Goal: Task Accomplishment & Management: Complete application form

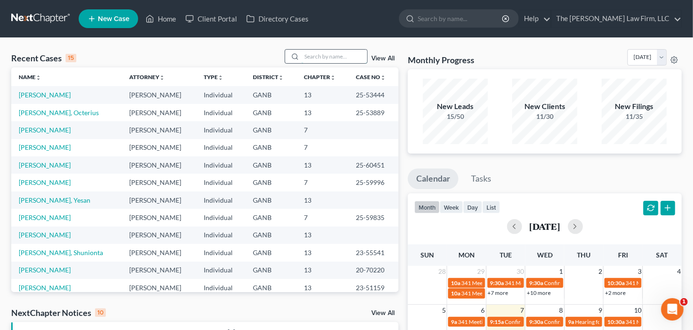
click at [318, 59] on input "search" at bounding box center [335, 57] width 66 height 14
type input "[PERSON_NAME]"
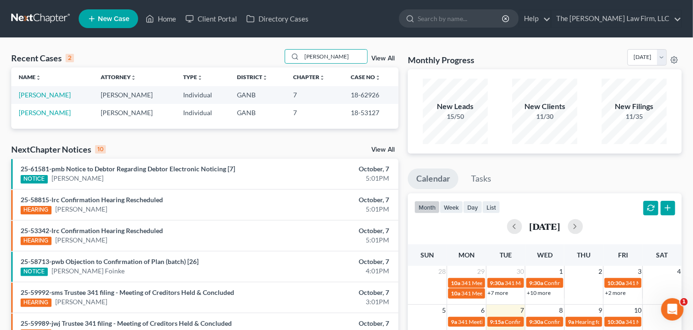
click at [97, 23] on link "New Case" at bounding box center [108, 18] width 59 height 19
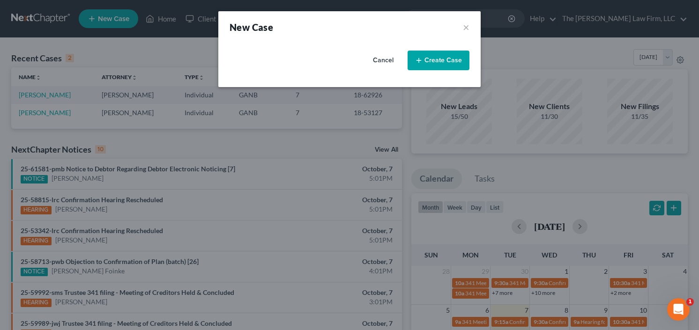
select select "19"
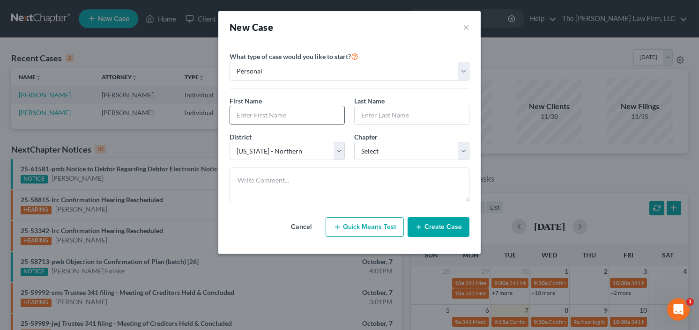
click at [251, 112] on input "text" at bounding box center [287, 115] width 114 height 18
click at [246, 111] on input "text" at bounding box center [287, 115] width 114 height 18
type input "[PERSON_NAME]"
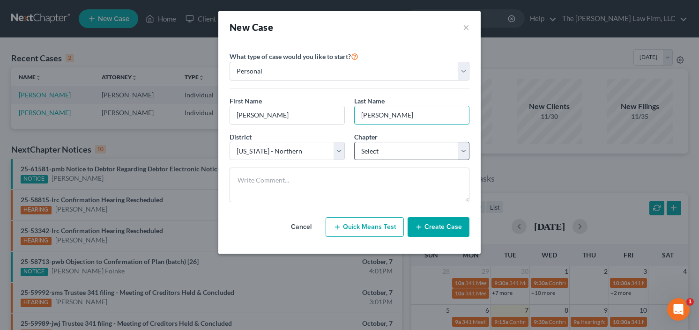
type input "[PERSON_NAME]"
click at [390, 153] on select "Select 7 11 12 13" at bounding box center [411, 151] width 115 height 19
select select "0"
click at [354, 142] on select "Select 7 11 12 13" at bounding box center [411, 151] width 115 height 19
click at [420, 219] on button "Create Case" at bounding box center [439, 227] width 62 height 20
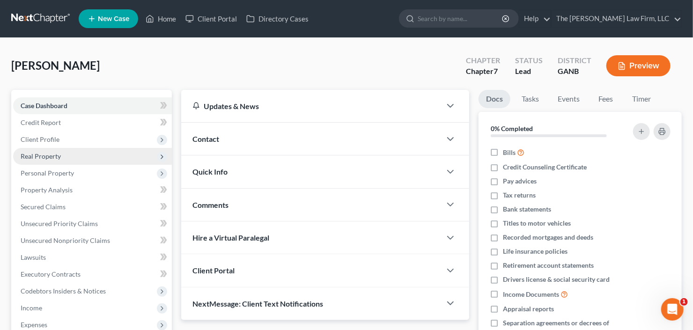
click at [36, 152] on span "Real Property" at bounding box center [41, 156] width 40 height 8
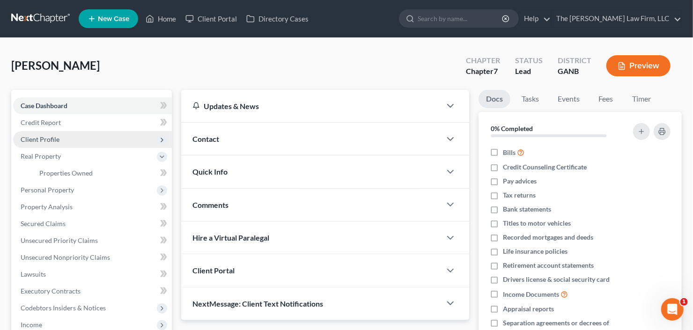
click at [44, 143] on span "Client Profile" at bounding box center [92, 139] width 159 height 17
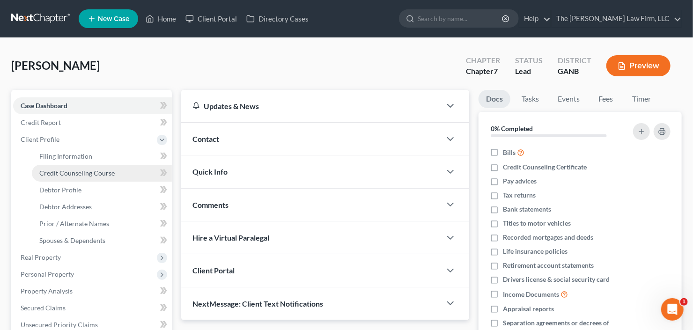
click at [73, 178] on link "Credit Counseling Course" at bounding box center [102, 173] width 140 height 17
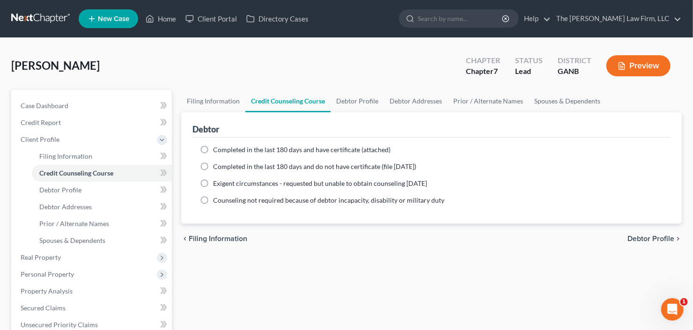
click at [223, 148] on span "Completed in the last 180 days and have certificate (attached)" at bounding box center [302, 150] width 178 height 8
click at [223, 148] on input "Completed in the last 180 days and have certificate (attached)" at bounding box center [220, 148] width 6 height 6
radio input "true"
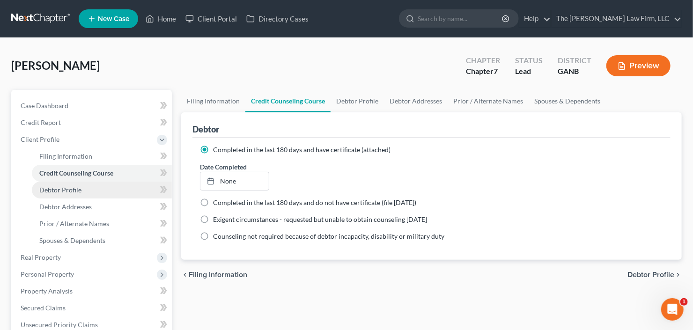
click at [80, 191] on span "Debtor Profile" at bounding box center [60, 190] width 42 height 8
select select "0"
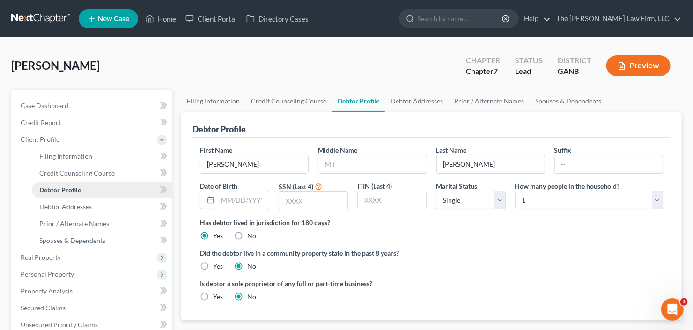
click at [32, 182] on link "Debtor Profile" at bounding box center [102, 190] width 140 height 17
click at [375, 161] on input "text" at bounding box center [373, 165] width 108 height 18
type input "[PERSON_NAME]"
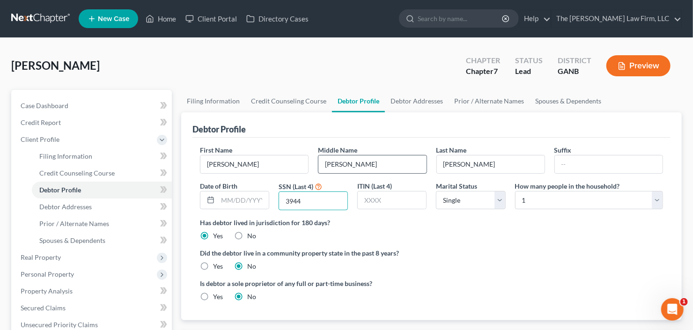
type input "3944"
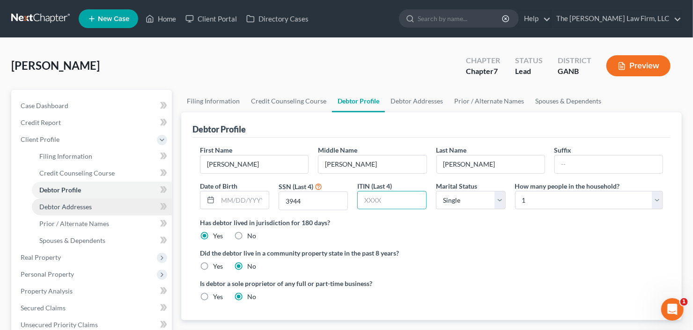
click at [60, 204] on span "Debtor Addresses" at bounding box center [65, 207] width 52 height 8
select select "0"
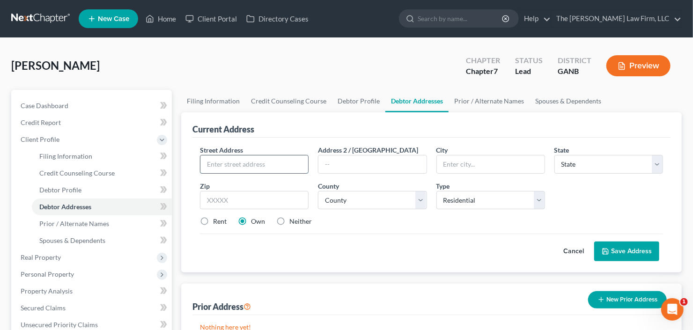
click at [273, 163] on input "text" at bounding box center [254, 165] width 108 height 18
type input "[STREET_ADDRESS][PERSON_NAME]"
type input "30281"
type input "[GEOGRAPHIC_DATA]"
select select "10"
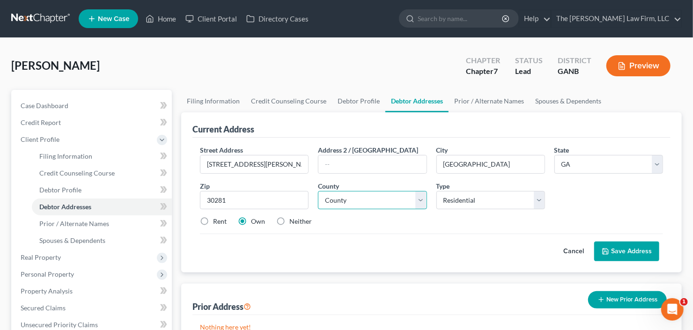
click at [366, 198] on select "County [GEOGRAPHIC_DATA] [GEOGRAPHIC_DATA] [GEOGRAPHIC_DATA] [GEOGRAPHIC_DATA] …" at bounding box center [372, 200] width 109 height 19
click at [318, 191] on select "County [GEOGRAPHIC_DATA] [GEOGRAPHIC_DATA] [GEOGRAPHIC_DATA] [GEOGRAPHIC_DATA] …" at bounding box center [372, 200] width 109 height 19
click at [366, 198] on select "County [GEOGRAPHIC_DATA] [GEOGRAPHIC_DATA] [GEOGRAPHIC_DATA] [GEOGRAPHIC_DATA] …" at bounding box center [372, 200] width 109 height 19
select select "74"
click at [318, 191] on select "County [GEOGRAPHIC_DATA] [GEOGRAPHIC_DATA] [GEOGRAPHIC_DATA] [GEOGRAPHIC_DATA] …" at bounding box center [372, 200] width 109 height 19
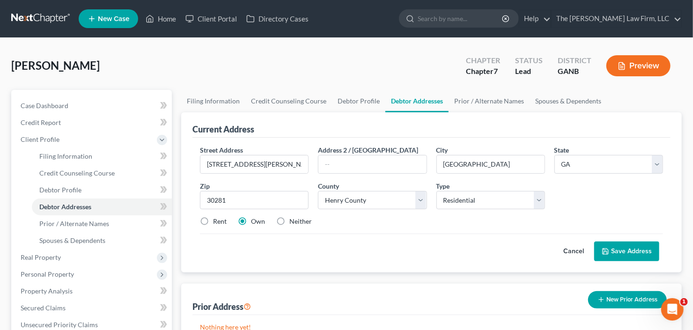
click at [213, 219] on label "Rent" at bounding box center [220, 221] width 14 height 9
click at [217, 219] on input "Rent" at bounding box center [220, 220] width 6 height 6
radio input "true"
click at [68, 240] on span "Spouses & Dependents" at bounding box center [72, 241] width 66 height 8
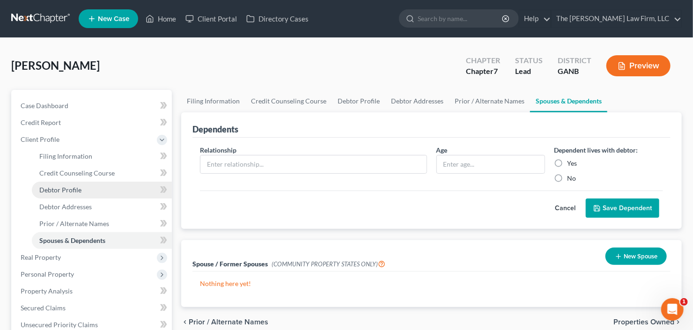
click at [71, 189] on span "Debtor Profile" at bounding box center [60, 190] width 42 height 8
select select "0"
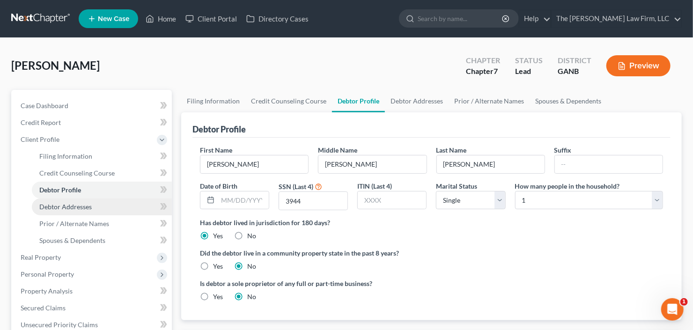
click at [77, 204] on span "Debtor Addresses" at bounding box center [65, 207] width 52 height 8
select select "0"
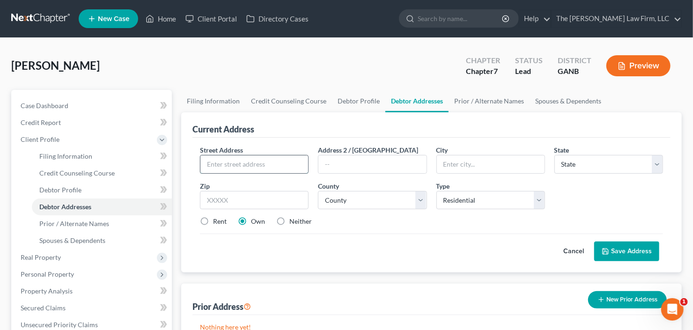
click at [242, 165] on input "text" at bounding box center [254, 165] width 108 height 18
type input "[STREET_ADDRESS][PERSON_NAME]"
click at [249, 201] on input "text" at bounding box center [254, 200] width 109 height 19
type input "30281"
type input "[GEOGRAPHIC_DATA]"
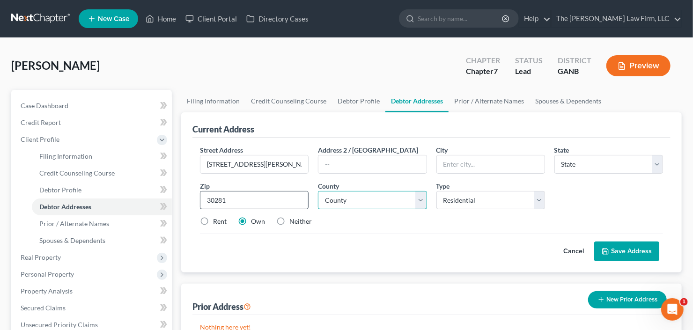
select select "10"
drag, startPoint x: 362, startPoint y: 190, endPoint x: 364, endPoint y: 195, distance: 5.7
click at [362, 191] on select "County" at bounding box center [372, 200] width 109 height 19
select select "74"
click at [318, 191] on select "County [GEOGRAPHIC_DATA] [GEOGRAPHIC_DATA] [GEOGRAPHIC_DATA] [GEOGRAPHIC_DATA] …" at bounding box center [372, 200] width 109 height 19
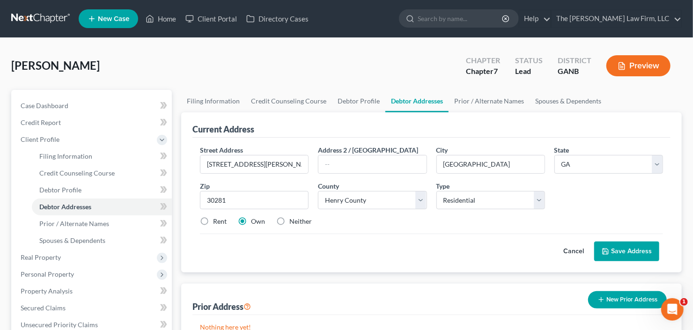
click at [213, 219] on label "Rent" at bounding box center [220, 221] width 14 height 9
click at [217, 219] on input "Rent" at bounding box center [220, 220] width 6 height 6
radio input "true"
drag, startPoint x: 539, startPoint y: 248, endPoint x: 627, endPoint y: 251, distance: 88.1
click at [627, 251] on button "Save Address" at bounding box center [626, 252] width 65 height 20
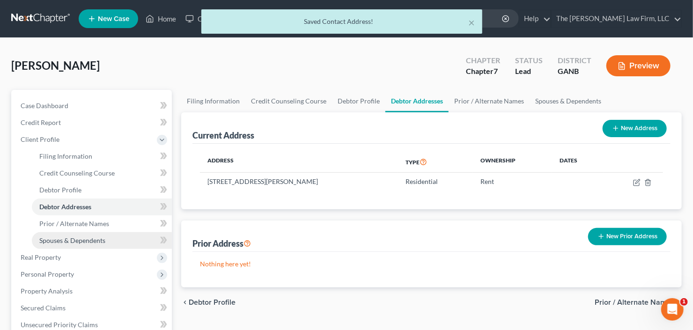
drag, startPoint x: 67, startPoint y: 237, endPoint x: 96, endPoint y: 231, distance: 29.6
click at [67, 237] on span "Spouses & Dependents" at bounding box center [72, 241] width 66 height 8
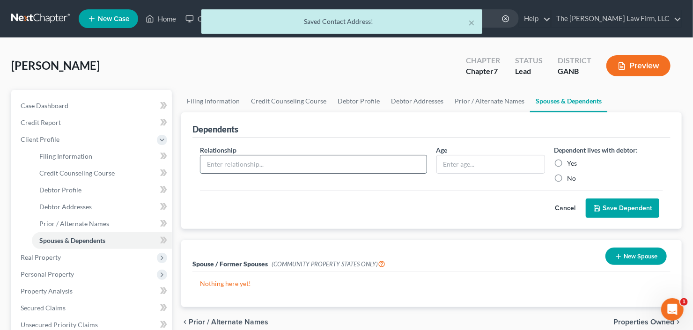
click at [297, 164] on input "text" at bounding box center [313, 165] width 226 height 18
type input "Child"
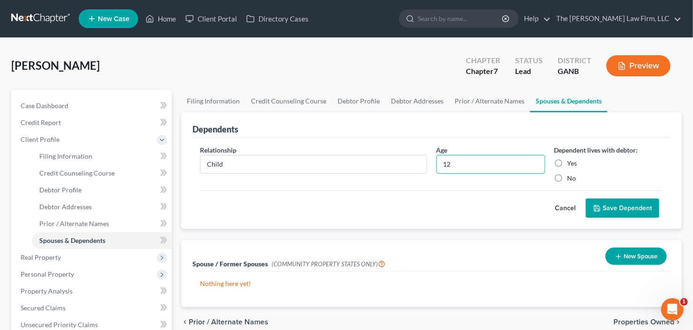
type input "12"
click at [568, 162] on label "Yes" at bounding box center [573, 163] width 10 height 9
click at [571, 162] on input "Yes" at bounding box center [574, 162] width 6 height 6
radio input "true"
click at [635, 212] on button "Save Dependent" at bounding box center [623, 209] width 74 height 20
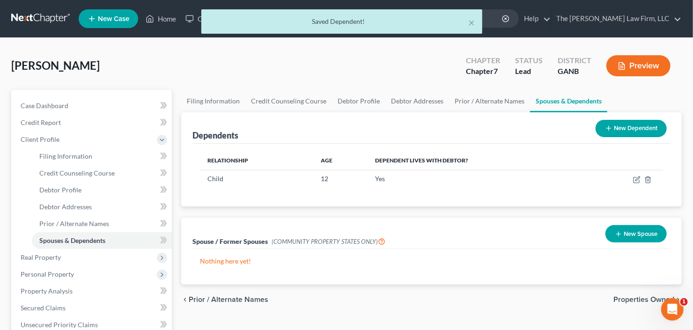
click at [629, 133] on button "New Dependent" at bounding box center [631, 128] width 71 height 17
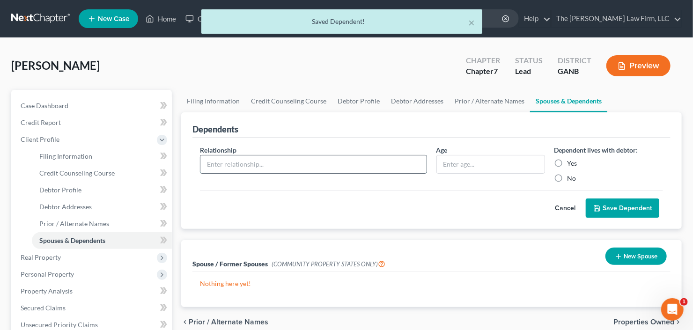
click at [265, 162] on input "text" at bounding box center [313, 165] width 226 height 18
click at [488, 163] on input "text" at bounding box center [491, 165] width 108 height 18
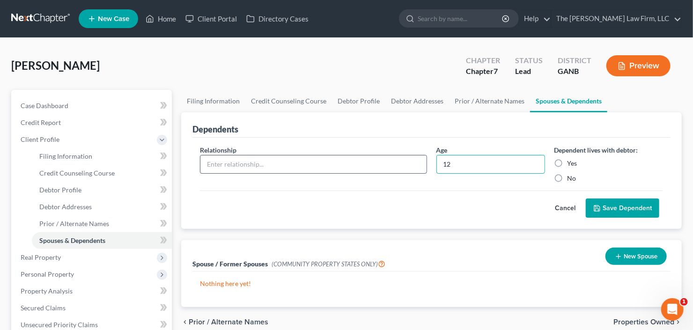
type input "12"
click at [295, 161] on input "text" at bounding box center [313, 165] width 226 height 18
type input "child"
click at [568, 161] on label "Yes" at bounding box center [573, 163] width 10 height 9
click at [571, 161] on input "Yes" at bounding box center [574, 162] width 6 height 6
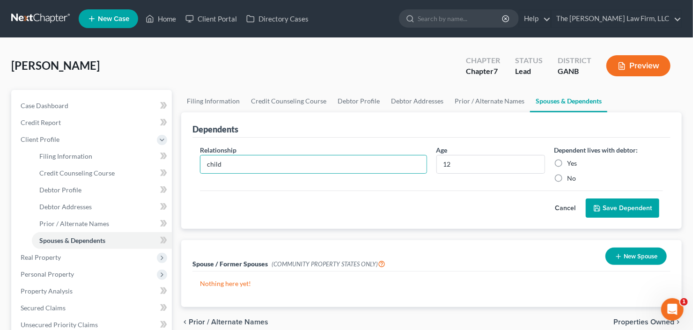
radio input "true"
click at [624, 200] on button "Save Dependent" at bounding box center [623, 209] width 74 height 20
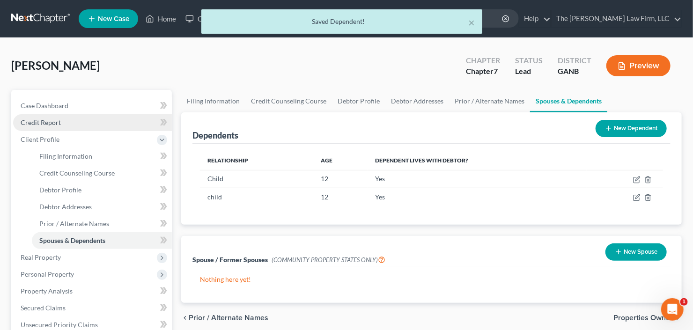
click at [59, 121] on span "Credit Report" at bounding box center [41, 123] width 40 height 8
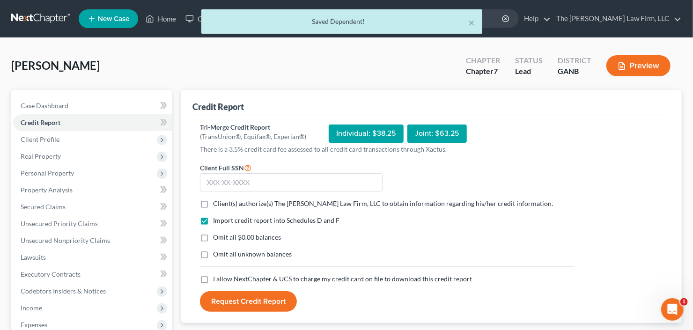
click at [213, 203] on label "Client(s) authorize(s) The [PERSON_NAME] Law Firm, LLC to obtain information re…" at bounding box center [383, 203] width 340 height 9
click at [217, 203] on input "Client(s) authorize(s) The [PERSON_NAME] Law Firm, LLC to obtain information re…" at bounding box center [220, 202] width 6 height 6
checkbox input "true"
click at [213, 279] on label "I allow NextChapter & UCS to charge my credit card on file to download this cre…" at bounding box center [342, 278] width 259 height 9
click at [217, 279] on input "I allow NextChapter & UCS to charge my credit card on file to download this cre…" at bounding box center [220, 277] width 6 height 6
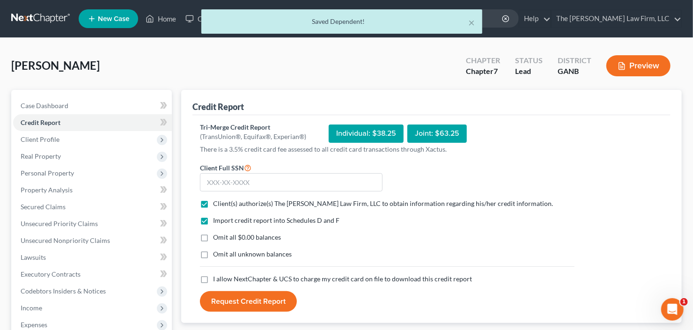
checkbox input "true"
click at [237, 181] on input "text" at bounding box center [291, 182] width 183 height 19
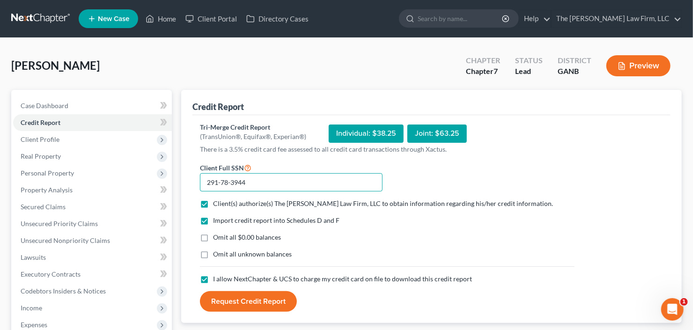
type input "291-78-3944"
click at [245, 302] on button "Request Credit Report" at bounding box center [248, 301] width 97 height 21
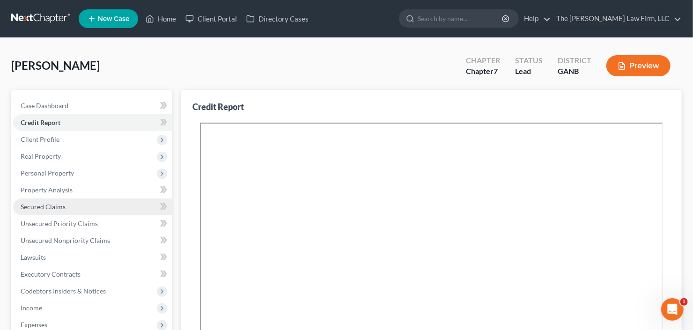
click at [40, 209] on span "Secured Claims" at bounding box center [43, 207] width 45 height 8
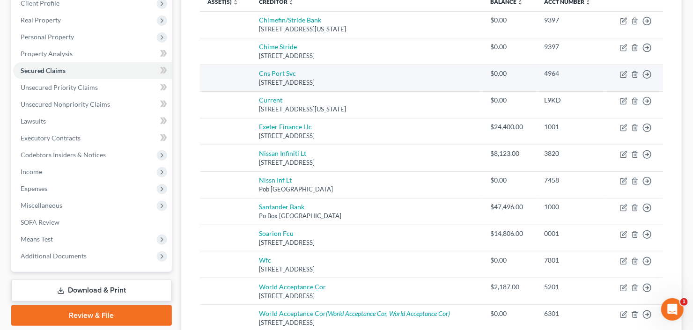
scroll to position [37, 0]
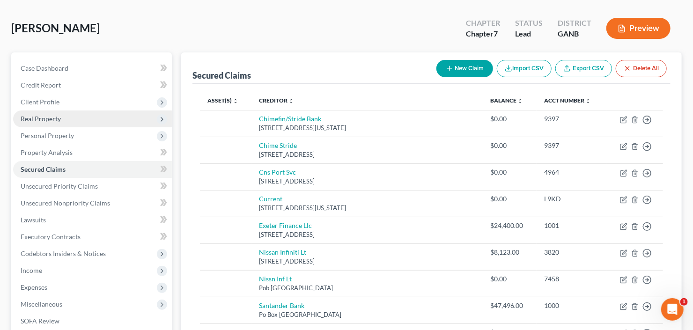
click at [63, 115] on span "Real Property" at bounding box center [92, 119] width 159 height 17
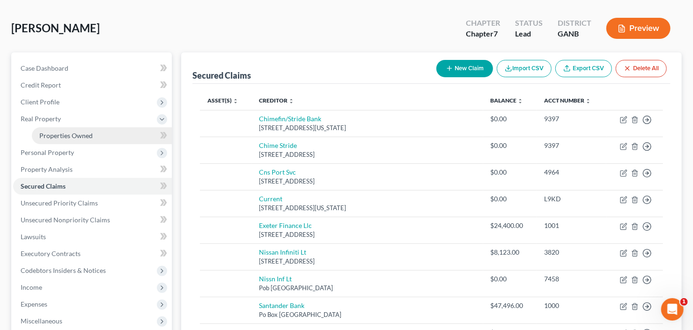
click at [64, 136] on span "Properties Owned" at bounding box center [65, 136] width 53 height 8
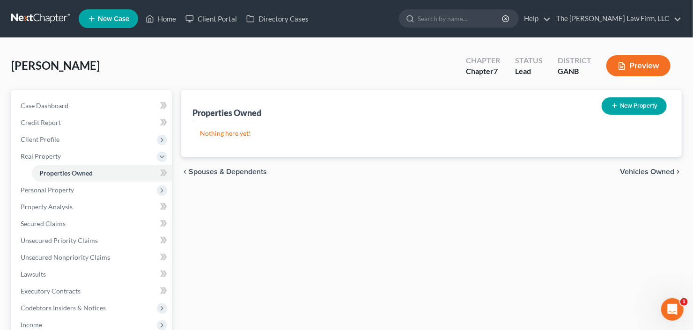
click at [648, 108] on button "New Property" at bounding box center [634, 105] width 65 height 17
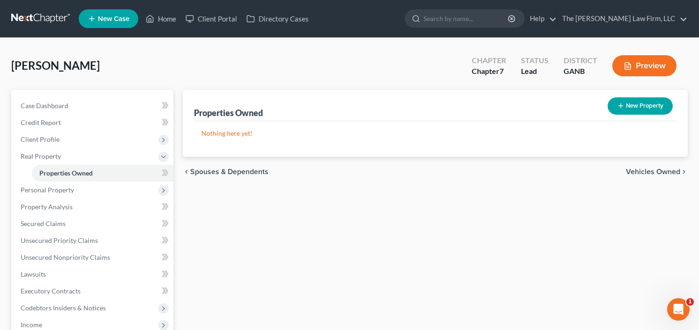
select select "10"
select select "74"
select select "0"
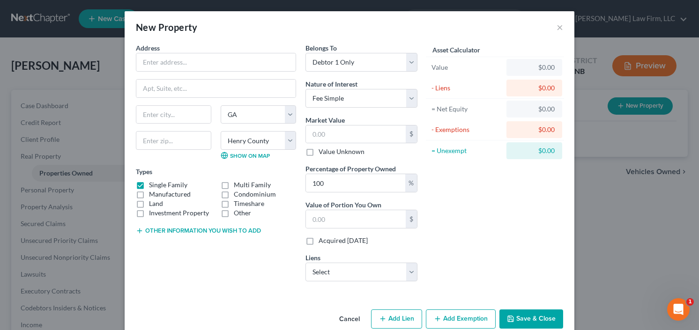
click at [44, 188] on div "New Property × Address * State [US_STATE][GEOGRAPHIC_DATA] [GEOGRAPHIC_DATA] [G…" at bounding box center [349, 165] width 699 height 330
click at [347, 316] on button "Cancel" at bounding box center [350, 320] width 36 height 19
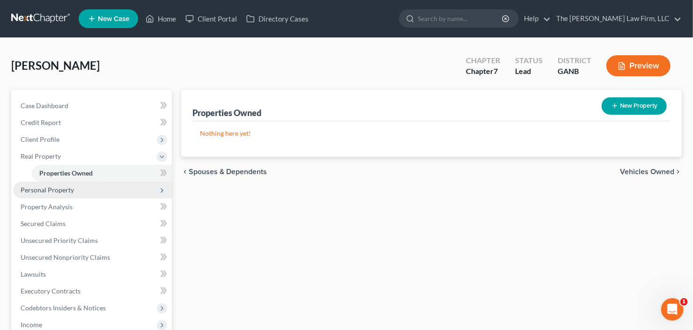
click at [44, 189] on span "Personal Property" at bounding box center [47, 190] width 53 height 8
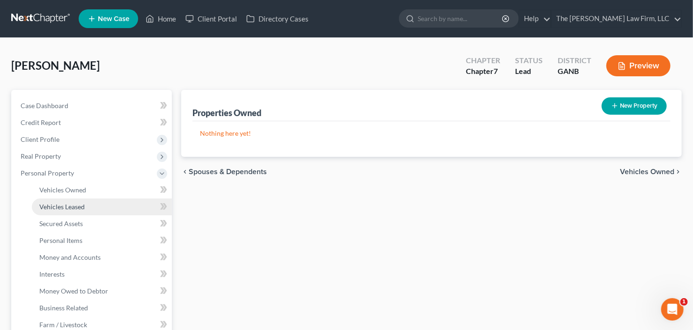
drag, startPoint x: 67, startPoint y: 204, endPoint x: 72, endPoint y: 202, distance: 5.5
click at [67, 204] on span "Vehicles Leased" at bounding box center [61, 207] width 45 height 8
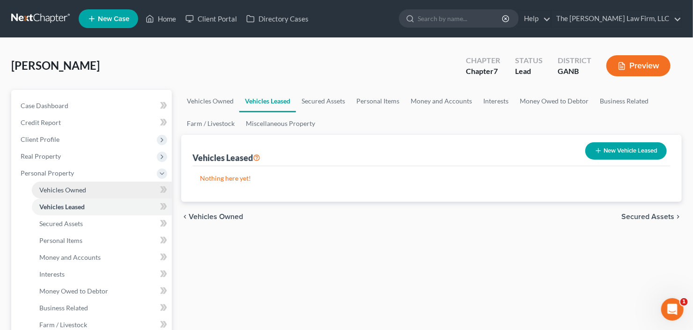
click at [76, 189] on span "Vehicles Owned" at bounding box center [62, 190] width 47 height 8
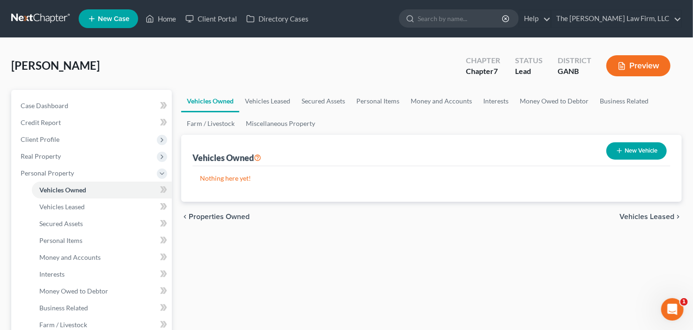
click at [636, 145] on button "New Vehicle" at bounding box center [637, 150] width 60 height 17
select select "0"
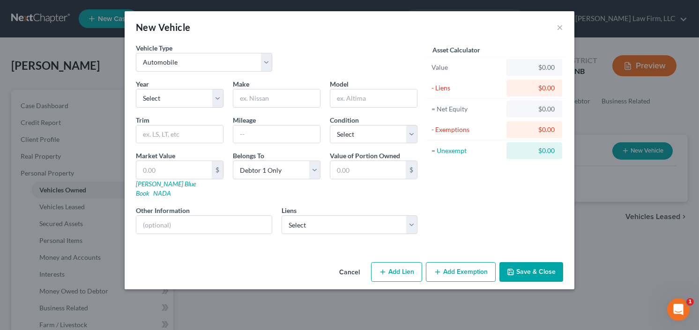
click at [133, 86] on div "Year Select 2026 2025 2024 2023 2022 2021 2020 2019 2018 2017 2016 2015 2014 20…" at bounding box center [179, 93] width 97 height 29
click at [150, 100] on select "Select 2026 2025 2024 2023 2022 2021 2020 2019 2018 2017 2016 2015 2014 2013 20…" at bounding box center [180, 98] width 88 height 19
select select "1"
click at [136, 89] on select "Select 2026 2025 2024 2023 2022 2021 2020 2019 2018 2017 2016 2015 2014 2013 20…" at bounding box center [180, 98] width 88 height 19
click at [277, 98] on input "text" at bounding box center [276, 98] width 87 height 18
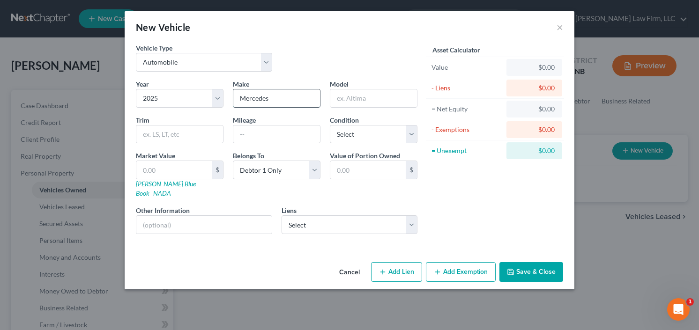
type input "Mercedes"
type input "GLA 250"
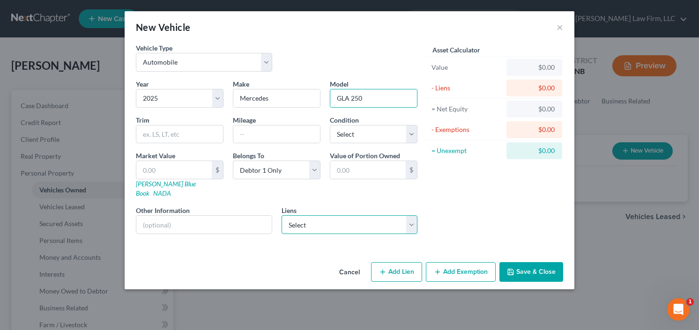
click at [319, 215] on select "Select Santander Bank - $47,496.00 Exeter Finance Llc - $24,400.00 Soarion Fcu …" at bounding box center [350, 224] width 136 height 19
select select "0"
click at [282, 215] on select "Select Santander Bank - $47,496.00 Exeter Finance Llc - $24,400.00 Soarion Fcu …" at bounding box center [350, 224] width 136 height 19
select select
select select "45"
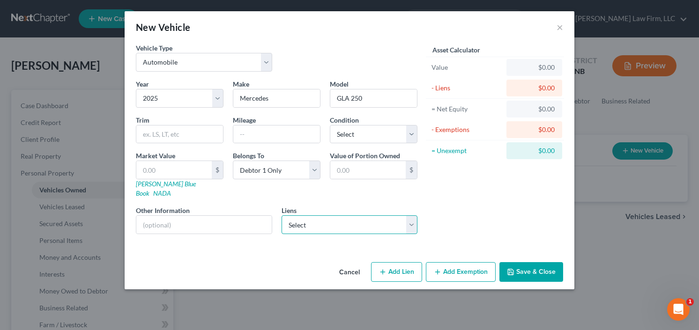
select select "0"
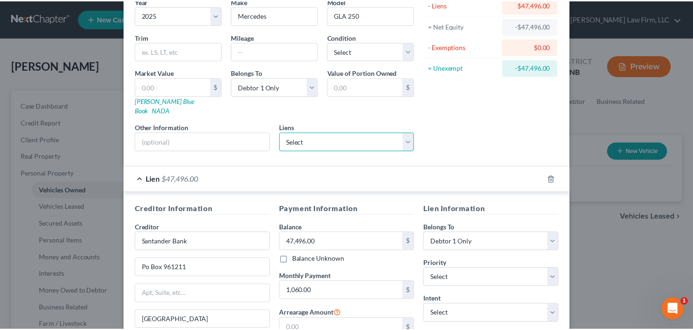
scroll to position [150, 0]
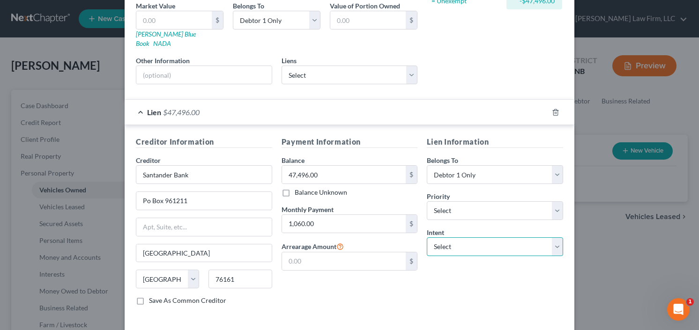
click at [479, 237] on select "Select Surrender Redeem Reaffirm Avoid Other" at bounding box center [495, 246] width 136 height 19
select select "2"
click at [427, 237] on select "Select Surrender Redeem Reaffirm Avoid Other" at bounding box center [495, 246] width 136 height 19
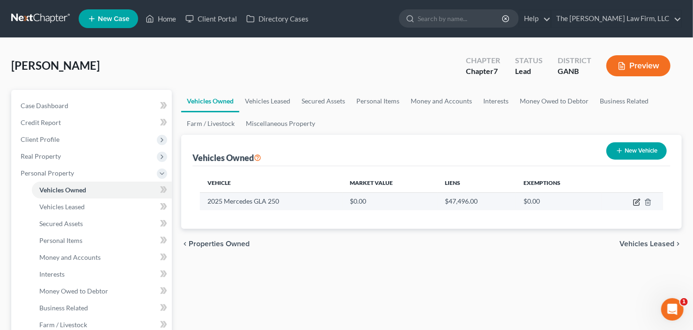
click at [634, 201] on icon "button" at bounding box center [636, 202] width 7 height 7
select select "0"
select select "1"
select select "0"
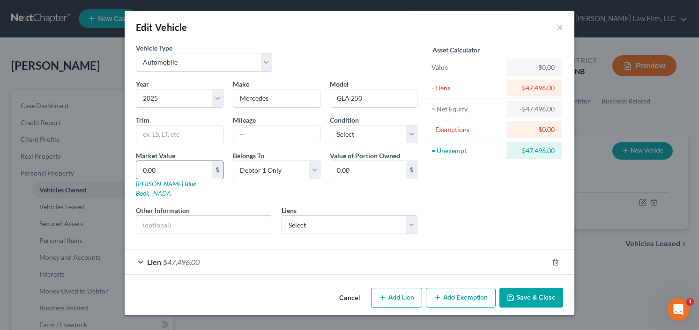
click at [173, 173] on input "0.00" at bounding box center [173, 170] width 75 height 18
type input "4"
type input "4.00"
type input "40"
type input "40.00"
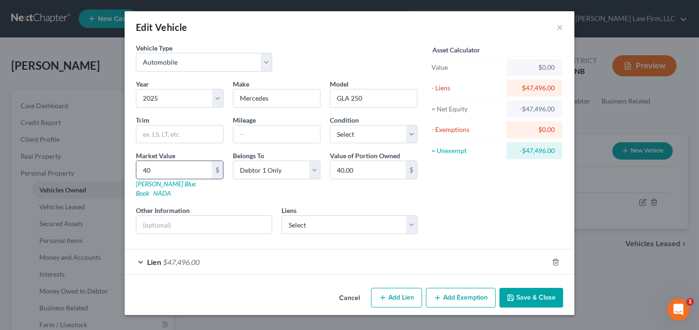
type input "400"
type input "400.00"
type input "4000"
type input "4,000.00"
type input "4,0000"
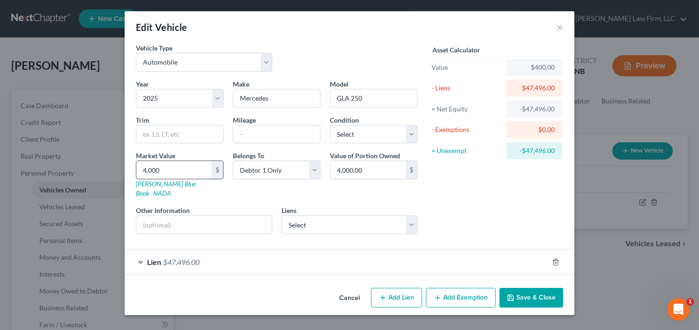
type input "40,000.00"
type input "40,000"
click at [525, 288] on button "Save & Close" at bounding box center [531, 298] width 64 height 20
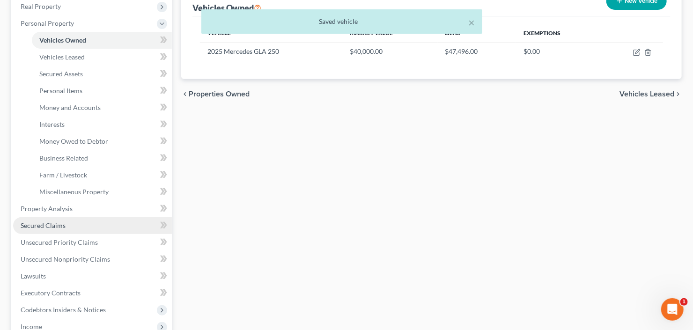
click at [73, 227] on link "Secured Claims" at bounding box center [92, 225] width 159 height 17
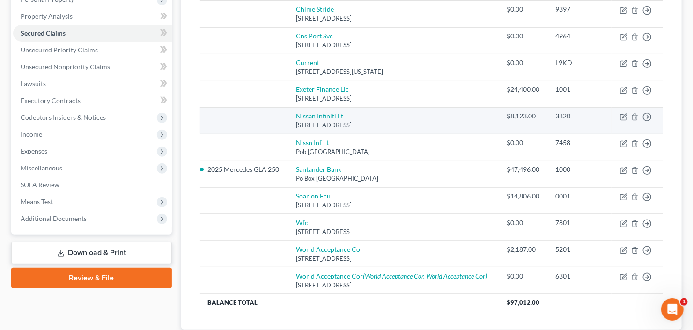
scroll to position [187, 0]
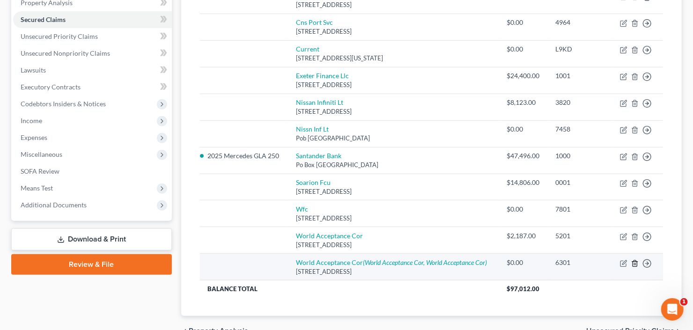
click at [635, 262] on polyline "button" at bounding box center [635, 262] width 6 height 0
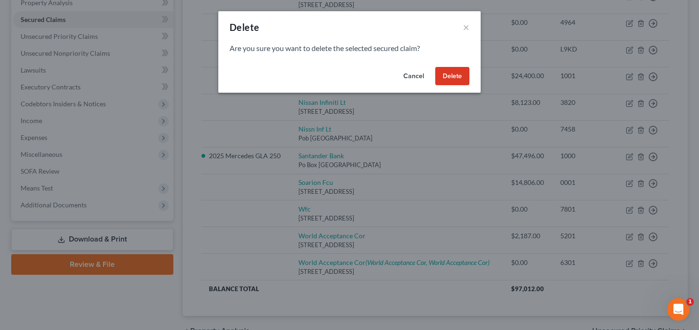
click at [459, 79] on button "Delete" at bounding box center [452, 76] width 34 height 19
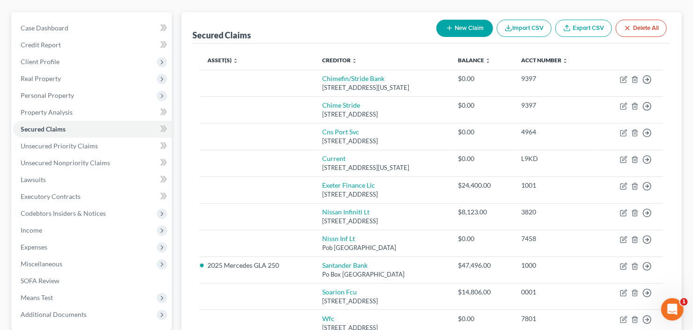
scroll to position [37, 0]
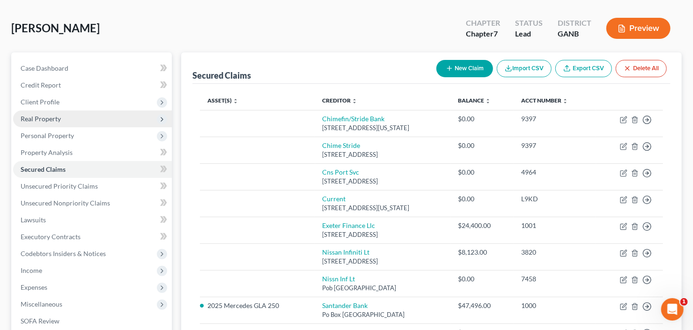
click at [68, 117] on span "Real Property" at bounding box center [92, 119] width 159 height 17
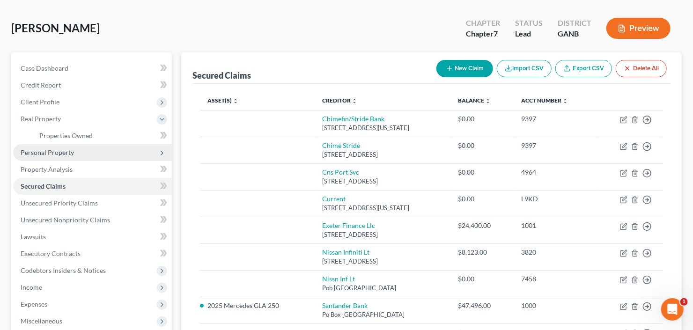
click at [69, 148] on span "Personal Property" at bounding box center [47, 152] width 53 height 8
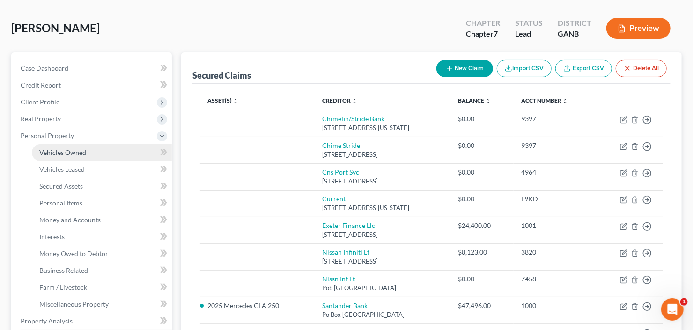
click at [81, 148] on span "Vehicles Owned" at bounding box center [62, 152] width 47 height 8
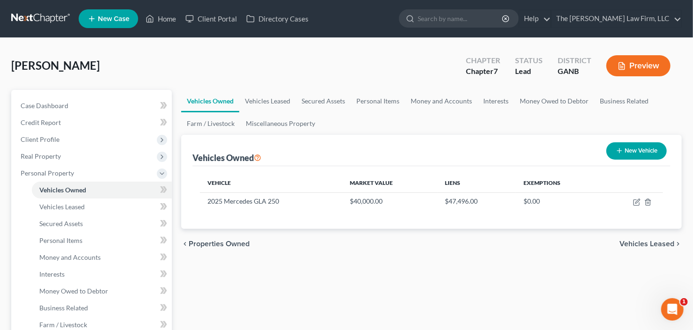
click at [637, 147] on button "New Vehicle" at bounding box center [637, 150] width 60 height 17
select select "0"
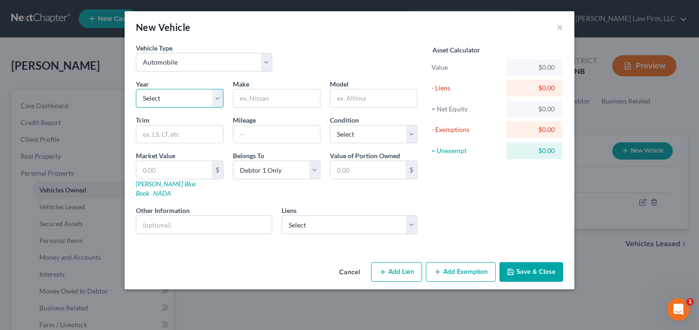
click at [159, 89] on select "Select 2026 2025 2024 2023 2022 2021 2020 2019 2018 2017 2016 2015 2014 2013 20…" at bounding box center [180, 98] width 88 height 19
select select "10"
click at [136, 89] on select "Select 2026 2025 2024 2023 2022 2021 2020 2019 2018 2017 2016 2015 2014 2013 20…" at bounding box center [180, 98] width 88 height 19
click at [273, 94] on input "text" at bounding box center [276, 98] width 87 height 18
type input "Linocln"
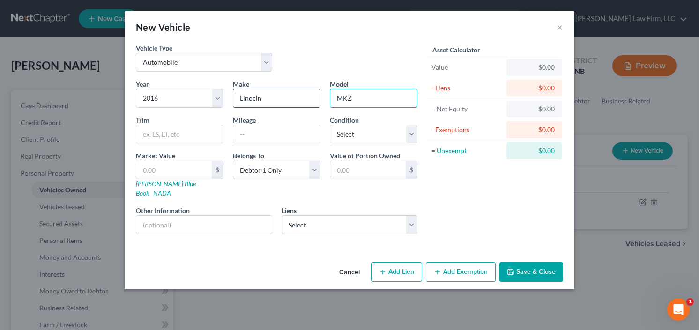
type input "MKZ"
type input "Lincoln"
click at [155, 171] on input "text" at bounding box center [173, 170] width 75 height 18
type input "1"
type input "1.00"
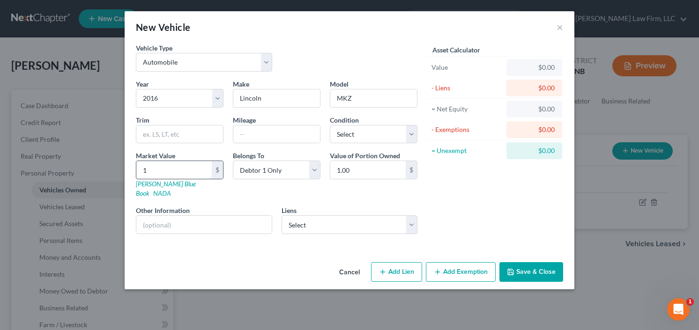
type input "15"
type input "15.00"
type input "150"
type input "150.00"
type input "1500"
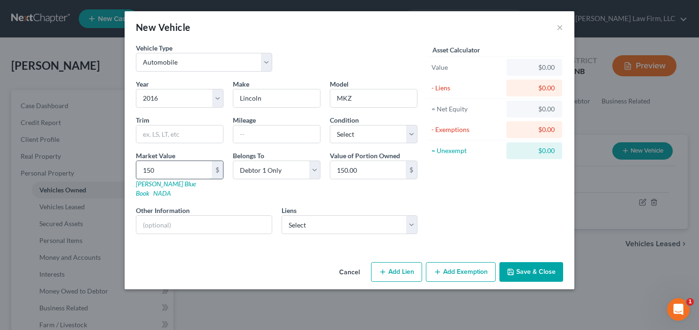
type input "1,500.00"
type input "1,5000"
type input "15,000.00"
type input "15,000"
click at [369, 215] on select "Select Exeter Finance Llc - $24,400.00 Soarion Fcu - $14,806.00 Nissan Infiniti…" at bounding box center [350, 224] width 136 height 19
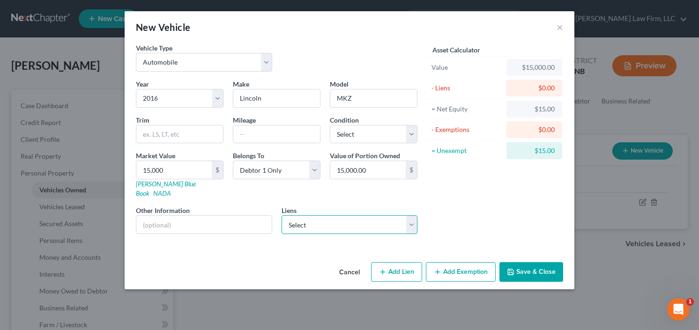
select select "0"
click at [282, 215] on select "Select Exeter Finance Llc - $24,400.00 Soarion Fcu - $14,806.00 Nissan Infiniti…" at bounding box center [350, 224] width 136 height 19
select select
select select "45"
select select "0"
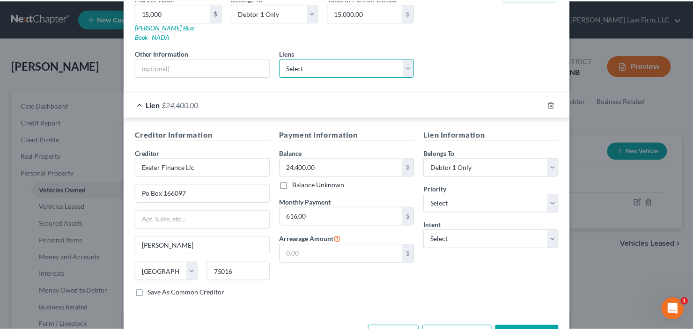
scroll to position [179, 0]
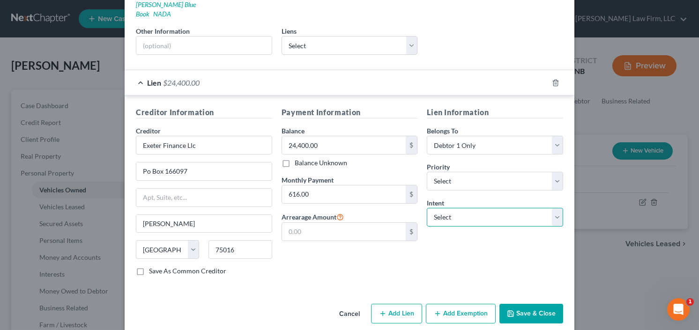
click at [481, 208] on select "Select Surrender Redeem Reaffirm Avoid Other" at bounding box center [495, 217] width 136 height 19
select select "0"
click at [427, 208] on select "Select Surrender Redeem Reaffirm Avoid Other" at bounding box center [495, 217] width 136 height 19
click at [536, 304] on button "Save & Close" at bounding box center [531, 314] width 64 height 20
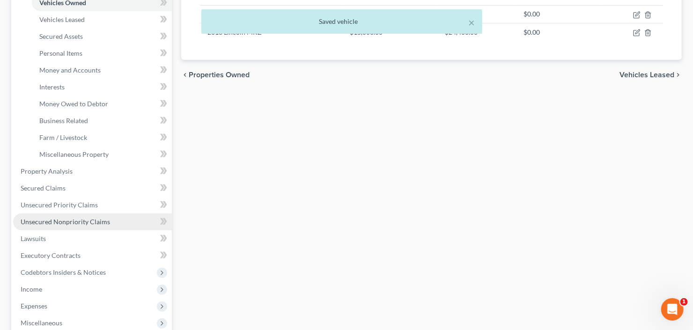
click at [57, 220] on span "Unsecured Nonpriority Claims" at bounding box center [65, 222] width 89 height 8
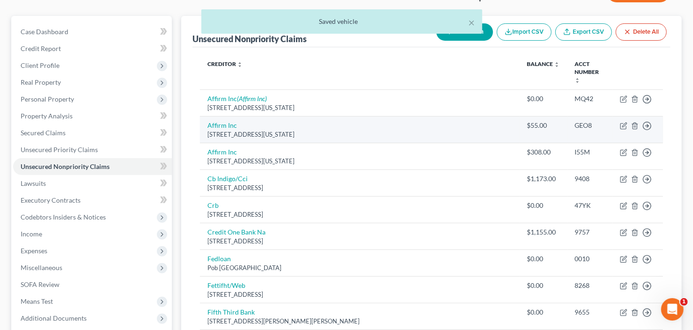
scroll to position [75, 0]
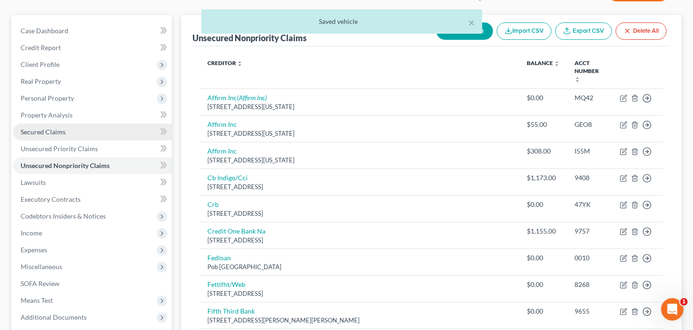
click at [49, 131] on span "Secured Claims" at bounding box center [43, 132] width 45 height 8
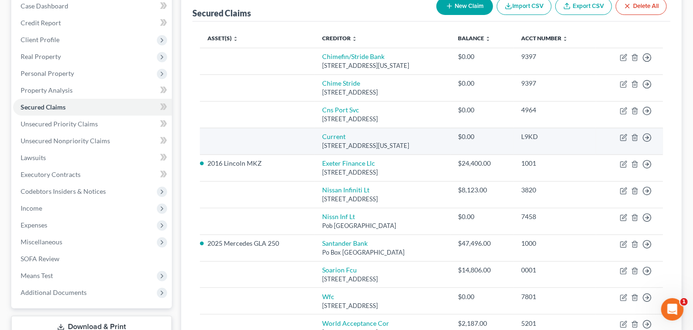
scroll to position [150, 0]
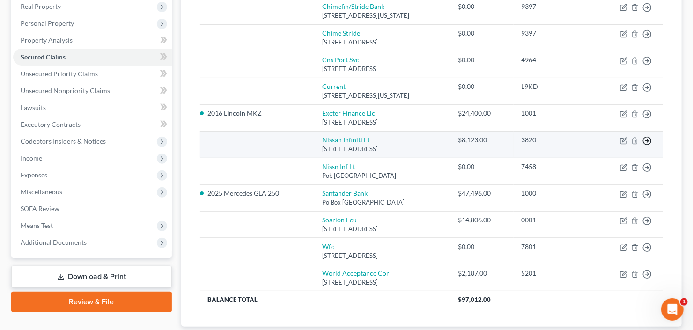
click at [649, 138] on icon "button" at bounding box center [647, 140] width 9 height 9
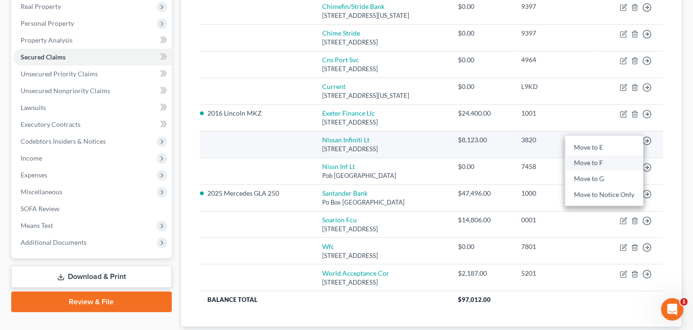
click at [600, 159] on link "Move to F" at bounding box center [604, 164] width 78 height 16
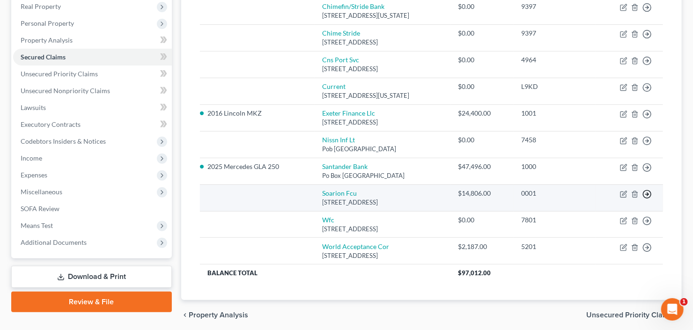
click at [645, 192] on icon "button" at bounding box center [647, 194] width 9 height 9
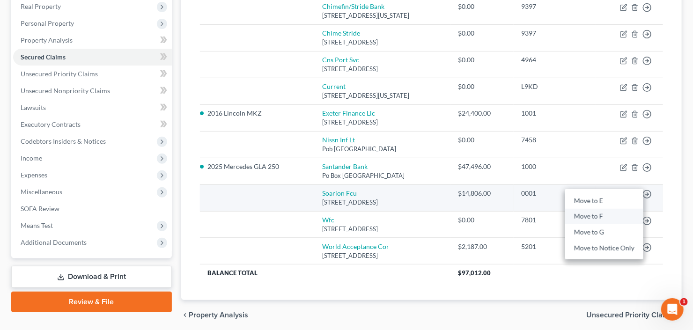
click at [595, 211] on link "Move to F" at bounding box center [604, 217] width 78 height 16
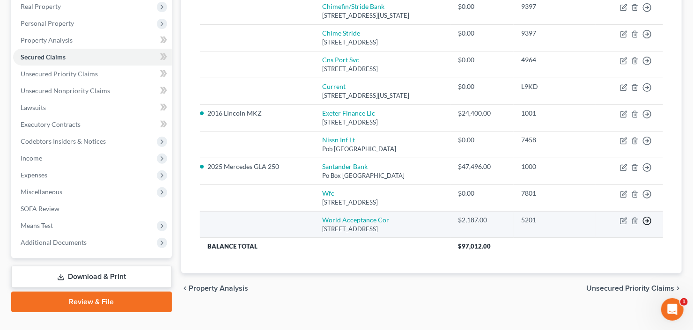
click at [650, 216] on icon "button" at bounding box center [647, 220] width 9 height 9
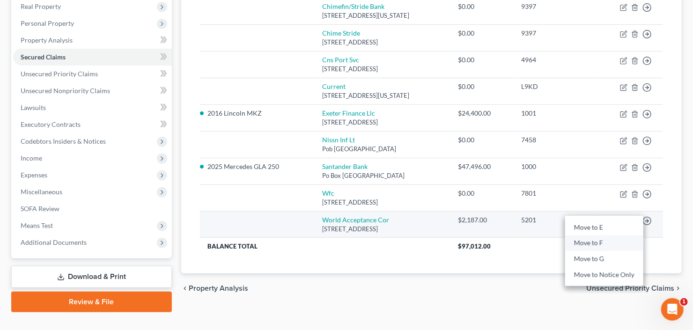
drag, startPoint x: 597, startPoint y: 241, endPoint x: 608, endPoint y: 227, distance: 18.1
click at [597, 241] on link "Move to F" at bounding box center [604, 244] width 78 height 16
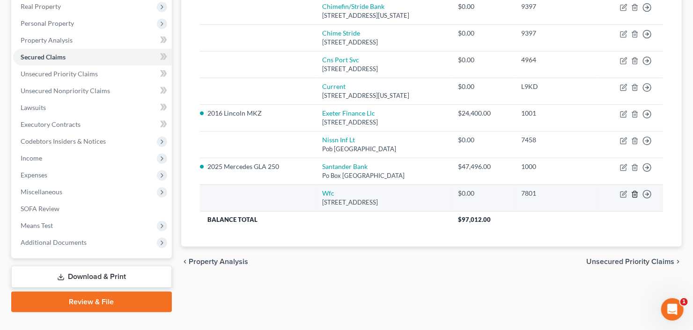
click at [633, 195] on icon "button" at bounding box center [635, 194] width 4 height 6
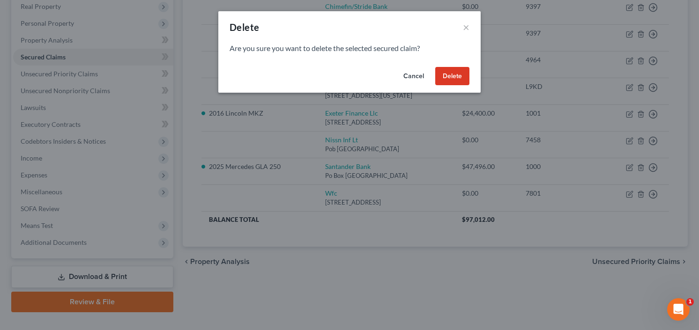
click at [457, 74] on button "Delete" at bounding box center [452, 76] width 34 height 19
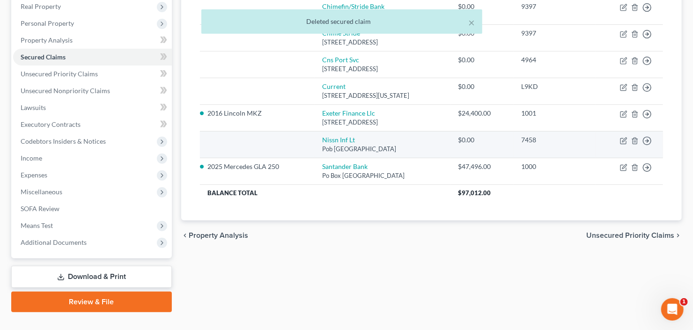
click at [630, 141] on td "Move to E Move to F Move to G Move to Notice Only" at bounding box center [629, 144] width 67 height 27
click at [631, 140] on icon "button" at bounding box center [634, 140] width 7 height 7
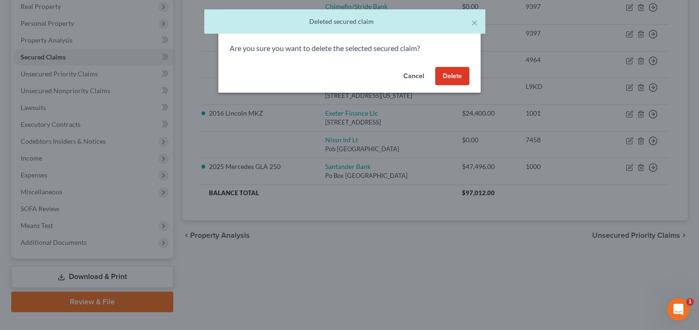
click at [451, 74] on button "Delete" at bounding box center [452, 76] width 34 height 19
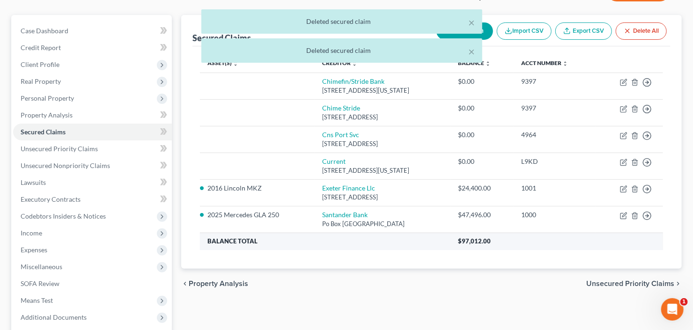
scroll to position [75, 0]
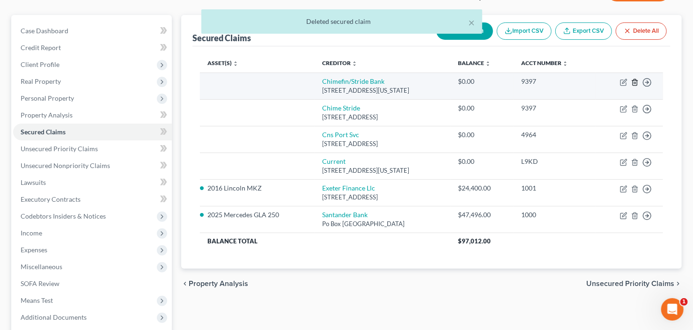
click at [635, 82] on icon "button" at bounding box center [634, 82] width 7 height 7
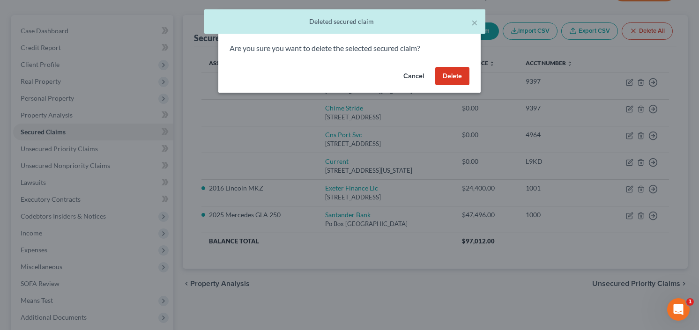
click at [458, 76] on button "Delete" at bounding box center [452, 76] width 34 height 19
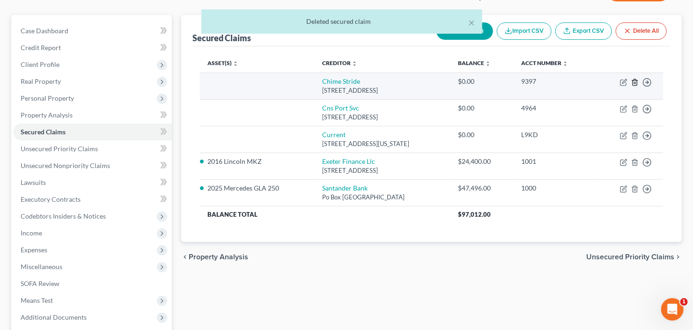
click at [637, 82] on icon "button" at bounding box center [634, 82] width 7 height 7
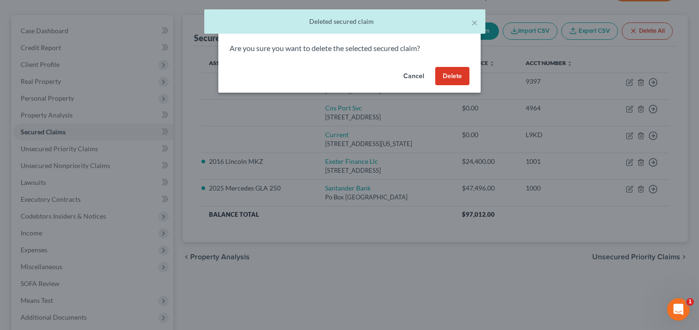
click at [428, 73] on button "Cancel" at bounding box center [414, 76] width 36 height 19
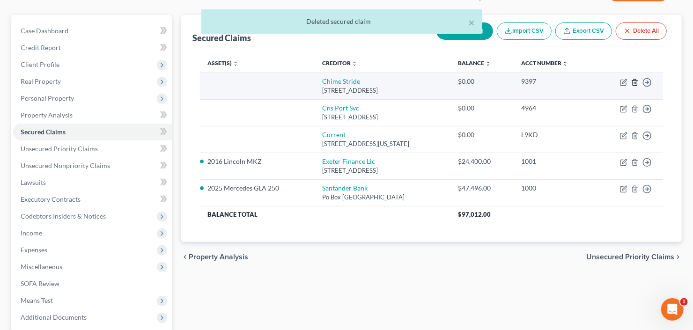
click at [636, 82] on icon "button" at bounding box center [634, 82] width 7 height 7
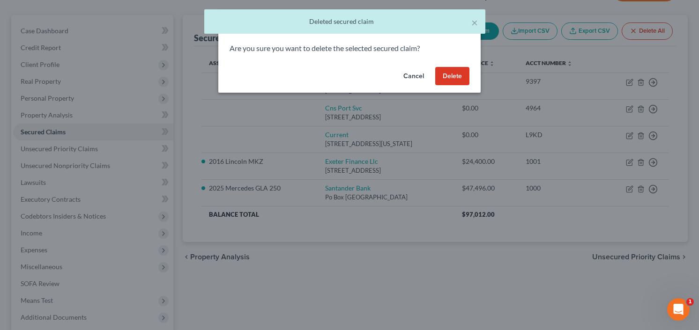
click at [461, 74] on button "Delete" at bounding box center [452, 76] width 34 height 19
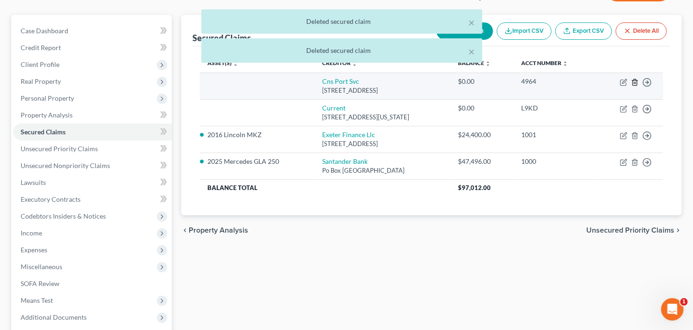
click at [634, 80] on icon "button" at bounding box center [634, 82] width 7 height 7
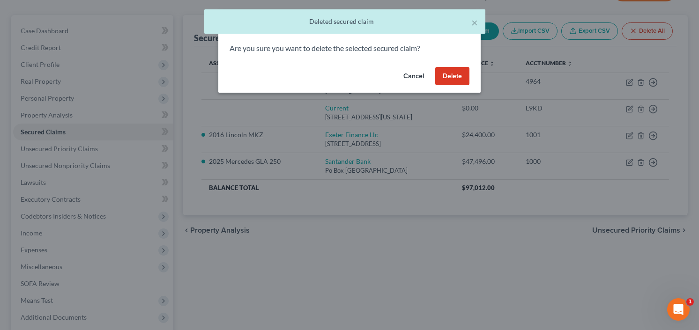
click at [451, 72] on button "Delete" at bounding box center [452, 76] width 34 height 19
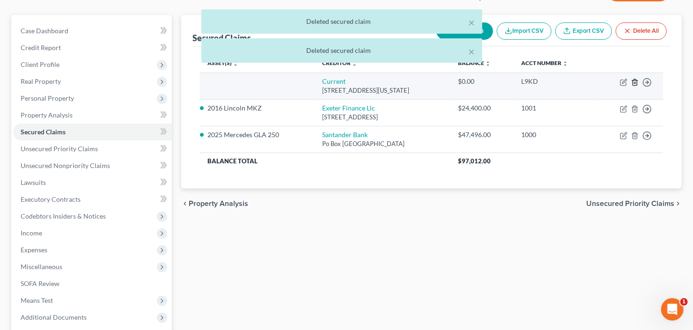
click at [635, 82] on line "button" at bounding box center [635, 83] width 0 height 2
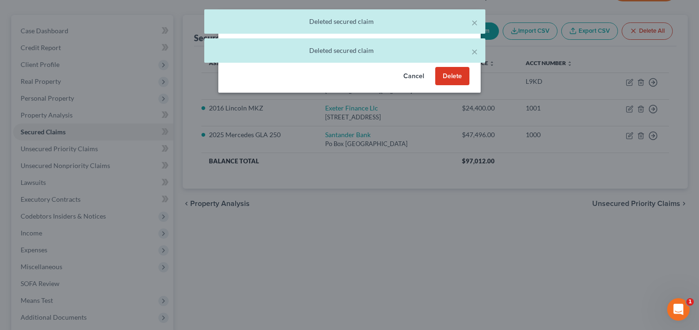
click at [442, 74] on button "Delete" at bounding box center [452, 76] width 34 height 19
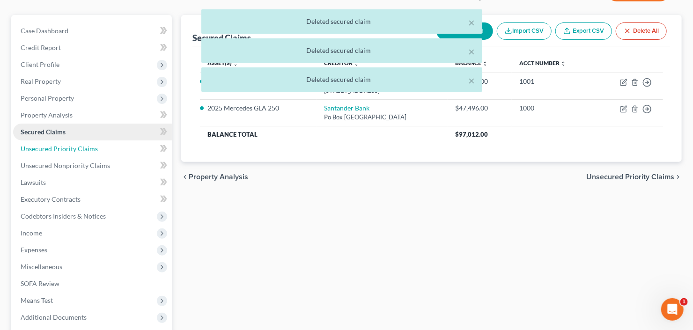
drag, startPoint x: 62, startPoint y: 152, endPoint x: 79, endPoint y: 149, distance: 17.5
click at [62, 152] on span "Unsecured Priority Claims" at bounding box center [59, 149] width 77 height 8
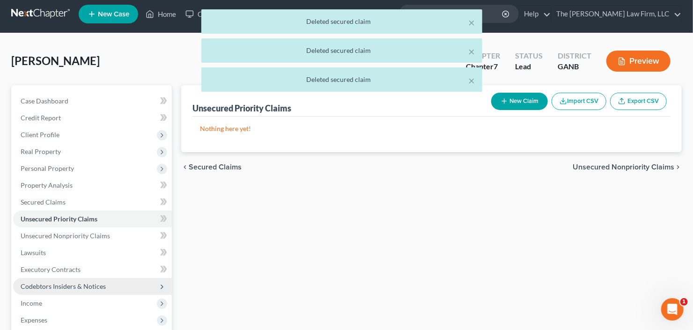
scroll to position [112, 0]
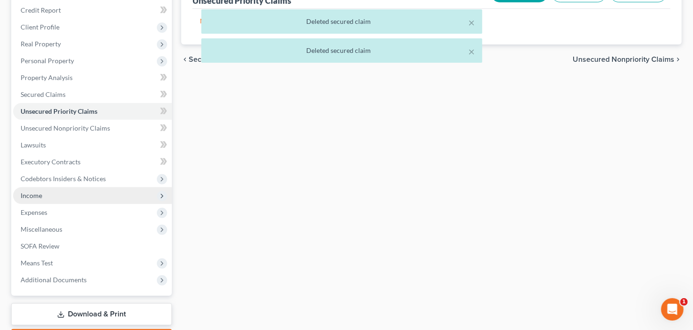
click at [53, 193] on span "Income" at bounding box center [92, 195] width 159 height 17
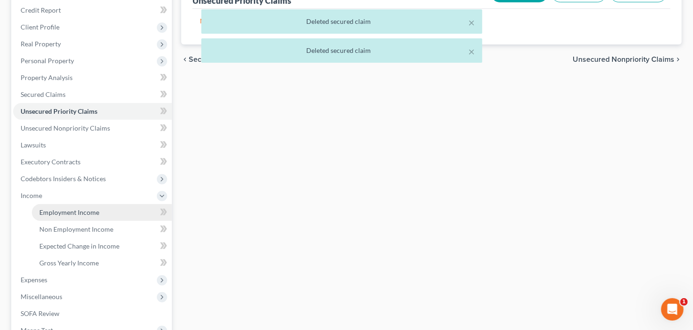
click at [69, 204] on link "Employment Income" at bounding box center [102, 212] width 140 height 17
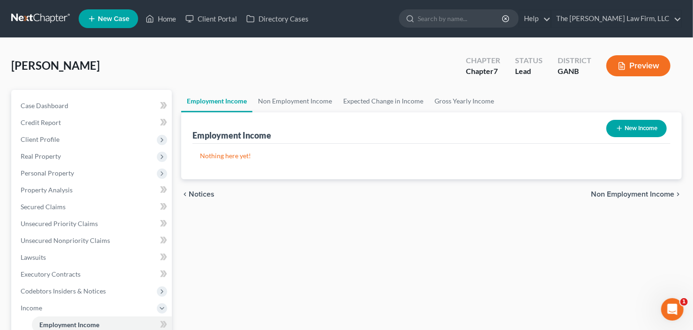
click at [630, 129] on button "New Income" at bounding box center [637, 128] width 60 height 17
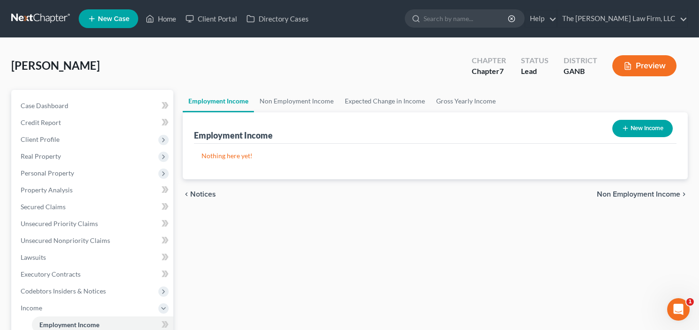
select select "0"
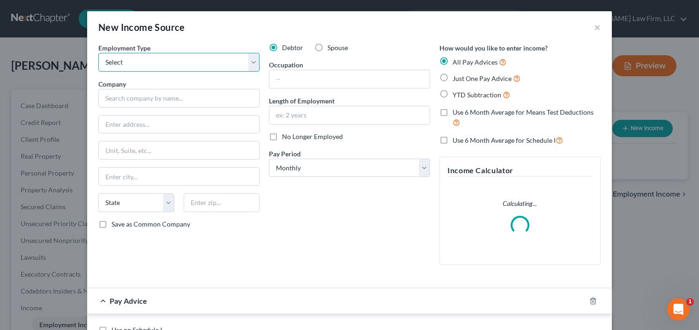
drag, startPoint x: 196, startPoint y: 59, endPoint x: 194, endPoint y: 65, distance: 5.9
click at [196, 59] on select "Select Full or [DEMOGRAPHIC_DATA] Employment Self Employment" at bounding box center [178, 62] width 161 height 19
select select "0"
click at [98, 53] on select "Select Full or [DEMOGRAPHIC_DATA] Employment Self Employment" at bounding box center [178, 62] width 161 height 19
click at [331, 82] on input "text" at bounding box center [349, 79] width 160 height 18
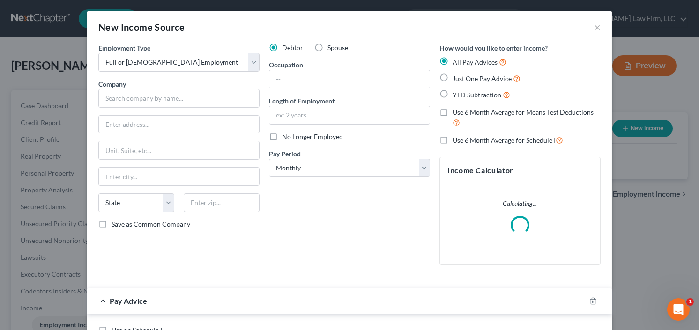
click at [452, 92] on label "YTD Subtraction" at bounding box center [481, 94] width 58 height 11
click at [456, 92] on input "YTD Subtraction" at bounding box center [459, 92] width 6 height 6
radio input "true"
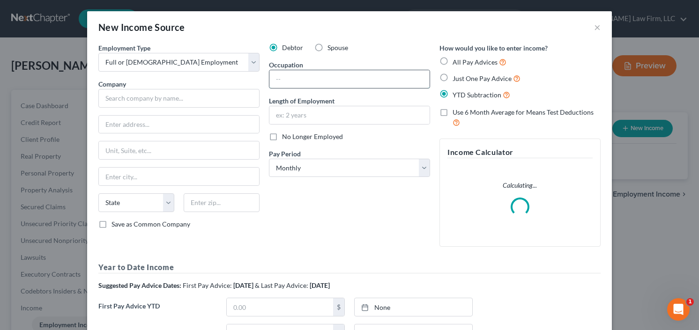
click at [275, 80] on input "text" at bounding box center [349, 79] width 160 height 18
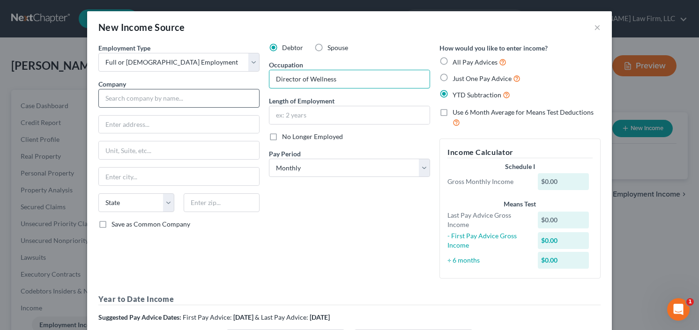
type input "Director of Wellness"
click at [132, 96] on input "text" at bounding box center [178, 98] width 161 height 19
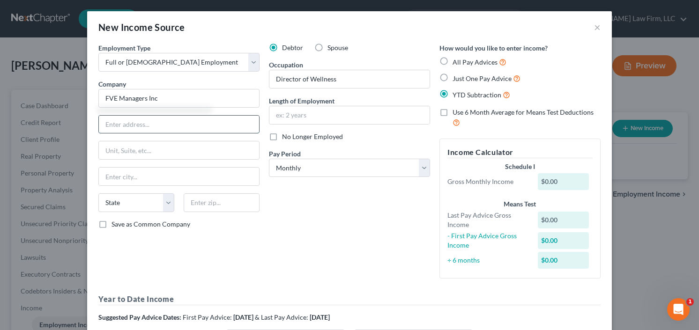
click at [142, 121] on input "text" at bounding box center [179, 125] width 160 height 18
type input "FVE Managers Inc"
type input "[STREET_ADDRESS][US_STATE]"
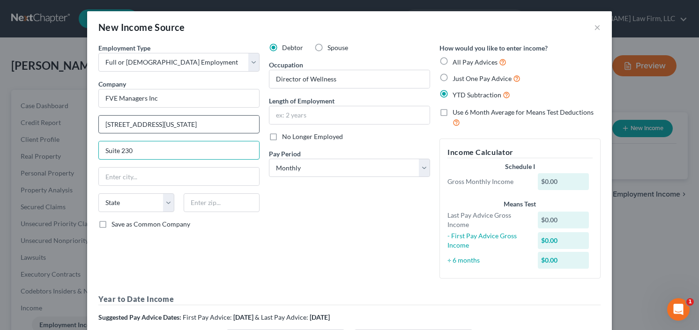
type input "Suite 230"
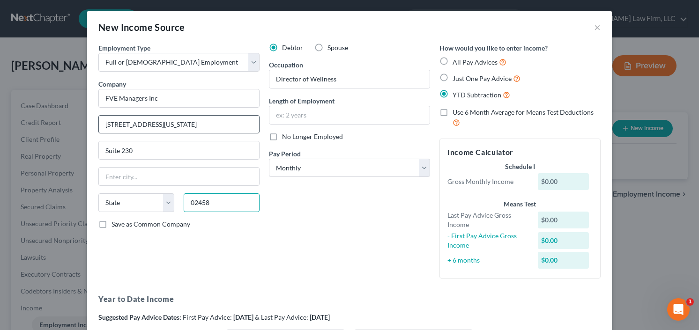
type input "02458"
type input "[PERSON_NAME]"
select select "22"
click at [314, 117] on input "text" at bounding box center [349, 115] width 160 height 18
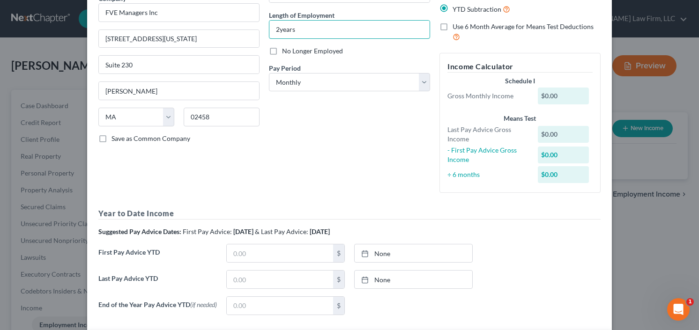
scroll to position [262, 0]
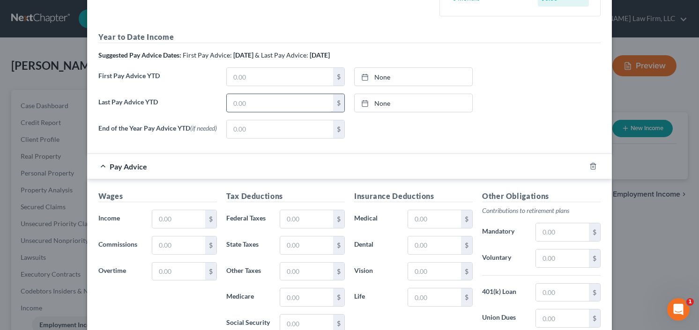
type input "2years"
click at [272, 99] on input "text" at bounding box center [280, 103] width 106 height 18
click at [244, 106] on input "text" at bounding box center [280, 103] width 106 height 18
type input "43,081.49"
click at [182, 218] on input "text" at bounding box center [178, 219] width 53 height 18
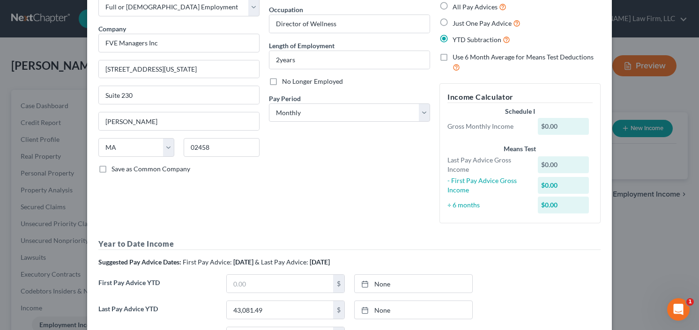
scroll to position [37, 0]
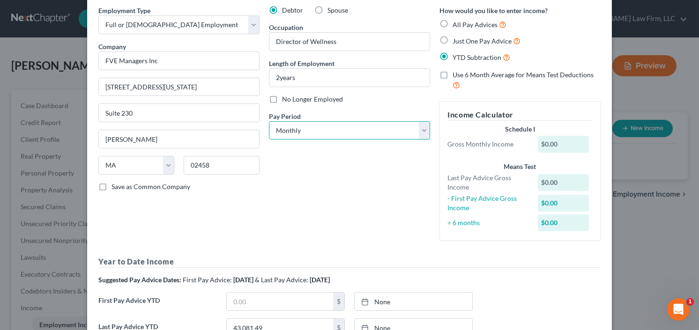
click at [339, 134] on select "Select Monthly Twice Monthly Every Other Week Weekly" at bounding box center [349, 130] width 161 height 19
select select "2"
click at [269, 121] on select "Select Monthly Twice Monthly Every Other Week Weekly" at bounding box center [349, 130] width 161 height 19
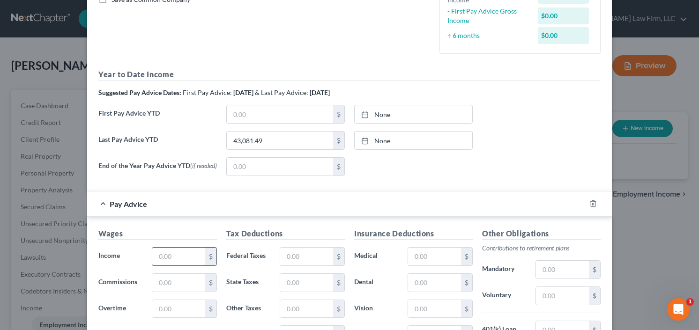
click at [178, 253] on input "text" at bounding box center [178, 257] width 53 height 18
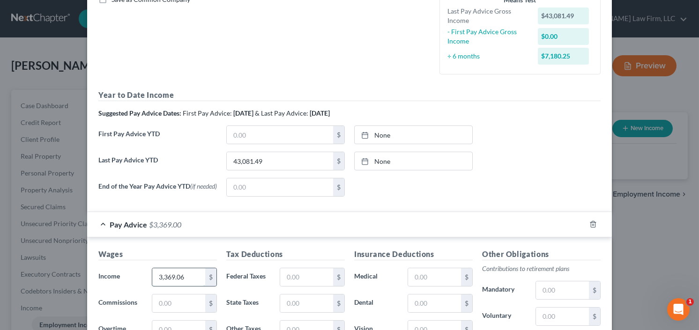
type input "3,369.06"
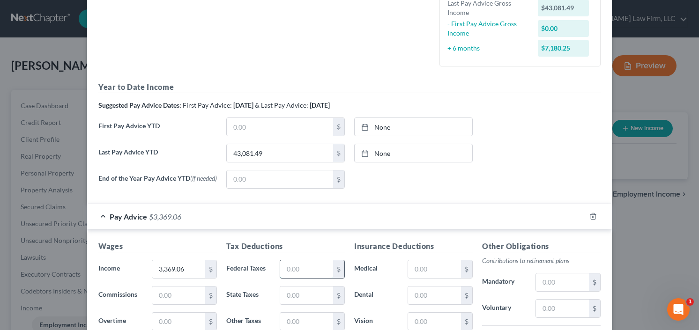
click at [292, 276] on input "text" at bounding box center [306, 269] width 53 height 18
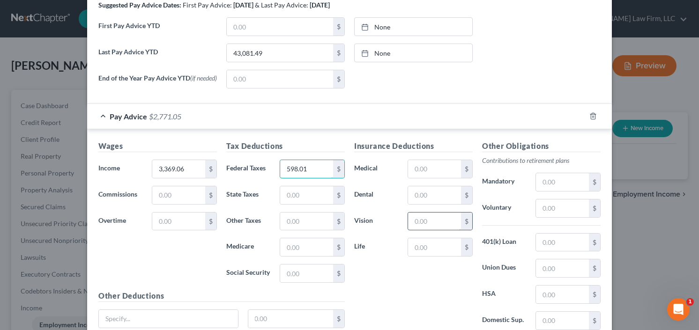
scroll to position [345, 0]
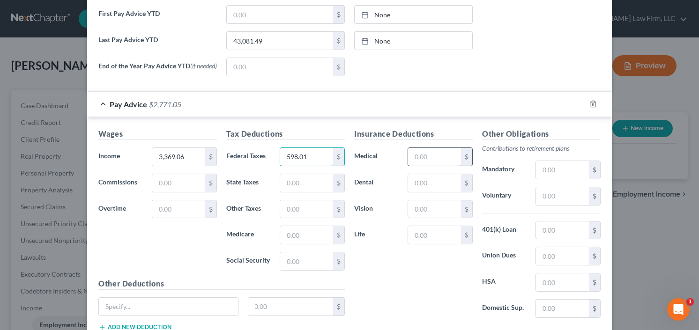
type input "598.01"
click at [432, 157] on input "text" at bounding box center [434, 157] width 53 height 18
type input "9.0"
type input "2.90"
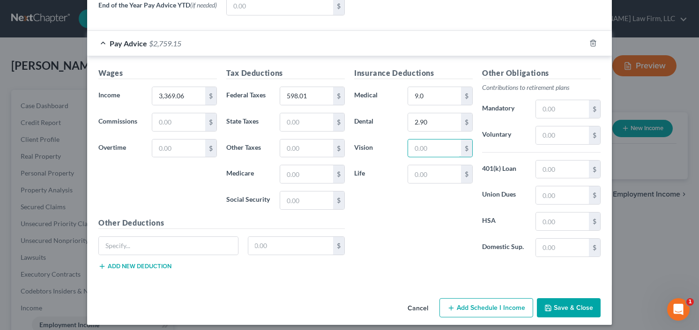
scroll to position [411, 0]
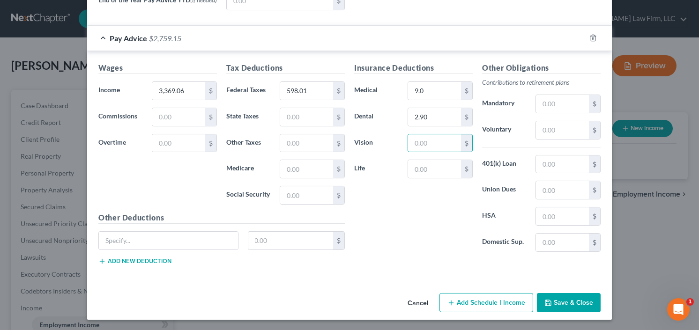
click at [579, 303] on button "Save & Close" at bounding box center [569, 303] width 64 height 20
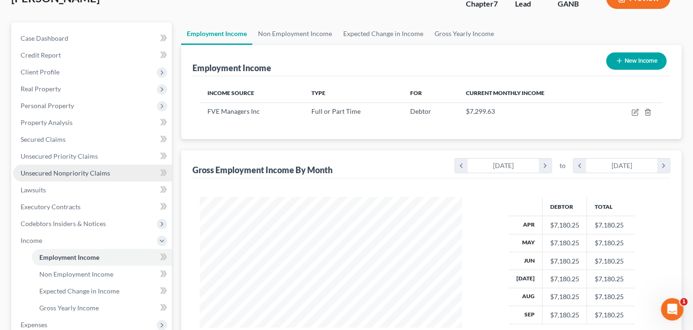
scroll to position [150, 0]
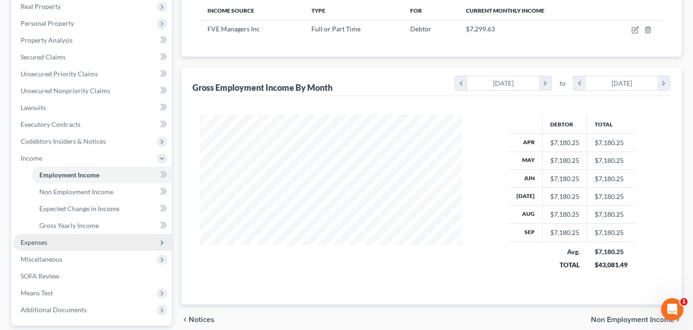
click at [44, 241] on span "Expenses" at bounding box center [34, 242] width 27 height 8
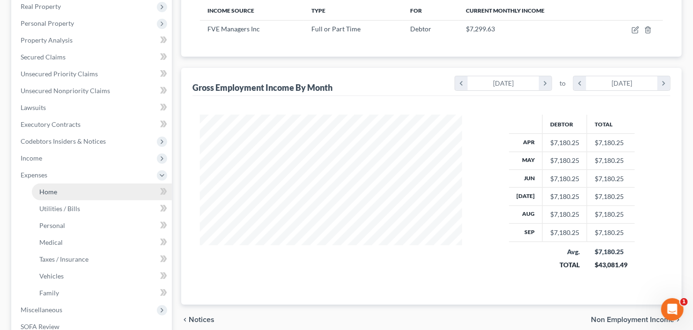
click at [54, 191] on span "Home" at bounding box center [48, 192] width 18 height 8
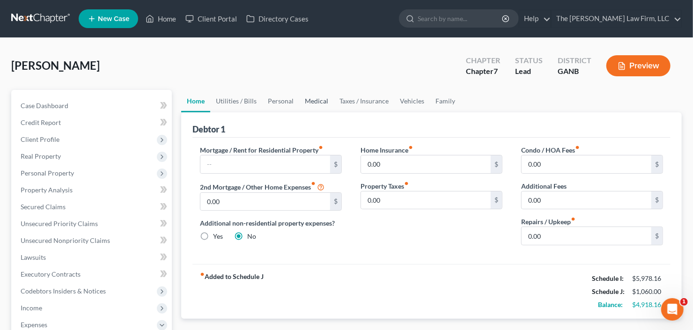
click at [311, 101] on link "Medical" at bounding box center [316, 101] width 35 height 22
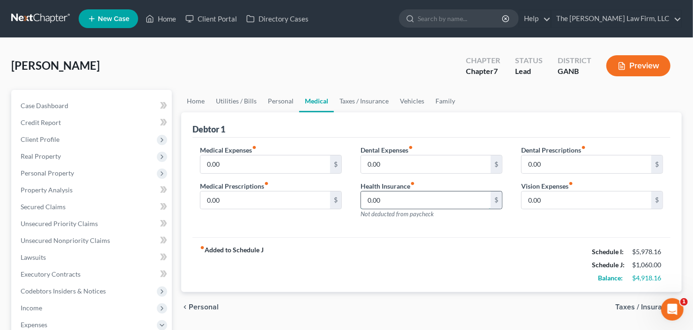
click at [386, 202] on input "0.00" at bounding box center [426, 201] width 130 height 18
type input "16.00"
click at [197, 100] on link "Home" at bounding box center [195, 101] width 29 height 22
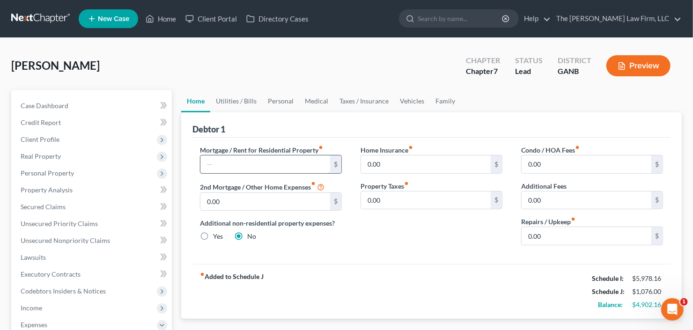
click at [239, 163] on input "text" at bounding box center [265, 165] width 130 height 18
type input "2,015.00"
click at [406, 96] on link "Vehicles" at bounding box center [412, 101] width 36 height 22
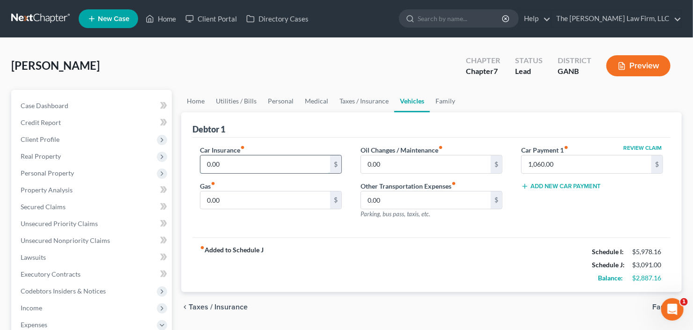
click at [258, 165] on input "0.00" at bounding box center [265, 165] width 130 height 18
type input "450.00"
click at [229, 198] on input "0.00" at bounding box center [265, 201] width 130 height 18
type input "300.00"
click at [227, 101] on link "Utilities / Bills" at bounding box center [236, 101] width 52 height 22
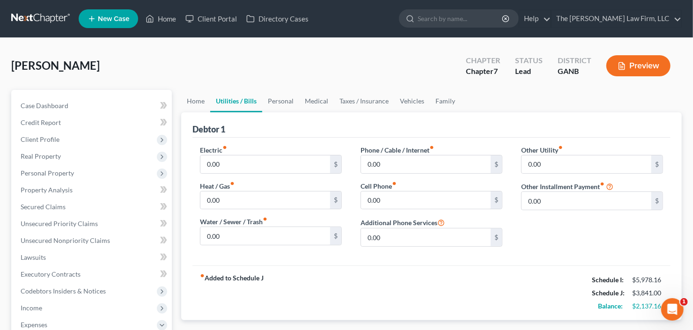
click at [255, 174] on div "Electric fiber_manual_record 0.00 $ Heat / Gas fiber_manual_record 0.00 $ Water…" at bounding box center [271, 199] width 161 height 109
click at [250, 163] on input "0.00" at bounding box center [265, 165] width 130 height 18
type input "375"
type input "100"
type input "375"
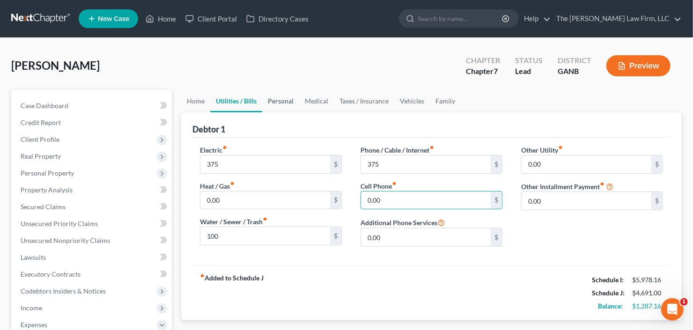
click at [282, 100] on link "Personal" at bounding box center [280, 101] width 37 height 22
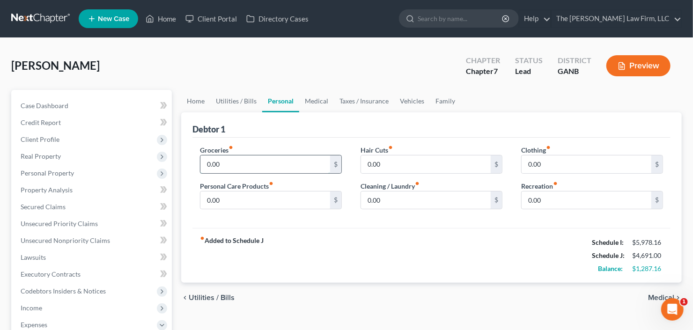
click at [264, 160] on input "0.00" at bounding box center [265, 165] width 130 height 18
type input "1,200"
type input "50"
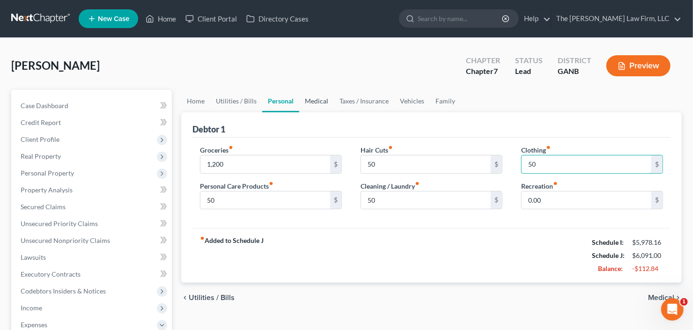
type input "50"
click at [319, 96] on link "Medical" at bounding box center [316, 101] width 35 height 22
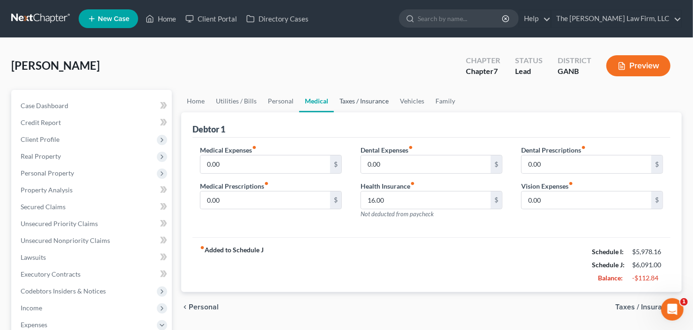
click at [368, 99] on link "Taxes / Insurance" at bounding box center [364, 101] width 60 height 22
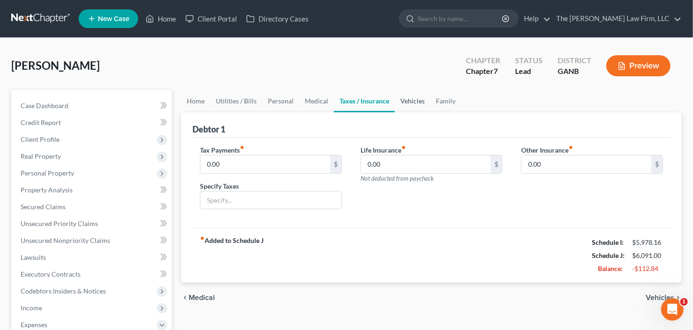
click at [424, 98] on link "Vehicles" at bounding box center [413, 101] width 36 height 22
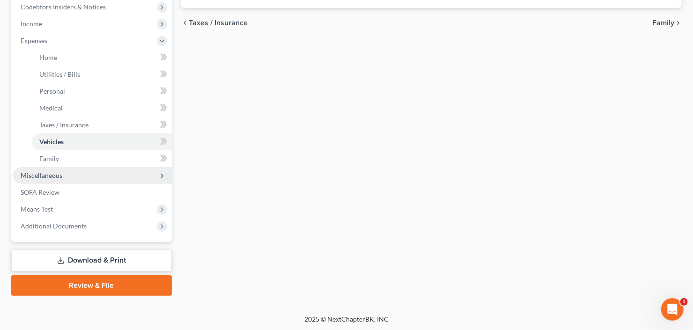
click at [68, 170] on span "Miscellaneous" at bounding box center [92, 175] width 159 height 17
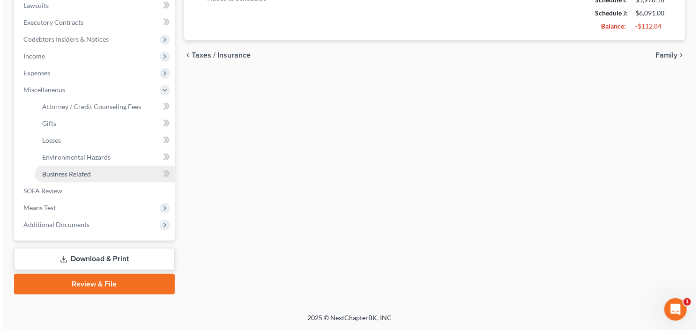
scroll to position [251, 0]
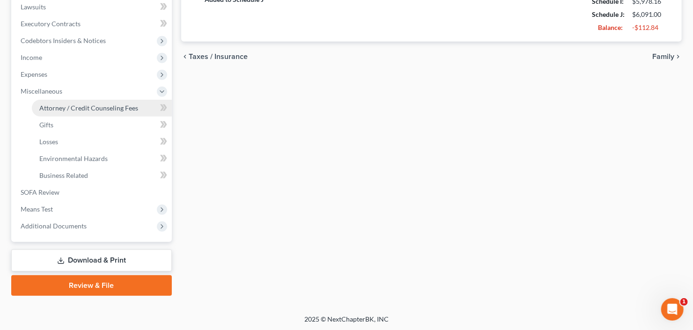
click at [91, 111] on link "Attorney / Credit Counseling Fees" at bounding box center [102, 108] width 140 height 17
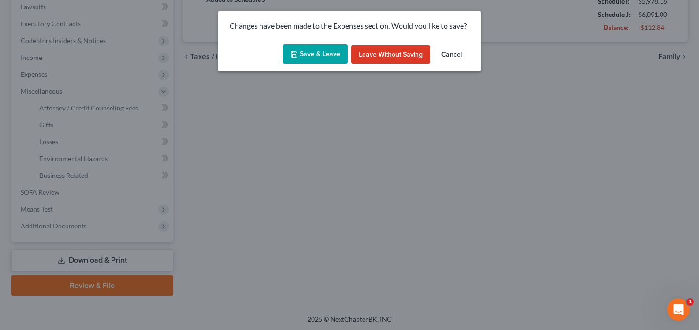
click at [309, 53] on button "Save & Leave" at bounding box center [315, 54] width 65 height 20
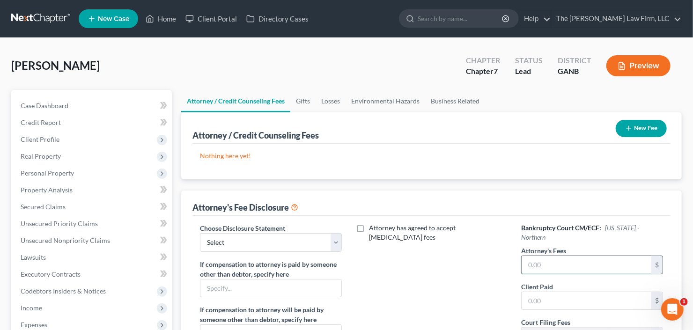
click at [559, 256] on input "text" at bounding box center [587, 265] width 130 height 18
type input "1,950"
type input "400"
click at [234, 240] on select "Select Advanced Fee 13 Joint Hourly fee agreement Chapter 13 Advance Fee Ch 7 S…" at bounding box center [271, 242] width 142 height 19
select select "3"
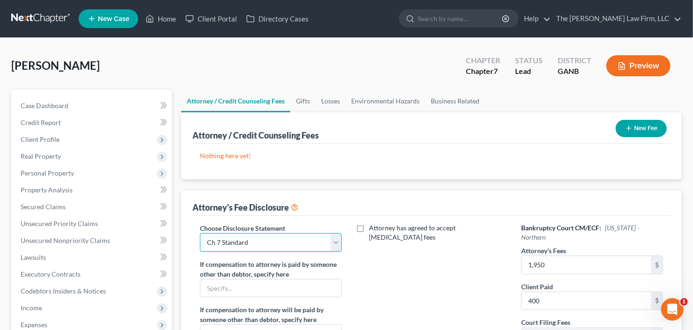
click at [200, 233] on select "Select Advanced Fee 13 Joint Hourly fee agreement Chapter 13 Advance Fee Ch 7 S…" at bounding box center [271, 242] width 142 height 19
click at [634, 132] on button "New Fee" at bounding box center [641, 128] width 51 height 17
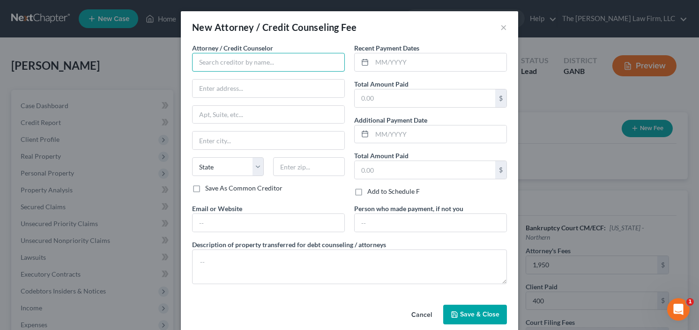
click at [261, 60] on input "text" at bounding box center [268, 62] width 153 height 19
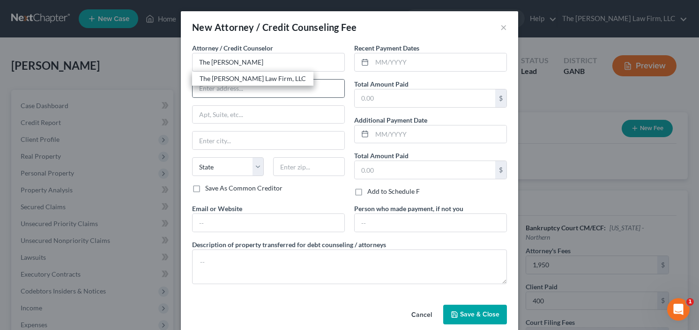
click at [241, 78] on div "The [PERSON_NAME] Law Firm, LLC" at bounding box center [253, 78] width 106 height 9
type input "The [PERSON_NAME] Law Firm, LLC"
type input "[STREET_ADDRESS]"
type input "[GEOGRAPHIC_DATA]"
select select "10"
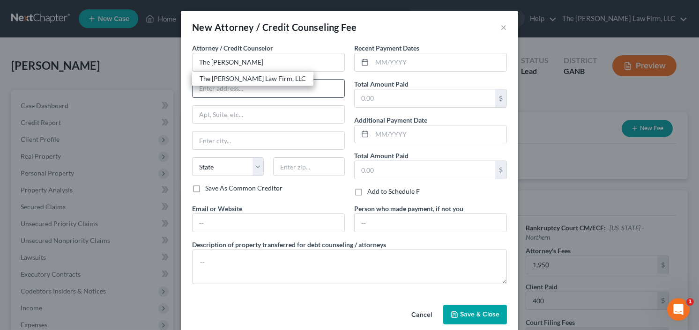
type input "30342"
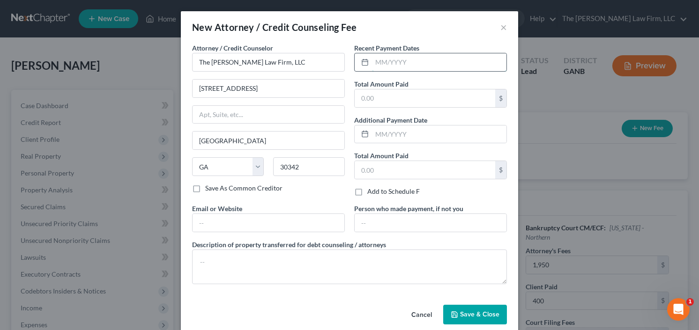
click at [420, 70] on input "text" at bounding box center [439, 62] width 134 height 18
type input "10/25"
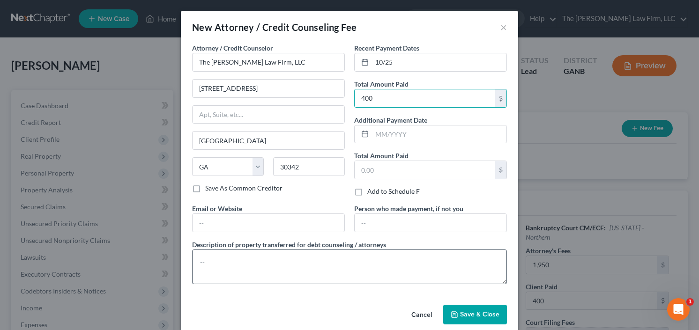
type input "400"
click at [276, 258] on textarea at bounding box center [349, 267] width 315 height 35
type textarea "[MEDICAL_DATA]"
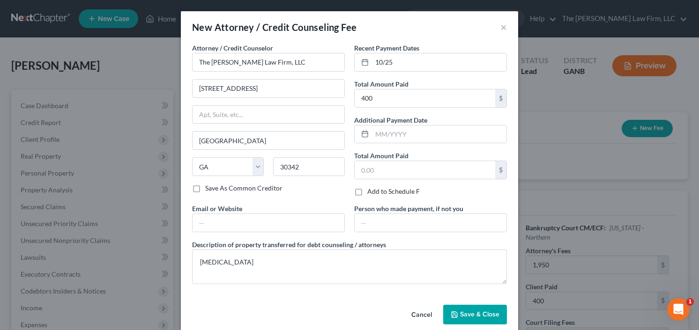
click at [477, 314] on span "Save & Close" at bounding box center [479, 315] width 39 height 8
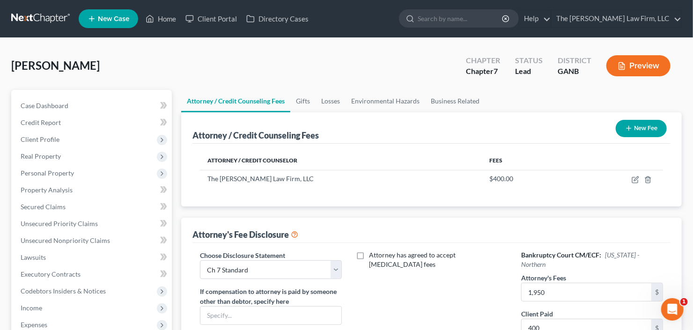
click at [638, 131] on button "New Fee" at bounding box center [641, 128] width 51 height 17
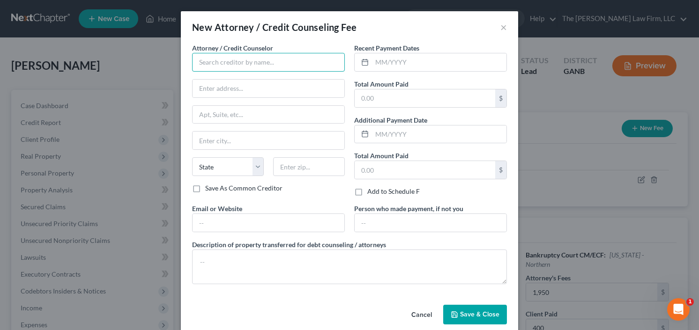
click at [263, 59] on input "text" at bounding box center [268, 62] width 153 height 19
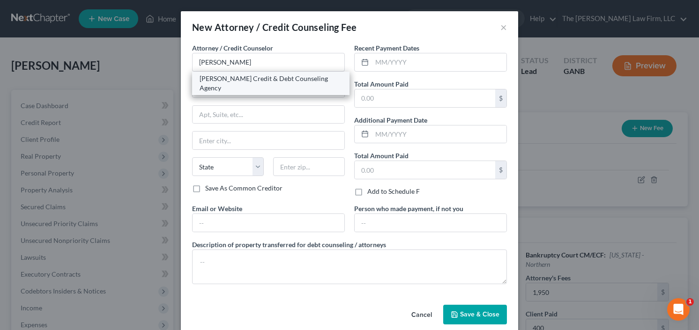
click at [250, 77] on div "[PERSON_NAME] Credit & Debt Counseling Agency" at bounding box center [271, 83] width 142 height 19
type input "[PERSON_NAME] Credit & Debt Counseling Agency"
type input "[STREET_ADDRESS]"
type input "[PERSON_NAME]"
select select "43"
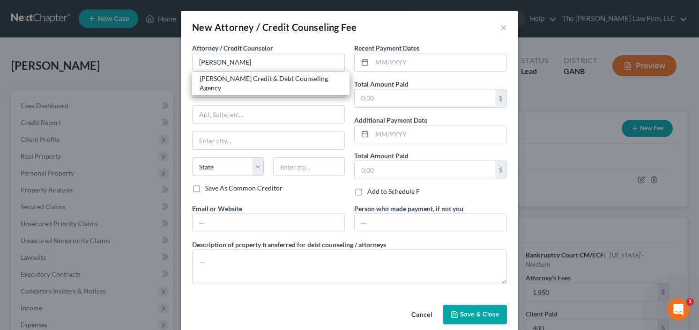
type input "57384"
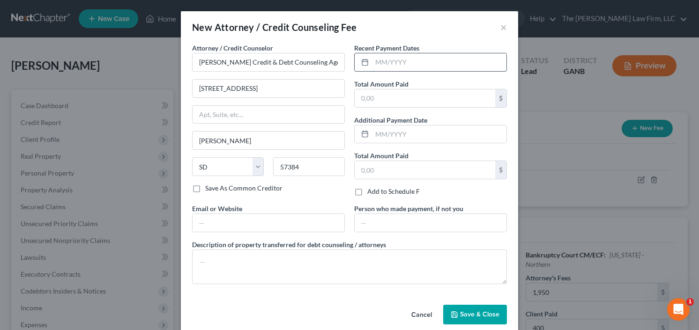
click at [400, 65] on input "text" at bounding box center [439, 62] width 134 height 18
type input "10/25"
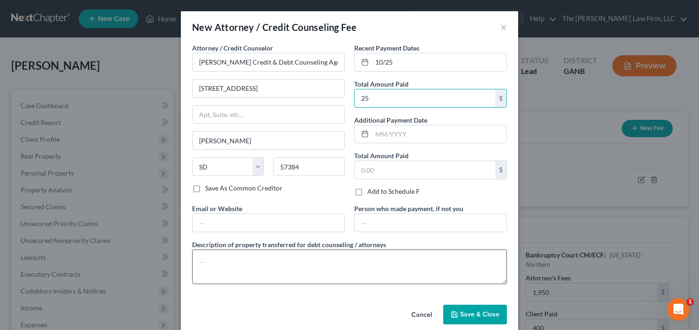
type input "25"
click at [245, 253] on textarea at bounding box center [349, 267] width 315 height 35
type textarea "credit counseling"
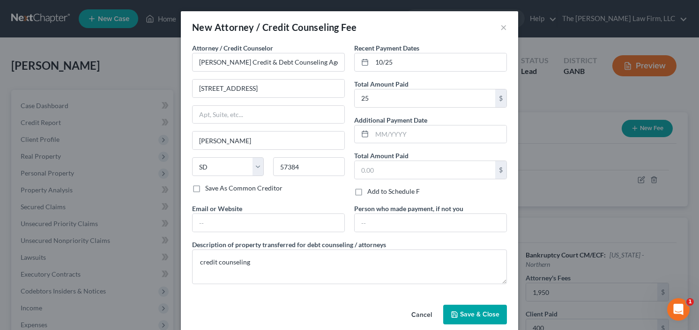
click at [475, 315] on span "Save & Close" at bounding box center [479, 315] width 39 height 8
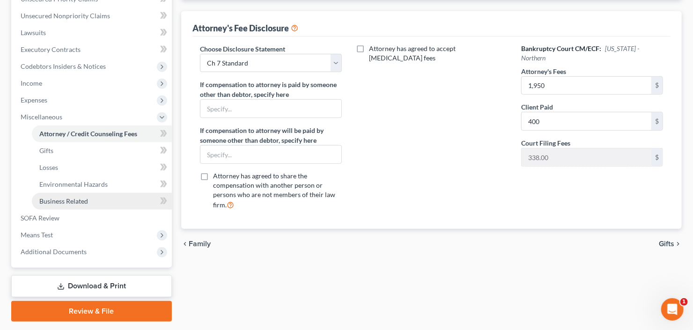
scroll to position [251, 0]
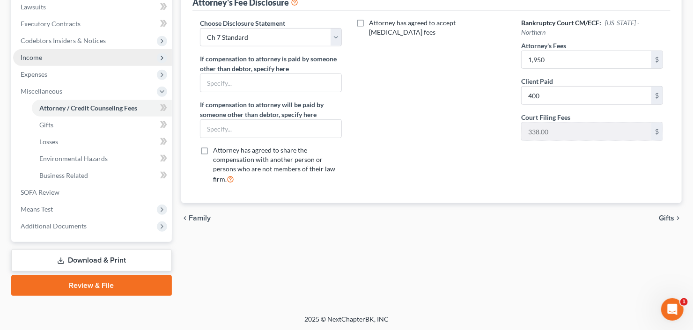
drag, startPoint x: 67, startPoint y: 69, endPoint x: 71, endPoint y: 62, distance: 7.6
click at [67, 69] on span "Expenses" at bounding box center [92, 74] width 159 height 17
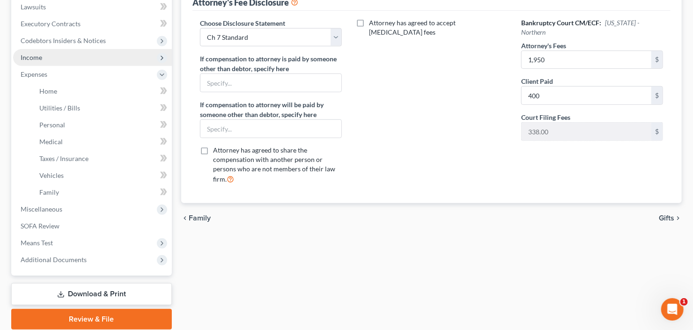
click at [74, 52] on span "Income" at bounding box center [92, 57] width 159 height 17
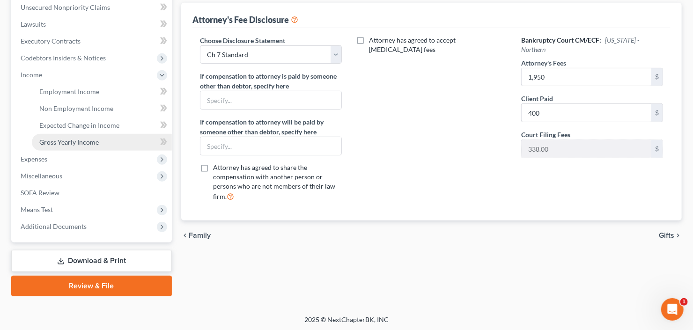
click at [78, 141] on span "Gross Yearly Income" at bounding box center [68, 142] width 59 height 8
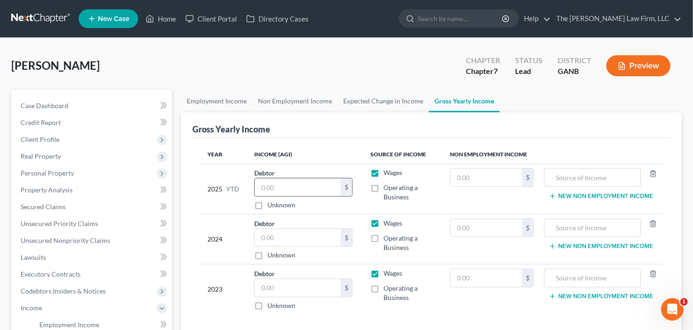
click at [293, 181] on input "text" at bounding box center [298, 187] width 86 height 18
type input "63,570.88"
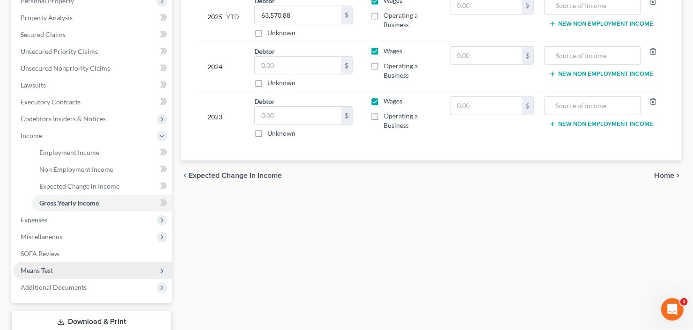
scroll to position [187, 0]
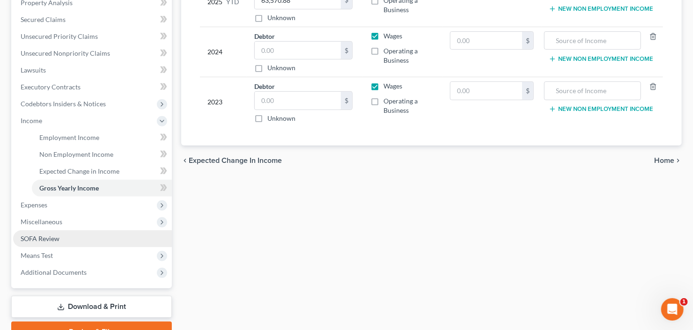
drag, startPoint x: 67, startPoint y: 273, endPoint x: 78, endPoint y: 241, distance: 33.3
click at [67, 273] on span "Additional Documents" at bounding box center [54, 272] width 66 height 8
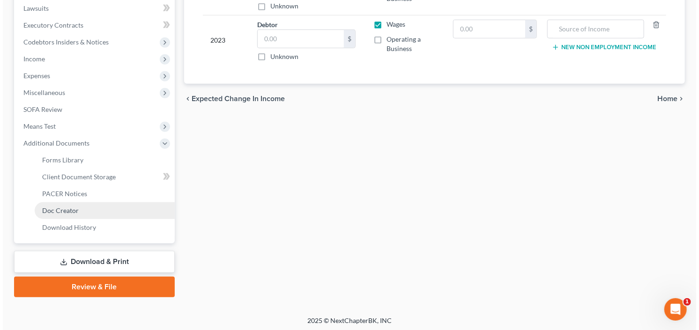
scroll to position [251, 0]
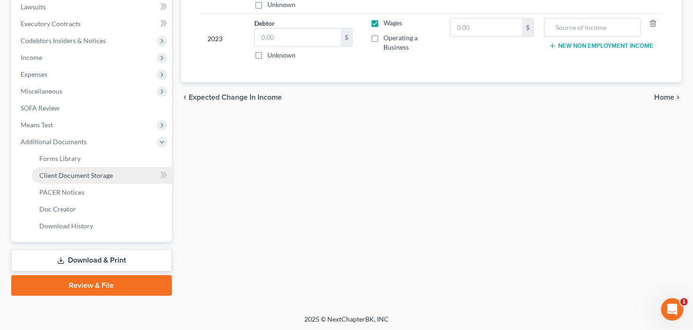
click at [96, 176] on span "Client Document Storage" at bounding box center [76, 175] width 74 height 8
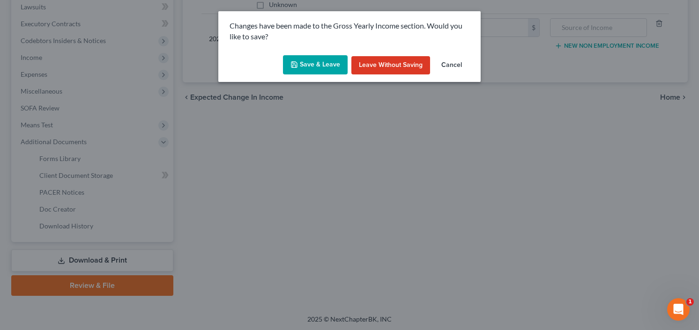
click at [307, 52] on div "Save & Leave Leave without Saving Cancel" at bounding box center [349, 67] width 262 height 31
click at [310, 63] on button "Save & Leave" at bounding box center [315, 65] width 65 height 20
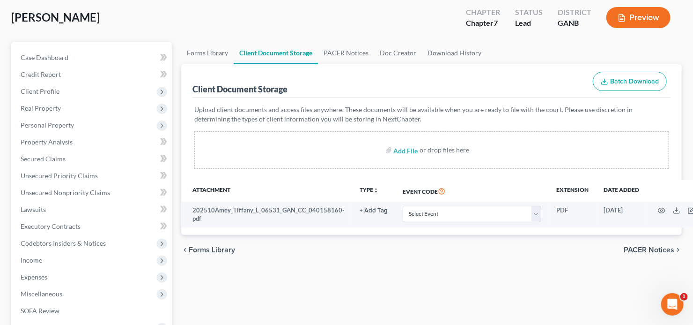
scroll to position [75, 0]
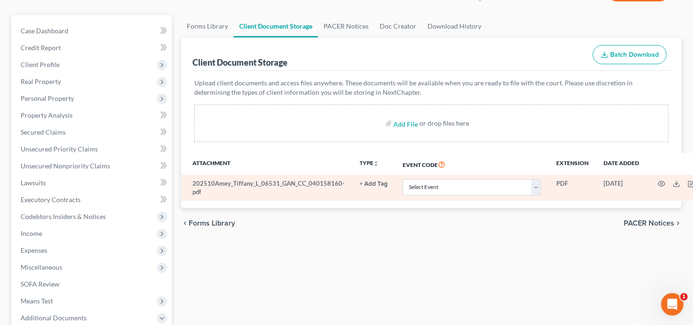
click at [446, 196] on td "Select Event 01 - Chapter 13 Plan - Initial Plan 02-Application to Pay Filing F…" at bounding box center [472, 188] width 154 height 26
click at [446, 189] on select "Select Event 01 - Chapter 13 Plan - Initial Plan 02-Application to Pay Filing F…" at bounding box center [472, 187] width 139 height 16
select select "5"
click at [446, 189] on select "Select Event 01 - Chapter 13 Plan - Initial Plan 02-Application to Pay Filing F…" at bounding box center [472, 187] width 139 height 16
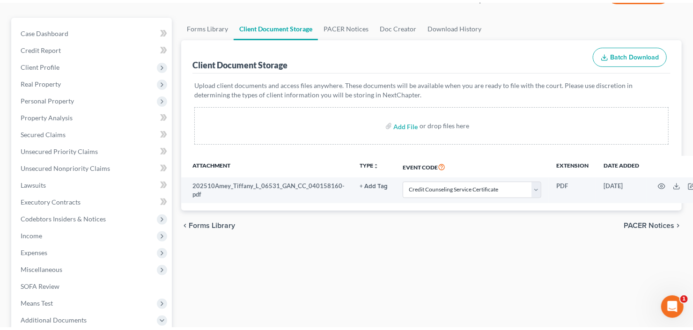
scroll to position [225, 0]
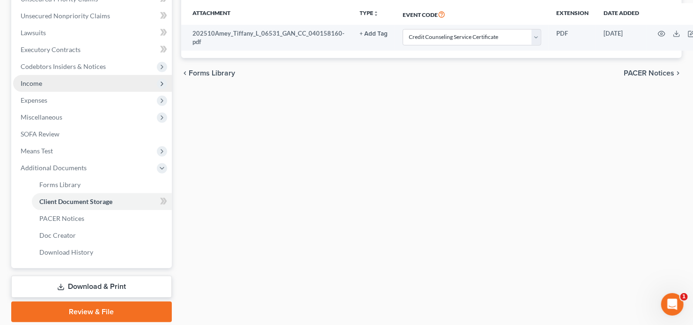
click at [29, 79] on span "Income" at bounding box center [32, 83] width 22 height 8
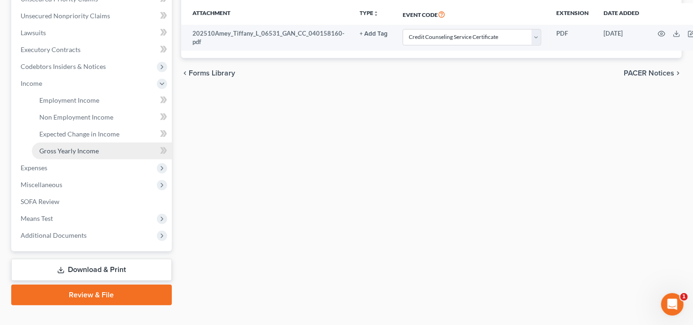
click at [81, 147] on span "Gross Yearly Income" at bounding box center [68, 151] width 59 height 8
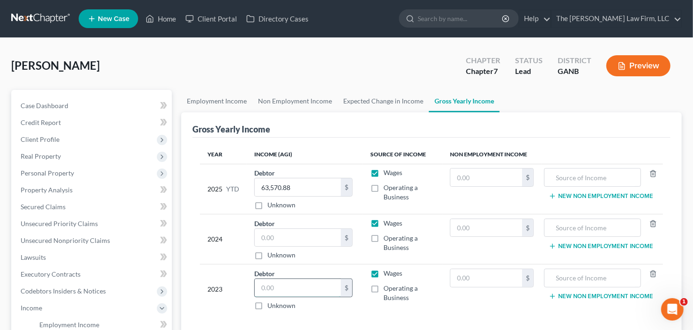
click at [305, 294] on input "text" at bounding box center [298, 288] width 86 height 18
type input "37,180"
click at [282, 242] on input "text" at bounding box center [298, 238] width 86 height 18
click at [267, 238] on input "text" at bounding box center [298, 238] width 86 height 18
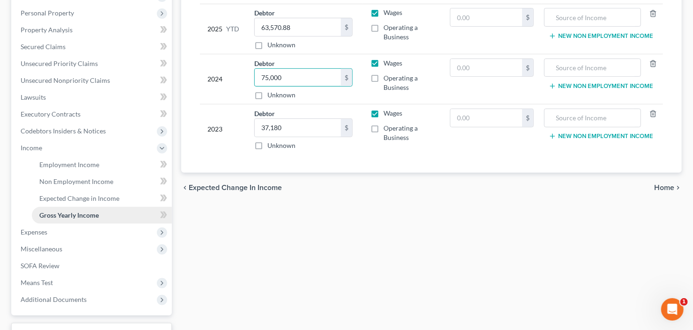
scroll to position [187, 0]
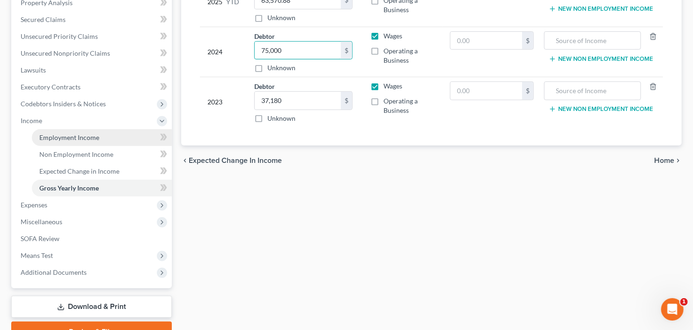
type input "75,000"
click at [68, 140] on span "Employment Income" at bounding box center [69, 137] width 60 height 8
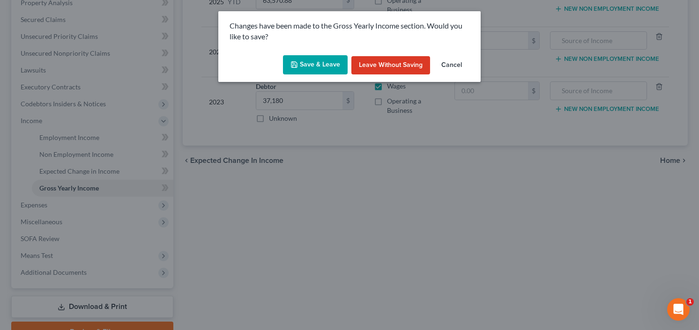
click at [309, 68] on button "Save & Leave" at bounding box center [315, 65] width 65 height 20
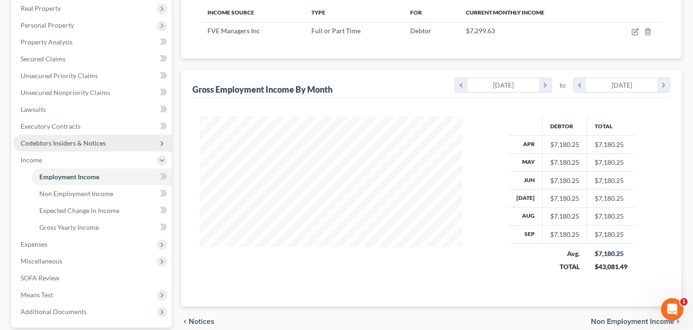
scroll to position [187, 0]
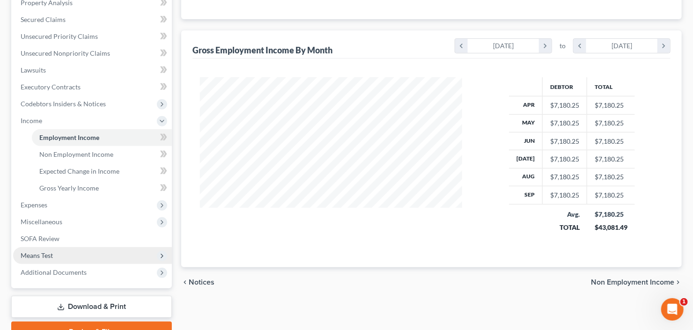
click at [71, 255] on span "Means Test" at bounding box center [92, 255] width 159 height 17
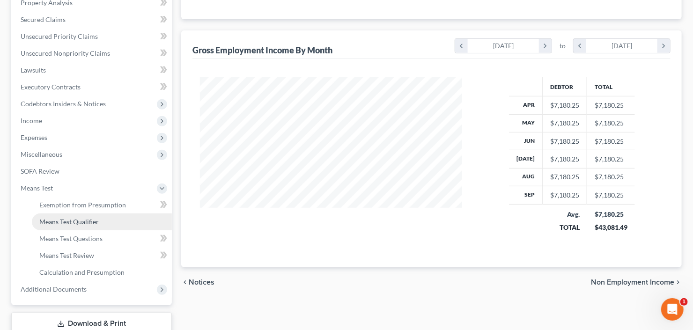
click at [89, 221] on span "Means Test Qualifier" at bounding box center [68, 222] width 59 height 8
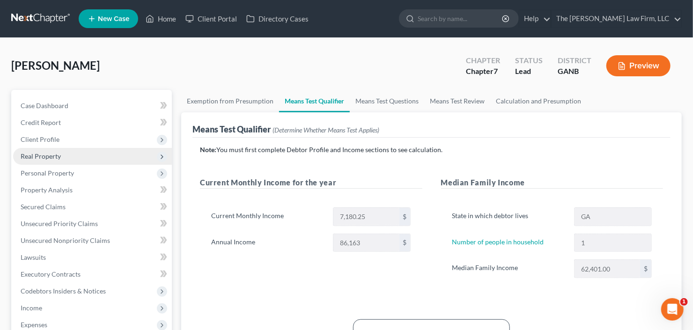
click at [67, 157] on span "Real Property" at bounding box center [92, 156] width 159 height 17
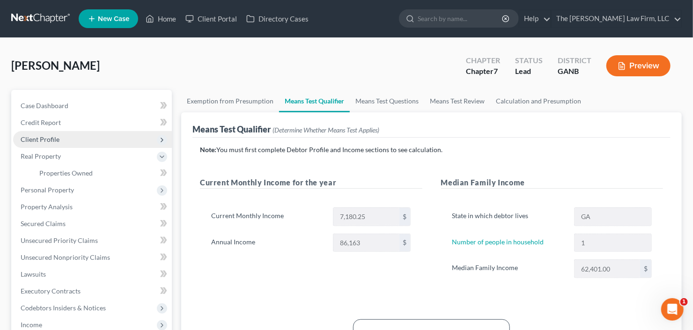
click at [78, 141] on span "Client Profile" at bounding box center [92, 139] width 159 height 17
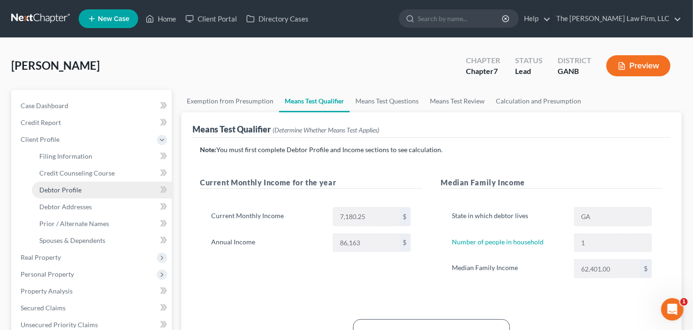
click at [80, 189] on span "Debtor Profile" at bounding box center [60, 190] width 42 height 8
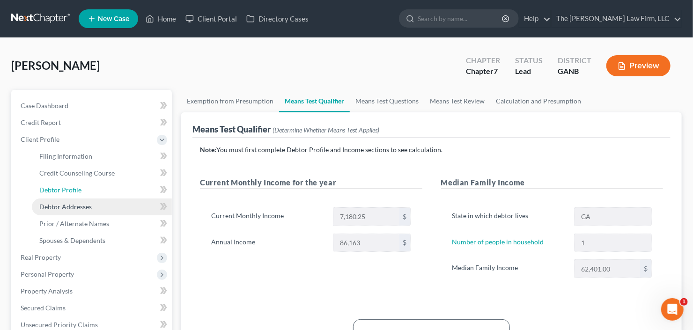
select select "0"
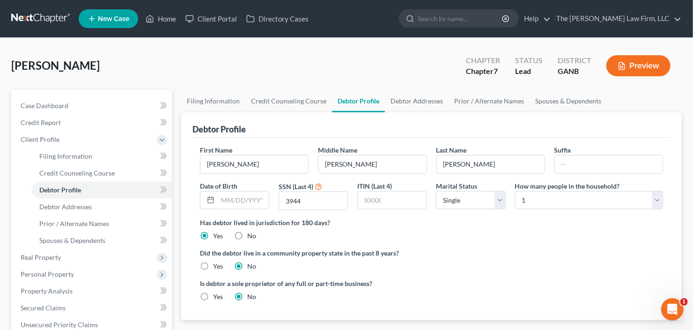
click at [576, 189] on label "How many people in the household?" at bounding box center [567, 186] width 105 height 10
click at [576, 199] on select "Select 1 2 3 4 5 6 7 8 9 10 11 12 13 14 15 16 17 18 19 20" at bounding box center [589, 200] width 148 height 19
select select "2"
click at [515, 191] on select "Select 1 2 3 4 5 6 7 8 9 10 11 12 13 14 15 16 17 18 19 20" at bounding box center [589, 200] width 148 height 19
click at [467, 197] on select "Select Single Married Separated Divorced Widowed" at bounding box center [470, 200] width 69 height 19
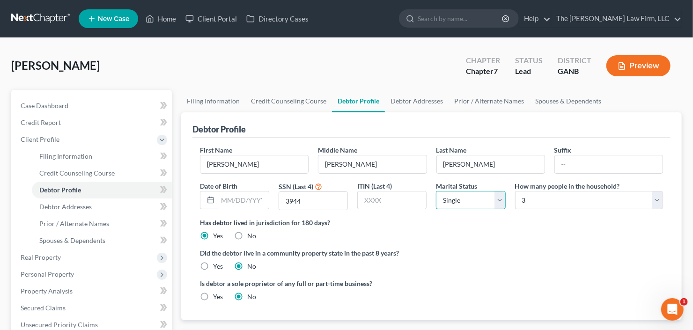
click at [467, 197] on select "Select Single Married Separated Divorced Widowed" at bounding box center [470, 200] width 69 height 19
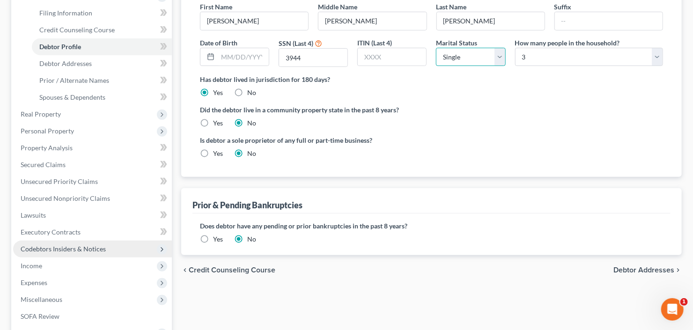
scroll to position [225, 0]
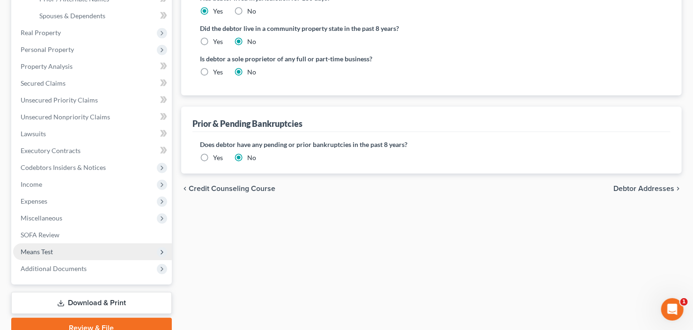
click at [67, 253] on span "Means Test" at bounding box center [92, 252] width 159 height 17
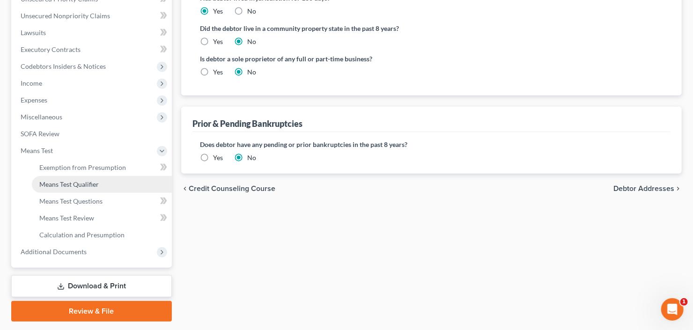
click at [75, 183] on span "Means Test Qualifier" at bounding box center [68, 184] width 59 height 8
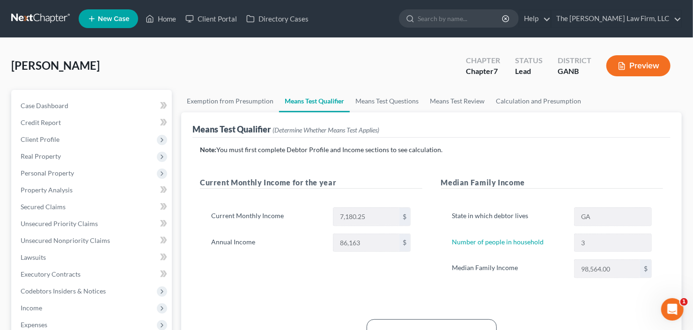
scroll to position [75, 0]
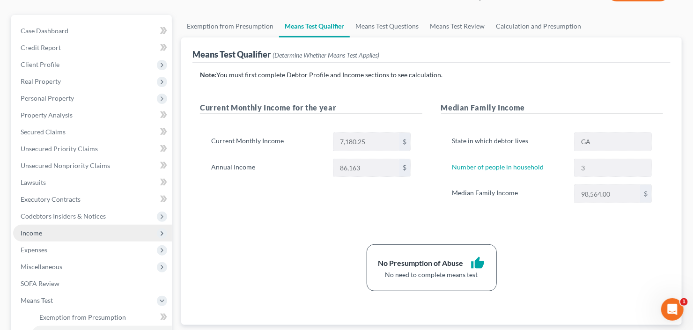
click at [50, 233] on span "Income" at bounding box center [92, 233] width 159 height 17
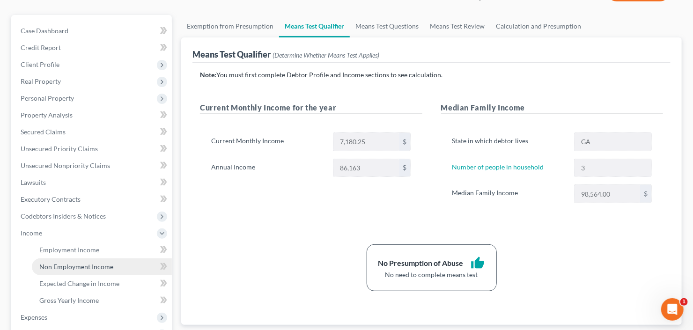
click at [68, 265] on span "Non Employment Income" at bounding box center [76, 267] width 74 height 8
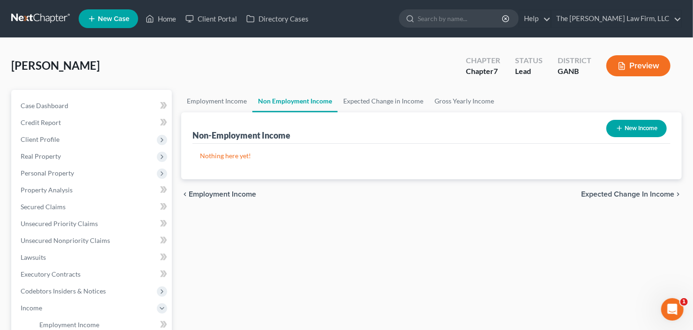
click at [633, 127] on button "New Income" at bounding box center [637, 128] width 60 height 17
select select "0"
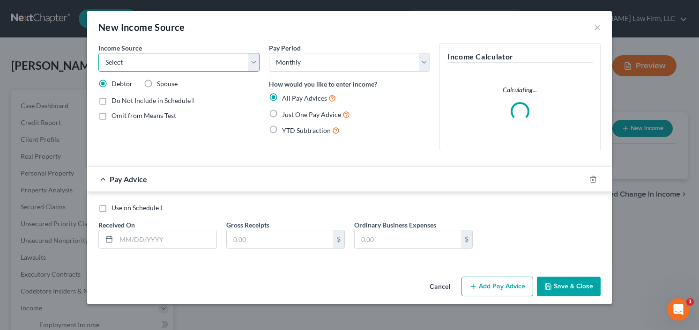
click at [190, 66] on select "Select Unemployment Disability (from employer) Pension Retirement Social Securi…" at bounding box center [178, 62] width 161 height 19
select select "13"
click at [98, 53] on select "Select Unemployment Disability (from employer) Pension Retirement Social Securi…" at bounding box center [178, 62] width 161 height 19
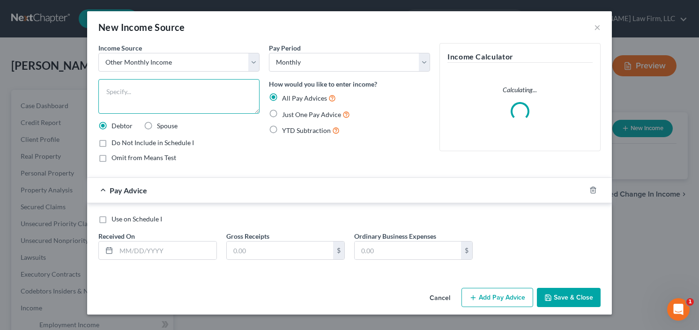
click at [164, 93] on textarea at bounding box center [178, 96] width 161 height 35
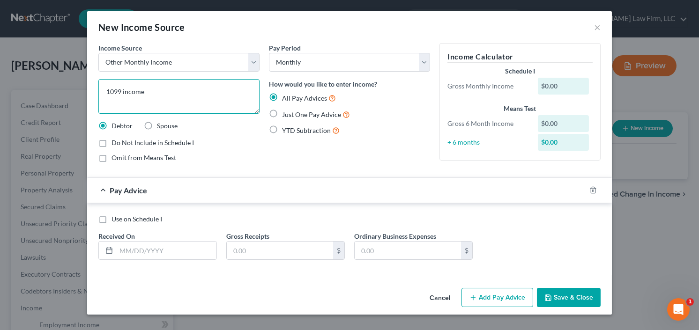
type textarea "1099 income"
click at [282, 128] on label "YTD Subtraction" at bounding box center [311, 130] width 58 height 11
click at [286, 128] on input "YTD Subtraction" at bounding box center [289, 128] width 6 height 6
radio input "true"
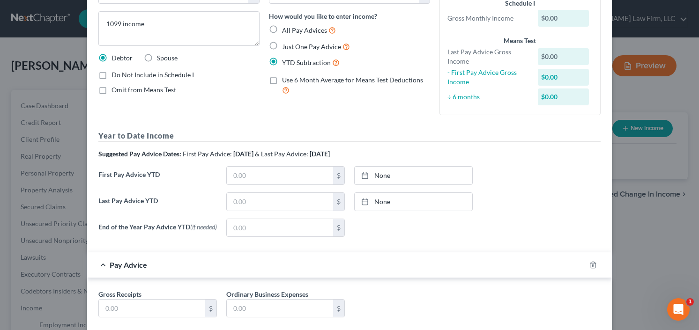
scroll to position [112, 0]
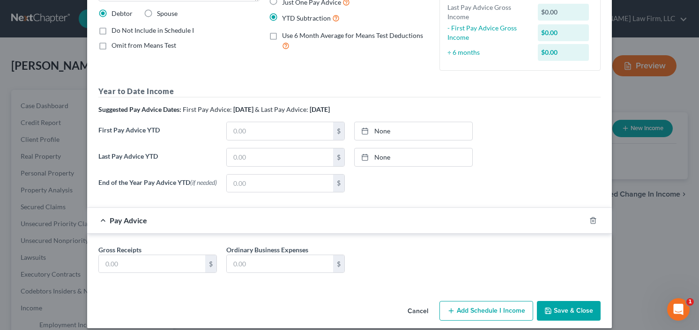
click at [564, 304] on button "Save & Close" at bounding box center [569, 311] width 64 height 20
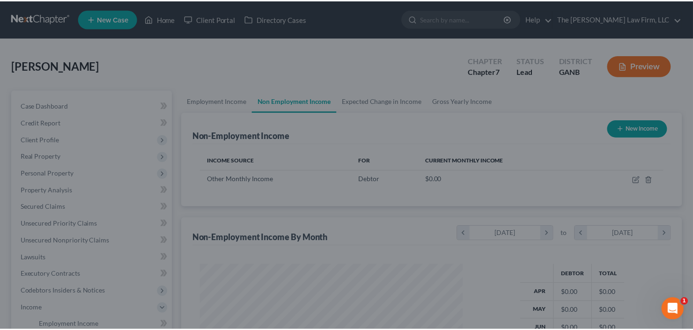
scroll to position [167, 281]
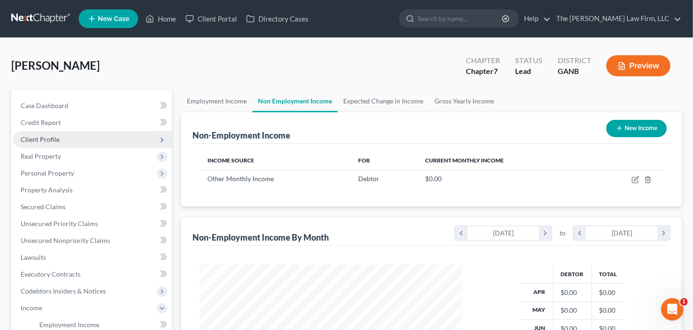
click at [75, 135] on span "Client Profile" at bounding box center [92, 139] width 159 height 17
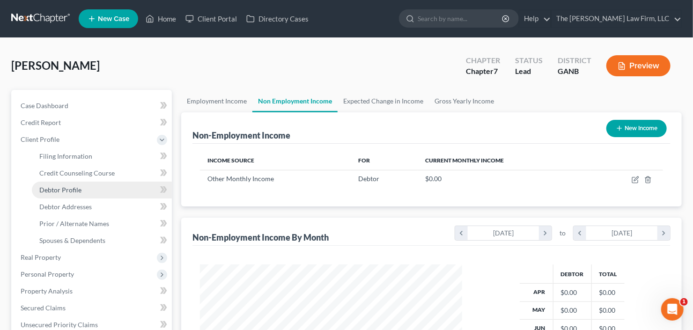
click at [72, 190] on span "Debtor Profile" at bounding box center [60, 190] width 42 height 8
select select "0"
select select "2"
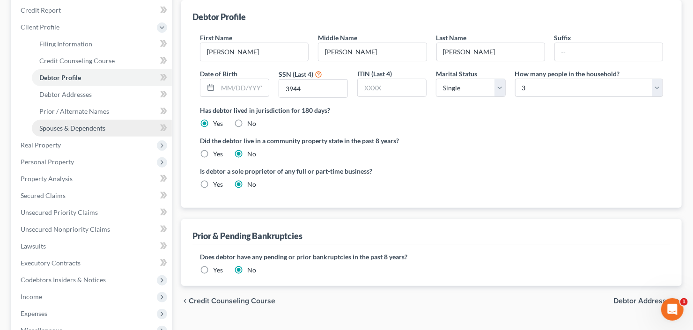
click at [81, 120] on link "Spouses & Dependents" at bounding box center [102, 128] width 140 height 17
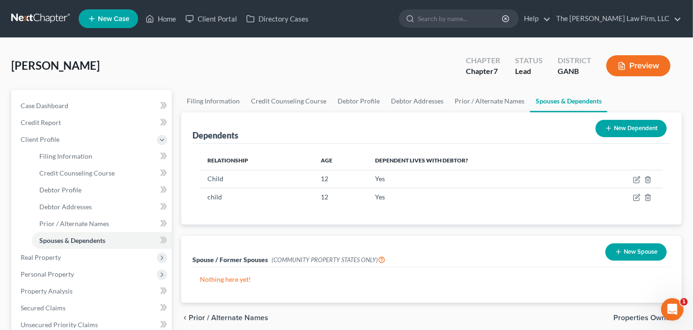
click at [636, 126] on button "New Dependent" at bounding box center [631, 128] width 71 height 17
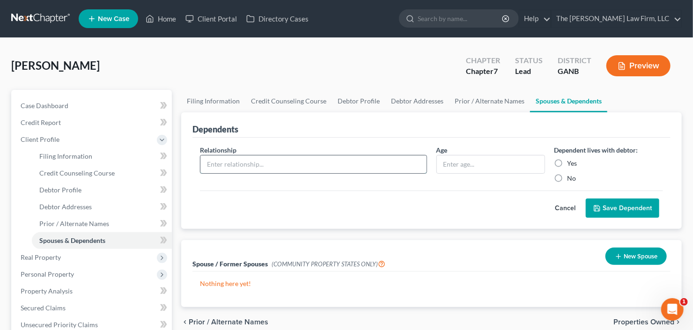
click at [278, 166] on input "text" at bounding box center [313, 165] width 226 height 18
type input "child"
click at [488, 165] on input "text" at bounding box center [491, 165] width 108 height 18
type input "24"
click at [568, 160] on label "Yes" at bounding box center [573, 163] width 10 height 9
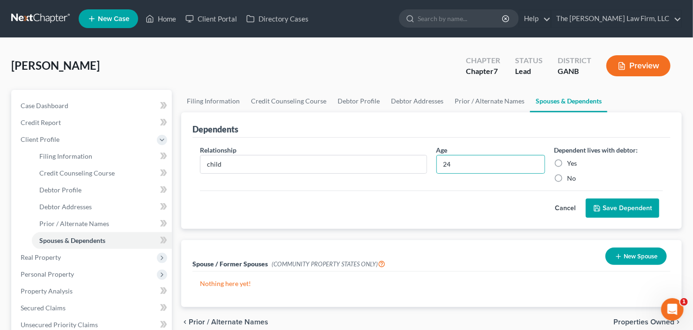
click at [571, 160] on input "Yes" at bounding box center [574, 162] width 6 height 6
radio input "true"
click at [626, 210] on button "Save Dependent" at bounding box center [623, 209] width 74 height 20
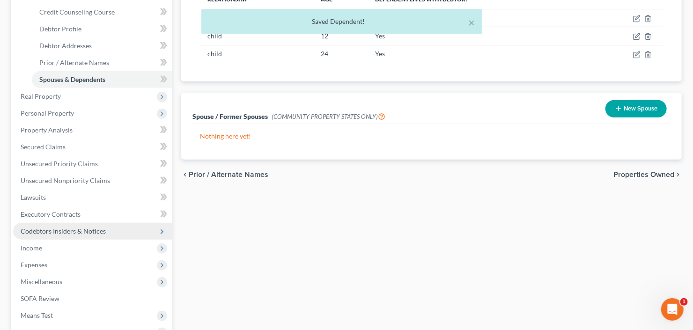
scroll to position [187, 0]
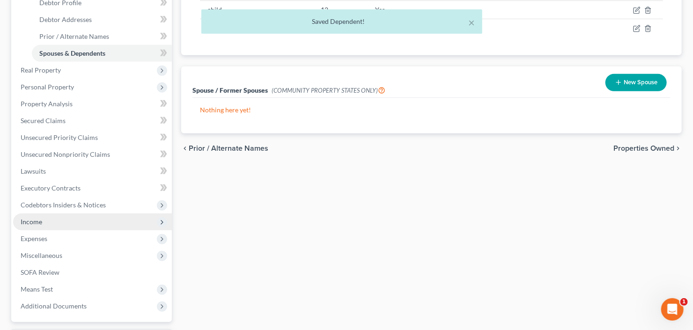
click at [68, 225] on span "Income" at bounding box center [92, 222] width 159 height 17
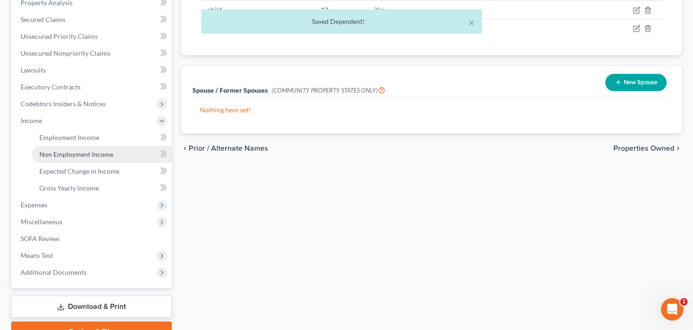
click at [89, 155] on span "Non Employment Income" at bounding box center [76, 154] width 74 height 8
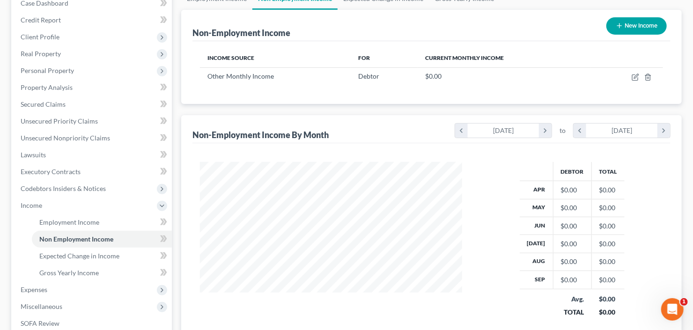
scroll to position [112, 0]
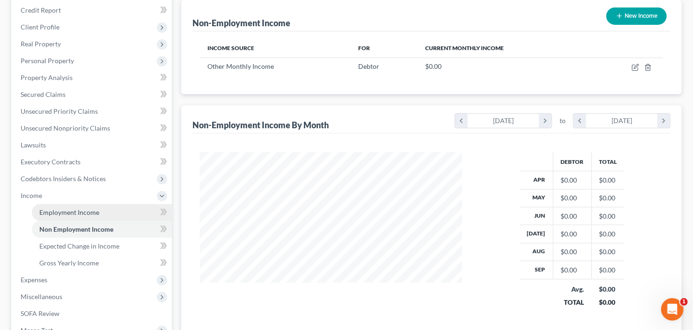
click at [72, 216] on link "Employment Income" at bounding box center [102, 212] width 140 height 17
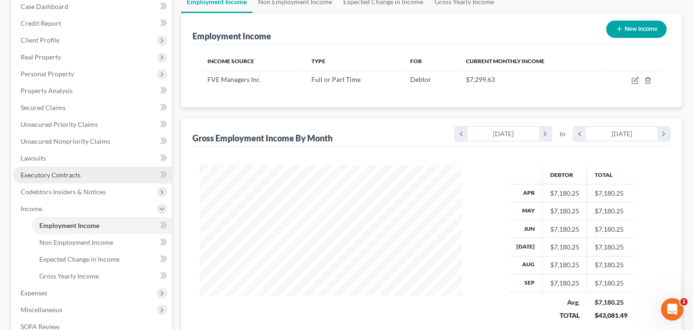
scroll to position [112, 0]
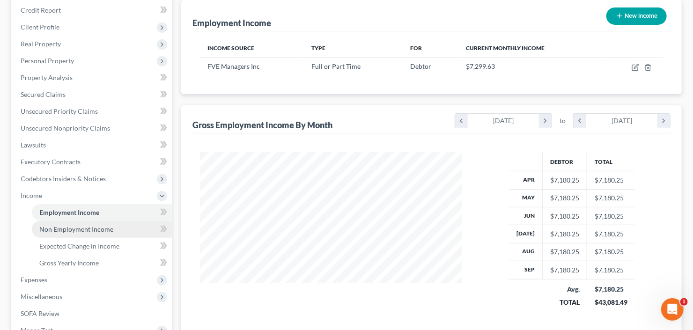
click at [86, 225] on span "Non Employment Income" at bounding box center [76, 229] width 74 height 8
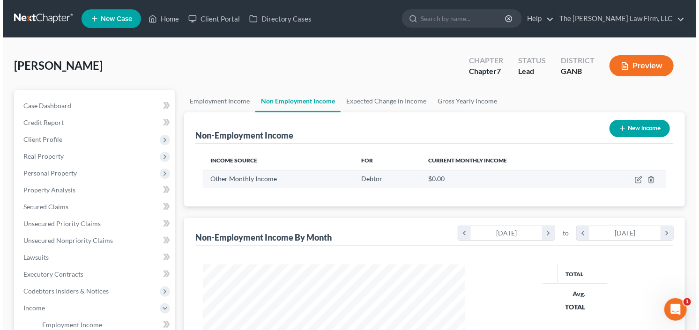
scroll to position [130, 281]
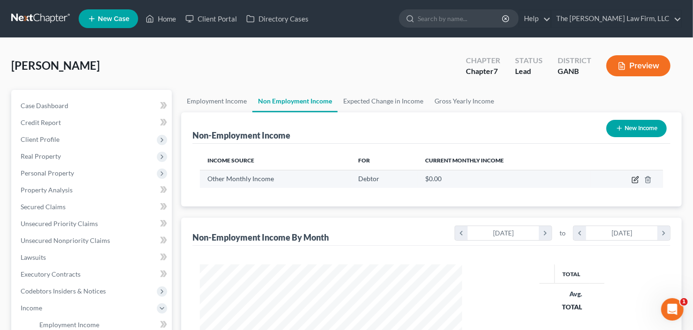
click at [637, 178] on icon "button" at bounding box center [636, 179] width 4 height 4
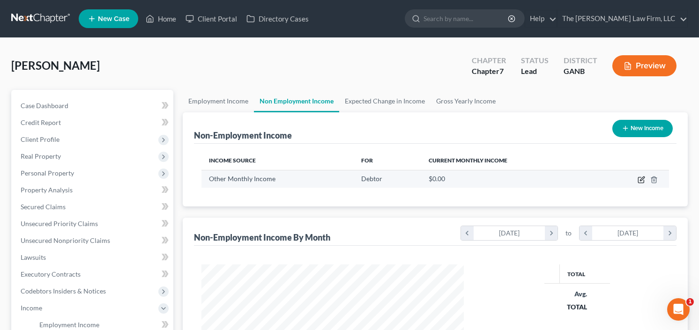
select select "13"
select select "0"
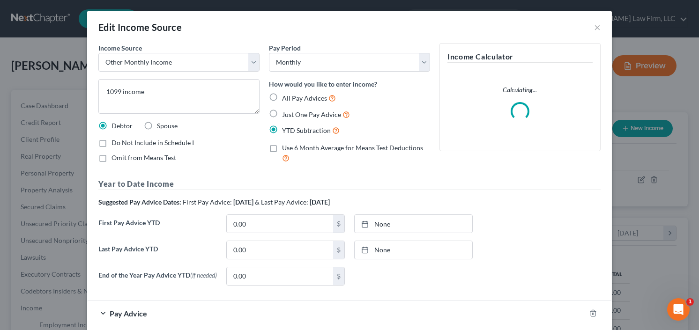
scroll to position [167, 283]
drag, startPoint x: 154, startPoint y: 95, endPoint x: 68, endPoint y: 95, distance: 86.2
click at [69, 95] on div "Edit Income Source × Income Source * Select Unemployment Disability (from emplo…" at bounding box center [349, 165] width 699 height 330
type textarea "2nd Job"
click at [250, 256] on input "0.00" at bounding box center [280, 250] width 106 height 18
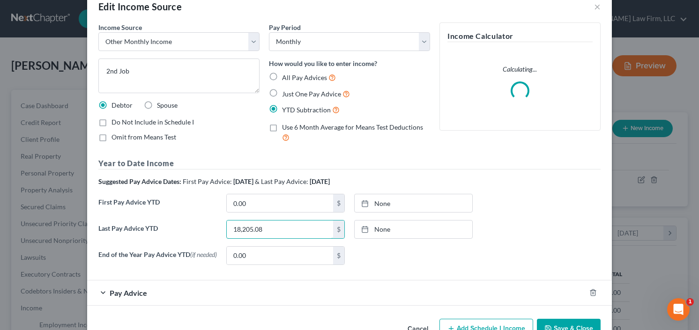
scroll to position [48, 0]
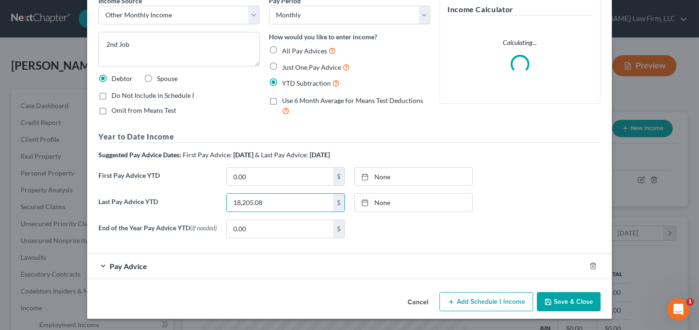
type input "18,205.08"
click at [145, 267] on div "Pay Advice" at bounding box center [336, 266] width 498 height 25
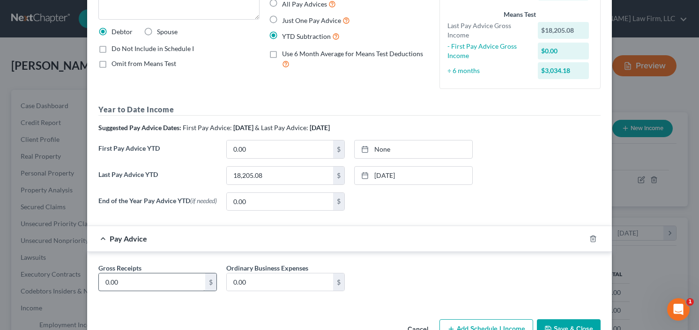
scroll to position [122, 0]
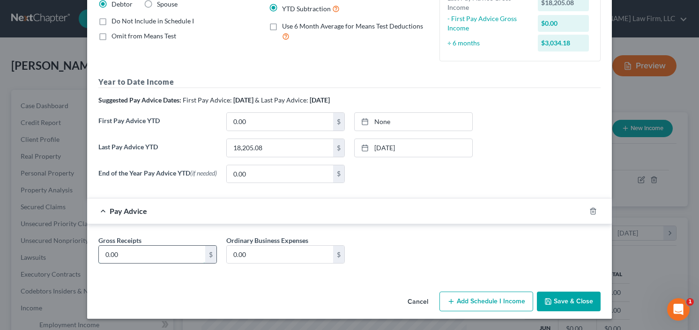
click at [142, 254] on input "0.00" at bounding box center [152, 255] width 106 height 18
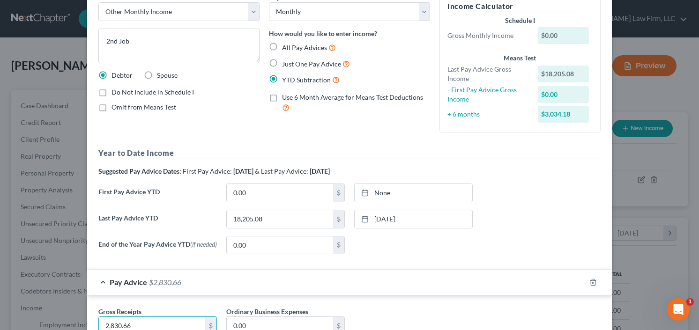
scroll to position [0, 0]
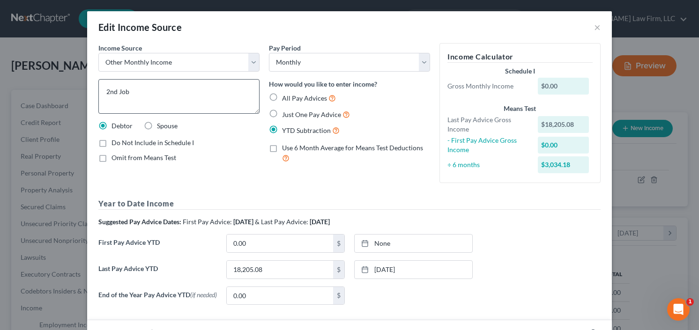
type input "2,830.66"
click at [175, 94] on textarea "2nd Job" at bounding box center [178, 96] width 161 height 35
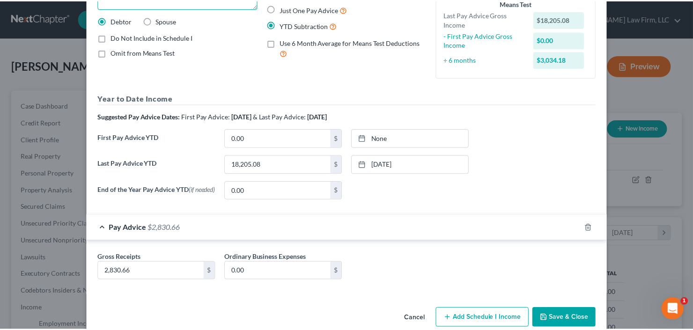
scroll to position [122, 0]
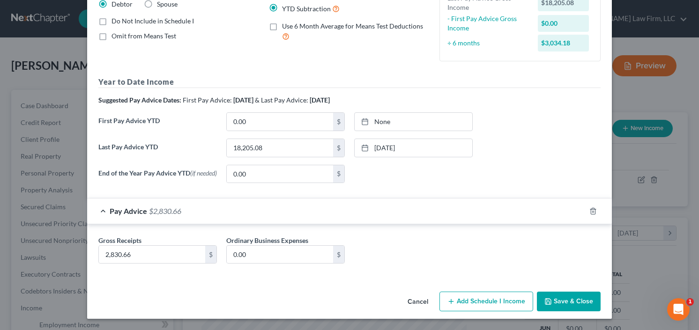
type textarea "2nd Job net"
click at [563, 303] on button "Save & Close" at bounding box center [569, 302] width 64 height 20
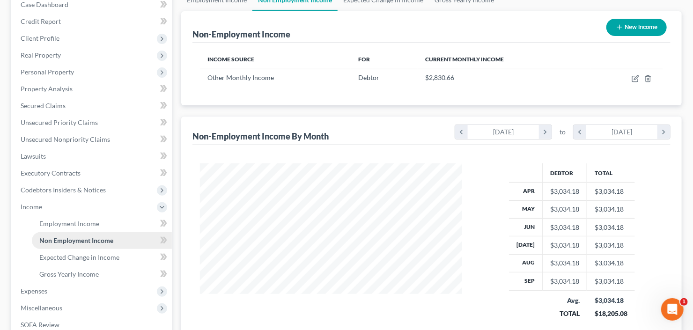
scroll to position [187, 0]
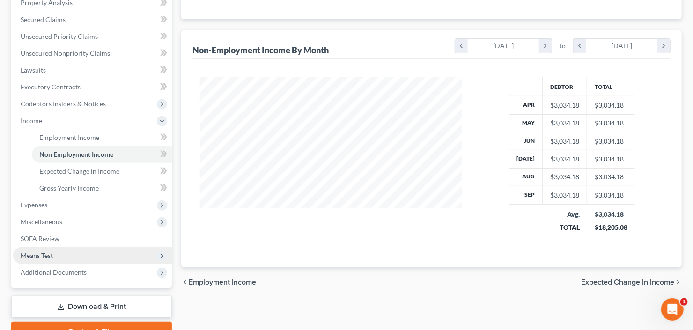
click at [52, 252] on span "Means Test" at bounding box center [37, 256] width 32 height 8
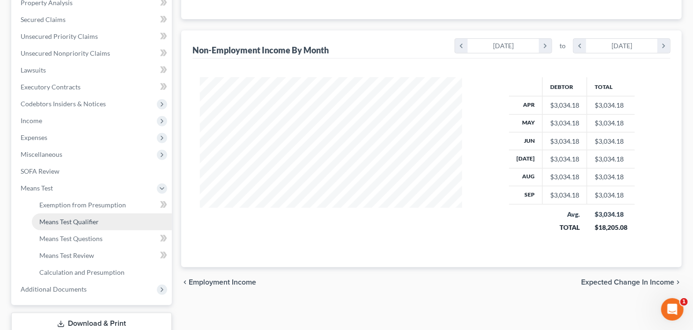
click at [66, 223] on span "Means Test Qualifier" at bounding box center [68, 222] width 59 height 8
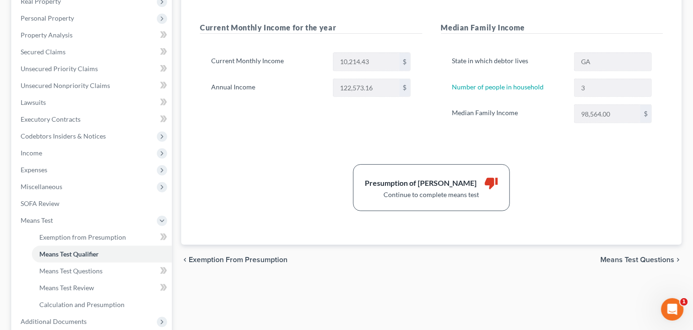
scroll to position [225, 0]
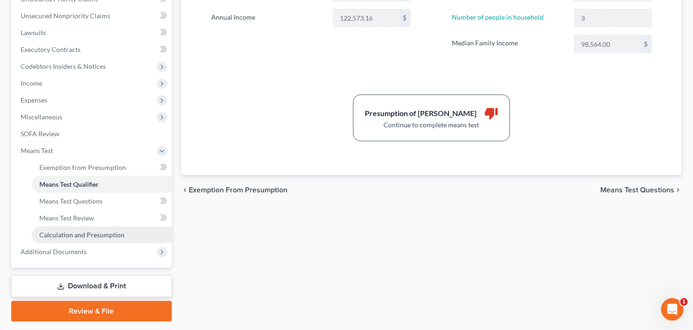
click at [90, 232] on span "Calculation and Presumption" at bounding box center [81, 235] width 85 height 8
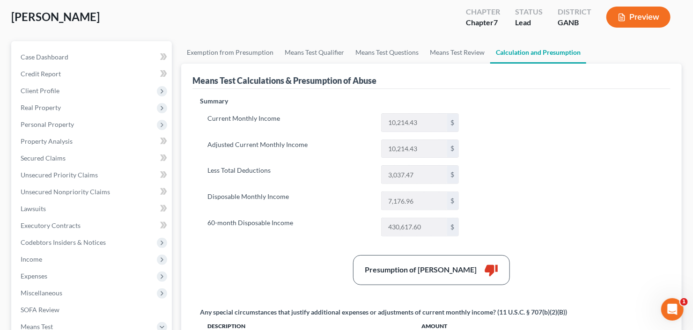
scroll to position [112, 0]
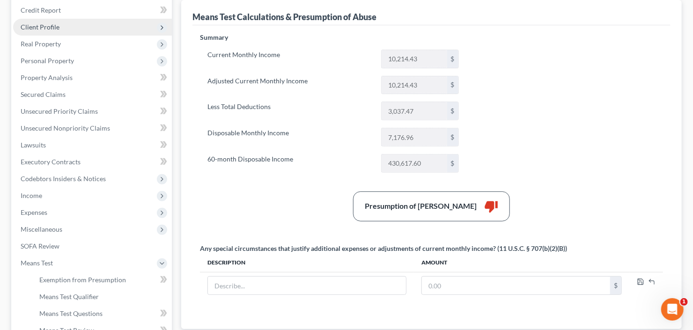
click at [62, 31] on span "Client Profile" at bounding box center [92, 27] width 159 height 17
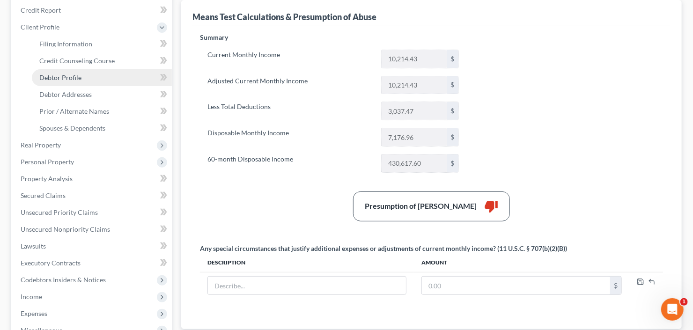
click at [69, 79] on span "Debtor Profile" at bounding box center [60, 78] width 42 height 8
select select "0"
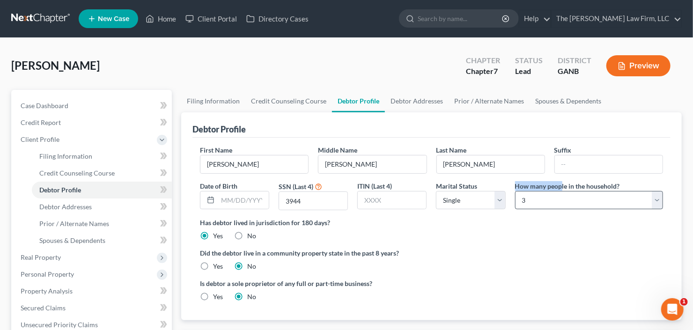
click at [563, 191] on div "How many people in the household? Select 1 2 3 4 5 6 7 8 9 10 11 12 13 14 15 16…" at bounding box center [589, 196] width 157 height 30
click at [564, 198] on select "Select 1 2 3 4 5 6 7 8 9 10 11 12 13 14 15 16 17 18 19 20" at bounding box center [589, 200] width 148 height 19
select select "3"
click at [515, 191] on select "Select 1 2 3 4 5 6 7 8 9 10 11 12 13 14 15 16 17 18 19 20" at bounding box center [589, 200] width 148 height 19
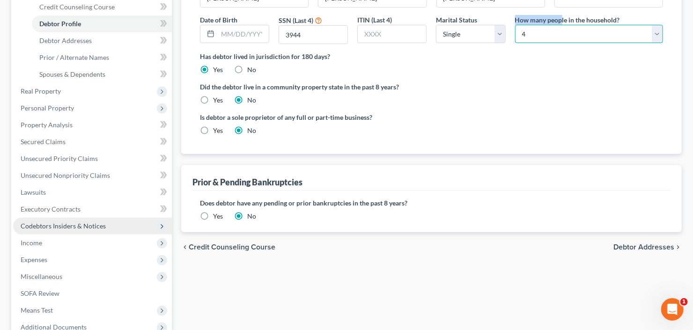
scroll to position [267, 0]
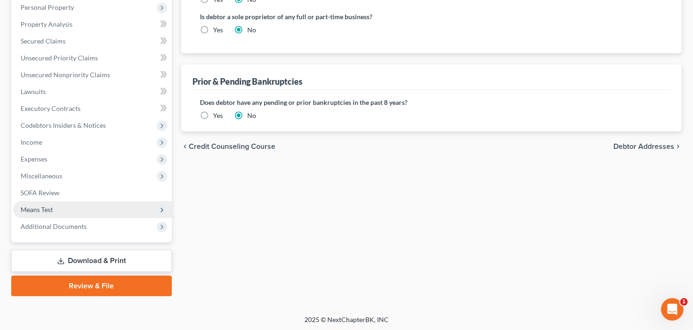
click at [48, 209] on span "Means Test" at bounding box center [37, 210] width 32 height 8
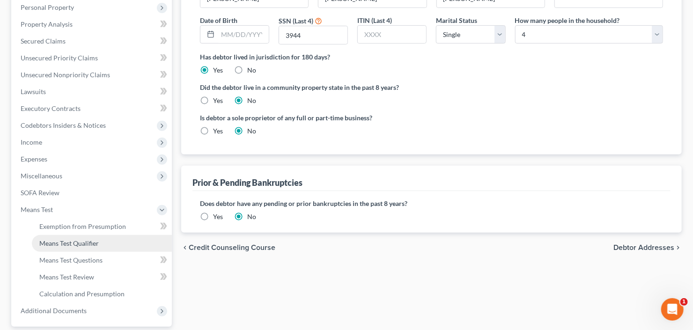
drag, startPoint x: 71, startPoint y: 245, endPoint x: 79, endPoint y: 240, distance: 9.7
click at [71, 245] on span "Means Test Qualifier" at bounding box center [68, 243] width 59 height 8
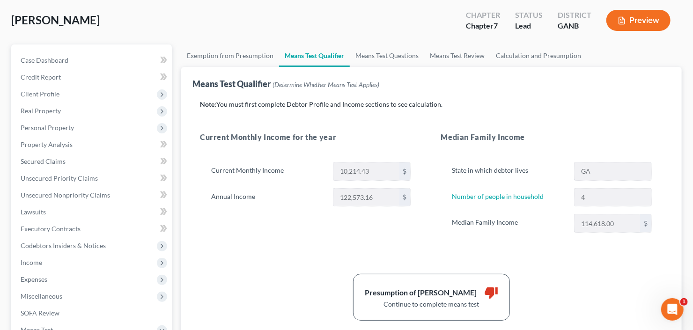
scroll to position [112, 0]
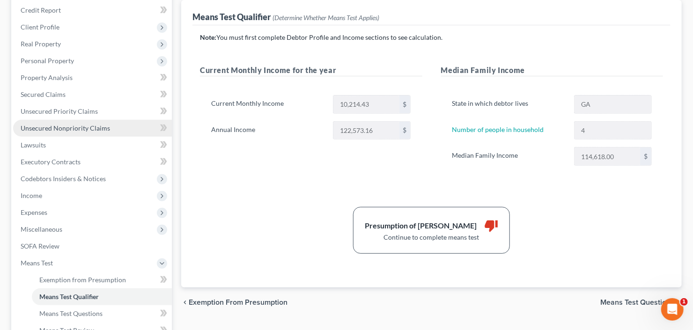
drag, startPoint x: 39, startPoint y: 130, endPoint x: 49, endPoint y: 129, distance: 9.8
click at [39, 130] on span "Unsecured Nonpriority Claims" at bounding box center [65, 128] width 89 height 8
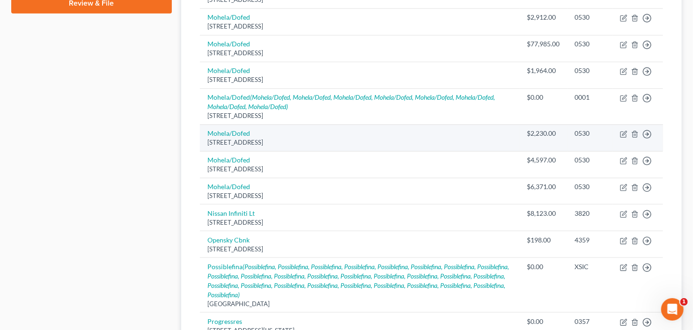
scroll to position [450, 0]
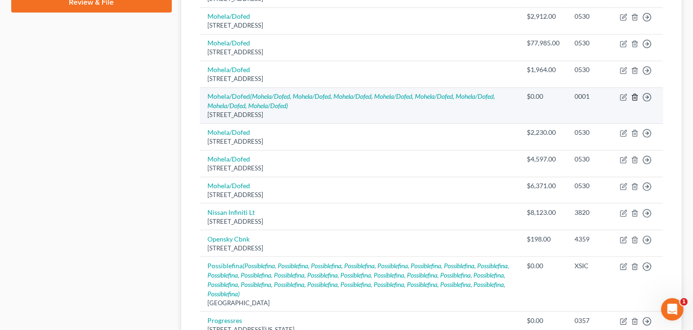
click at [636, 96] on icon "button" at bounding box center [634, 97] width 7 height 7
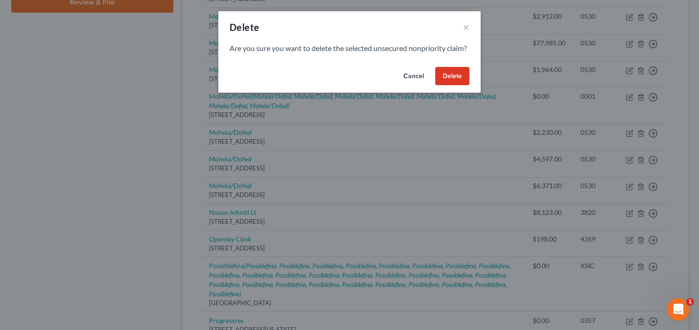
click at [446, 84] on button "Delete" at bounding box center [452, 76] width 34 height 19
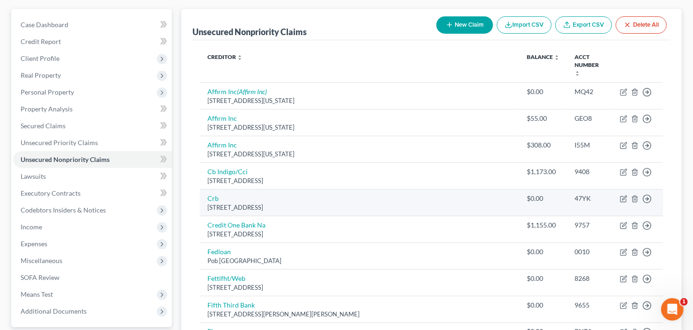
scroll to position [53, 0]
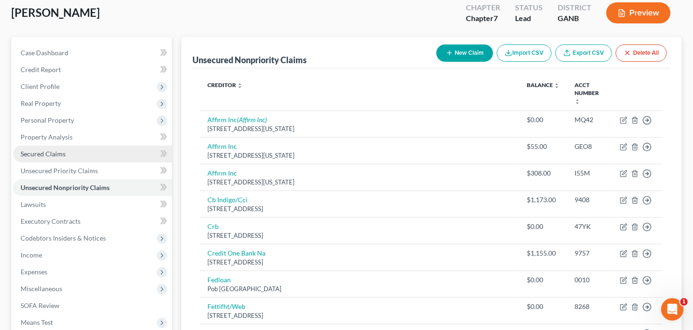
click at [32, 160] on link "Secured Claims" at bounding box center [92, 154] width 159 height 17
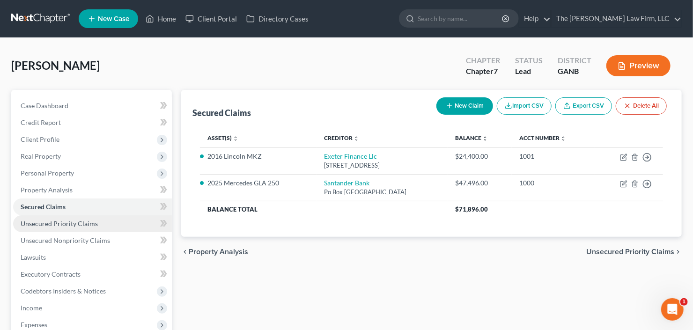
click at [50, 225] on span "Unsecured Priority Claims" at bounding box center [59, 224] width 77 height 8
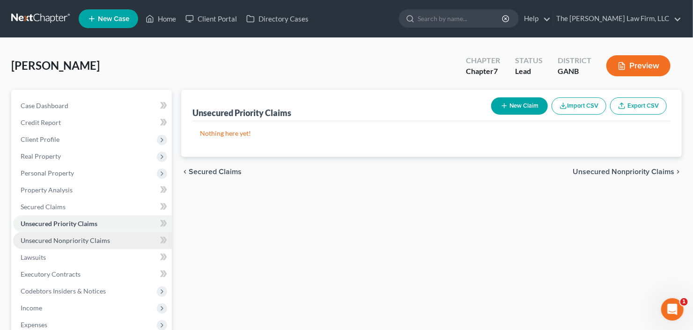
click at [68, 239] on span "Unsecured Nonpriority Claims" at bounding box center [65, 241] width 89 height 8
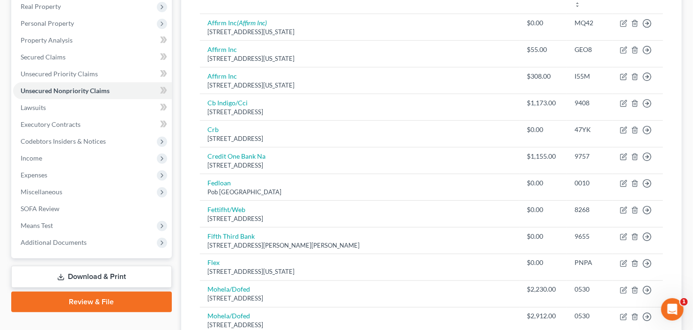
scroll to position [37, 0]
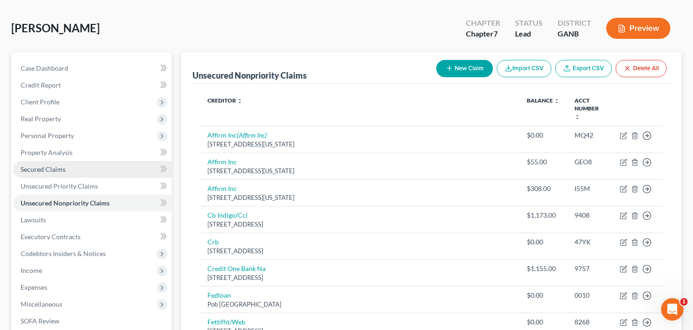
click at [37, 174] on link "Secured Claims" at bounding box center [92, 169] width 159 height 17
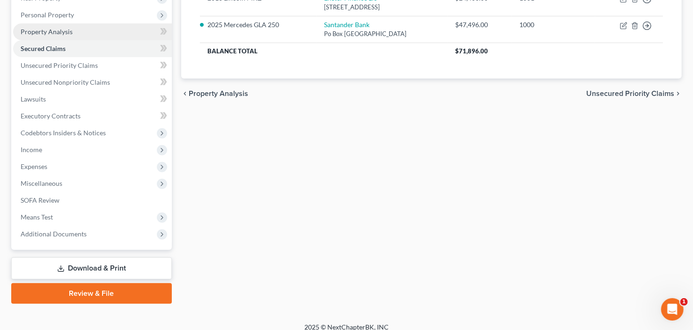
scroll to position [166, 0]
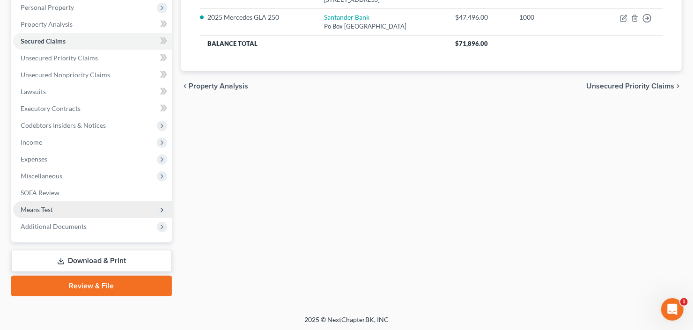
click at [52, 204] on span "Means Test" at bounding box center [92, 209] width 159 height 17
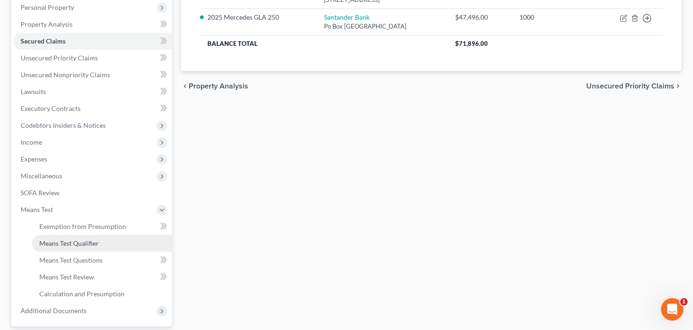
click at [72, 243] on span "Means Test Qualifier" at bounding box center [68, 243] width 59 height 8
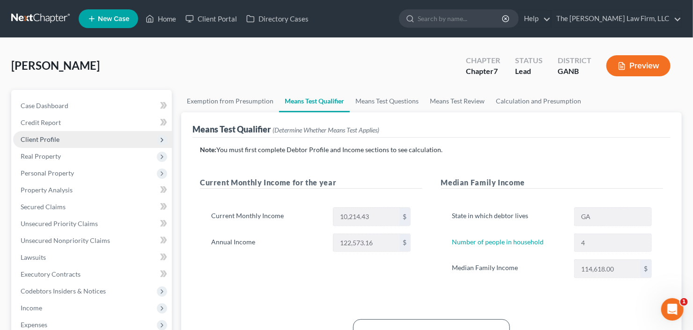
click at [78, 137] on span "Client Profile" at bounding box center [92, 139] width 159 height 17
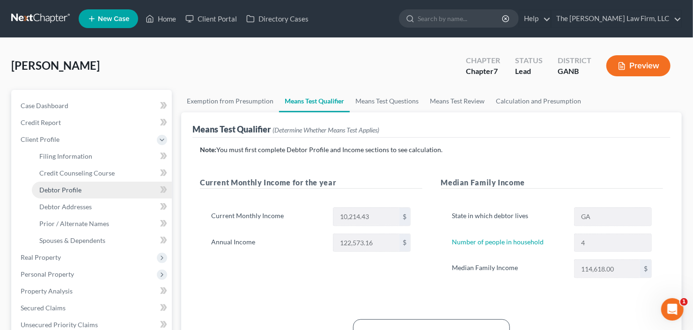
click at [80, 188] on span "Debtor Profile" at bounding box center [60, 190] width 42 height 8
select select "0"
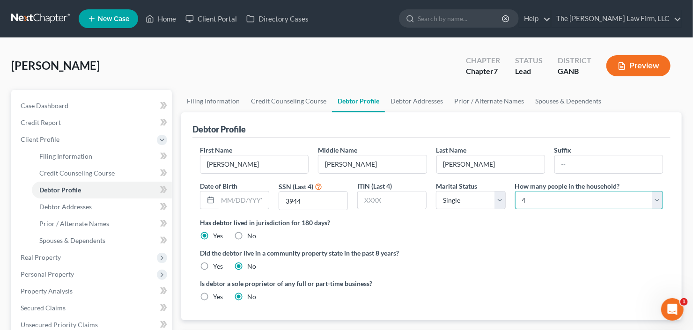
click at [540, 197] on select "Select 1 2 3 4 5 6 7 8 9 10 11 12 13 14 15 16 17 18 19 20" at bounding box center [589, 200] width 148 height 19
select select "6"
click at [515, 191] on select "Select 1 2 3 4 5 6 7 8 9 10 11 12 13 14 15 16 17 18 19 20" at bounding box center [589, 200] width 148 height 19
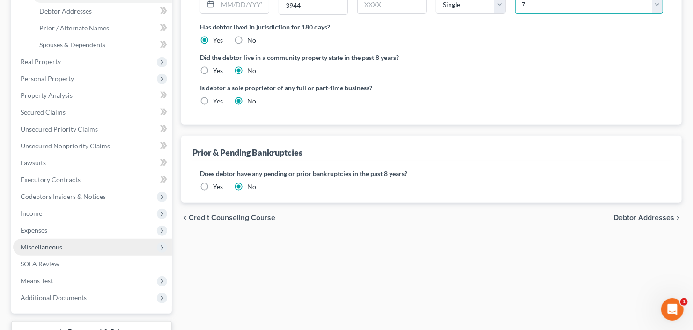
scroll to position [267, 0]
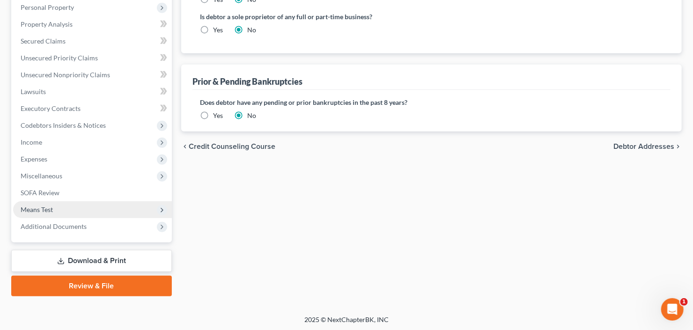
click at [52, 209] on span "Means Test" at bounding box center [37, 210] width 32 height 8
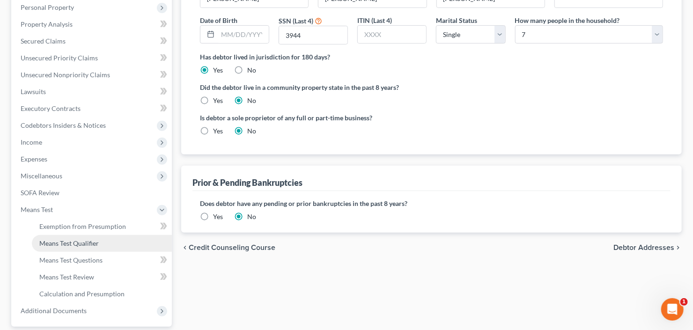
click at [56, 242] on span "Means Test Qualifier" at bounding box center [68, 243] width 59 height 8
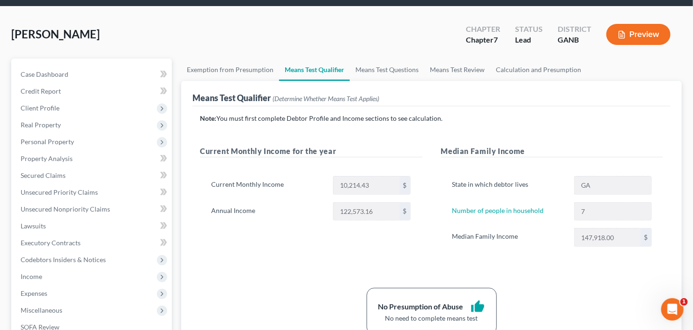
scroll to position [75, 0]
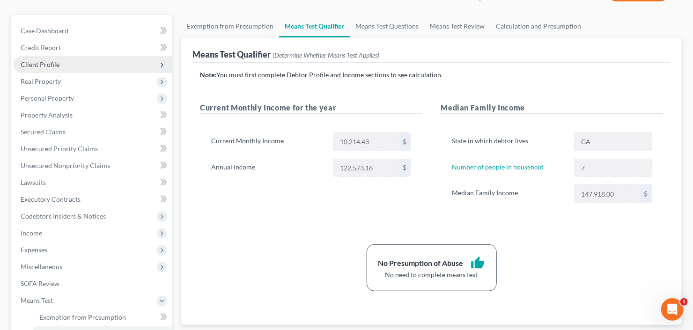
click at [42, 58] on span "Client Profile" at bounding box center [92, 64] width 159 height 17
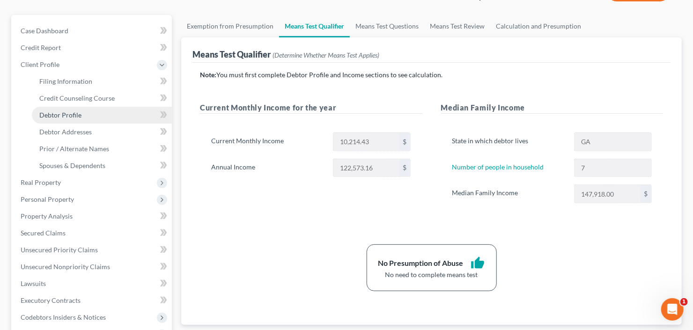
click at [74, 116] on span "Debtor Profile" at bounding box center [60, 115] width 42 height 8
select select "0"
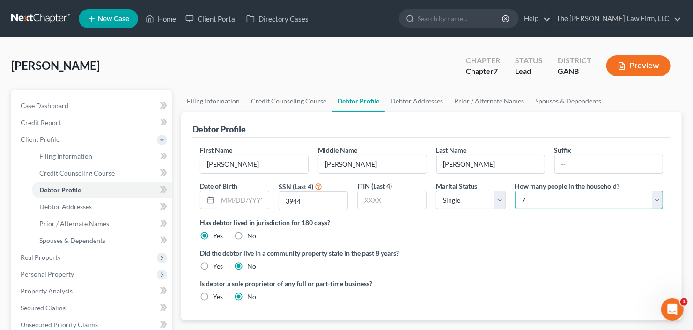
click at [548, 193] on select "Select 1 2 3 4 5 6 7 8 9 10 11 12 13 14 15 16 17 18 19 20" at bounding box center [589, 200] width 148 height 19
select select "5"
click at [515, 191] on select "Select 1 2 3 4 5 6 7 8 9 10 11 12 13 14 15 16 17 18 19 20" at bounding box center [589, 200] width 148 height 19
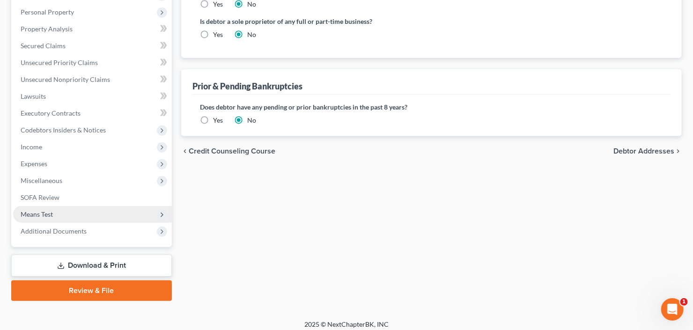
click at [59, 218] on span "Means Test" at bounding box center [92, 214] width 159 height 17
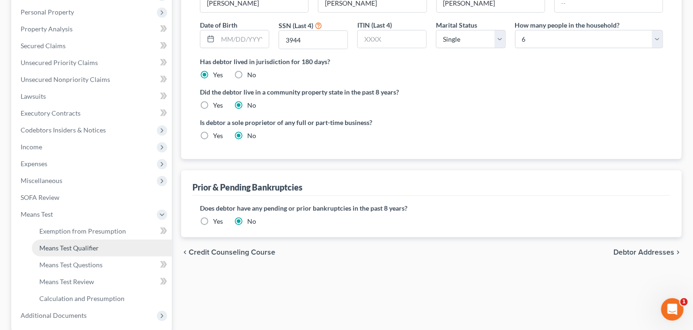
click at [67, 244] on span "Means Test Qualifier" at bounding box center [68, 248] width 59 height 8
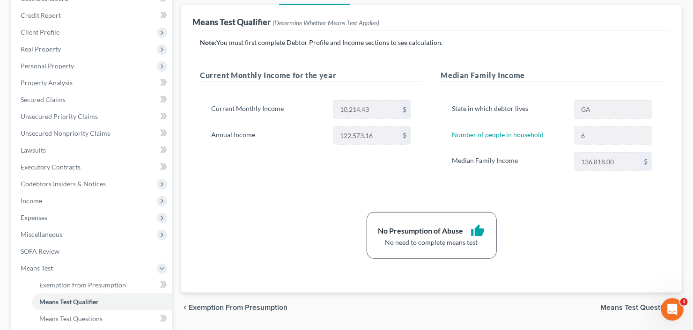
scroll to position [150, 0]
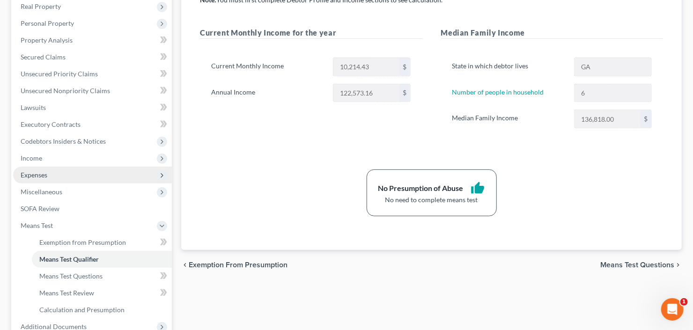
click at [53, 176] on span "Expenses" at bounding box center [92, 175] width 159 height 17
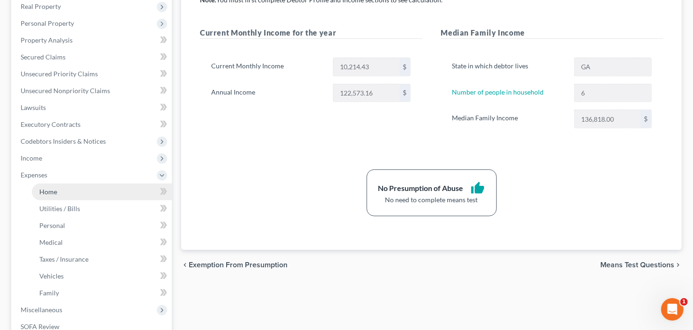
click at [57, 186] on link "Home" at bounding box center [102, 192] width 140 height 17
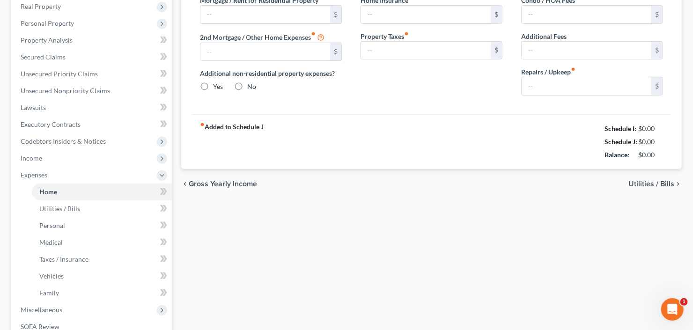
type input "2,015.00"
type input "0.00"
radio input "true"
type input "0.00"
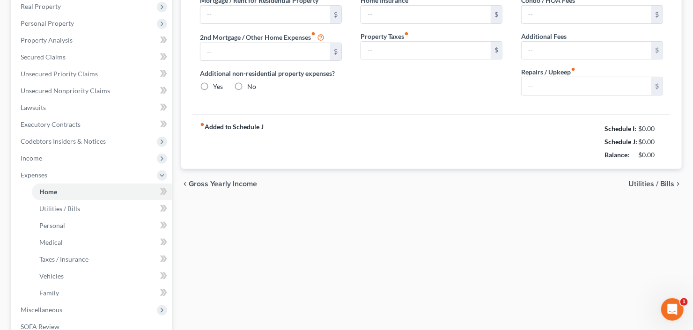
type input "0.00"
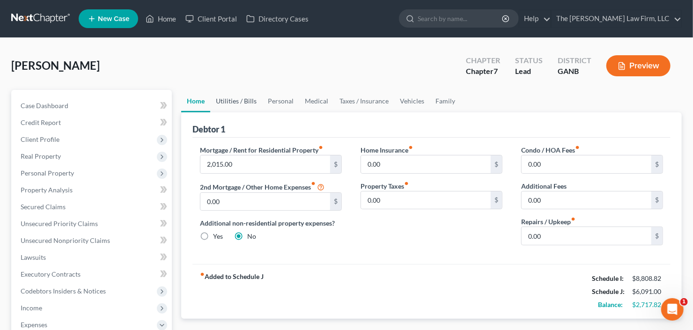
click at [233, 102] on link "Utilities / Bills" at bounding box center [236, 101] width 52 height 22
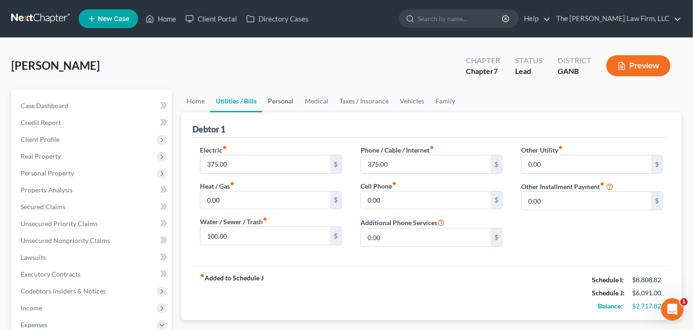
click at [274, 103] on link "Personal" at bounding box center [280, 101] width 37 height 22
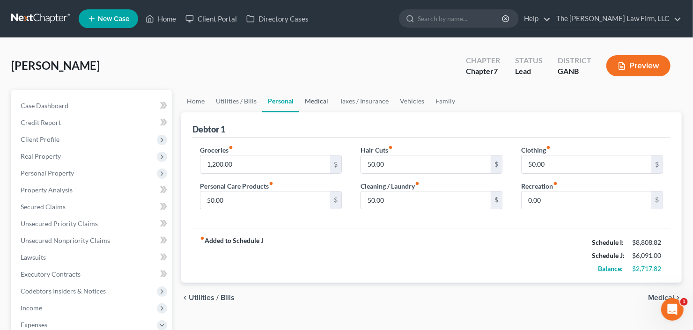
click at [322, 97] on link "Medical" at bounding box center [316, 101] width 35 height 22
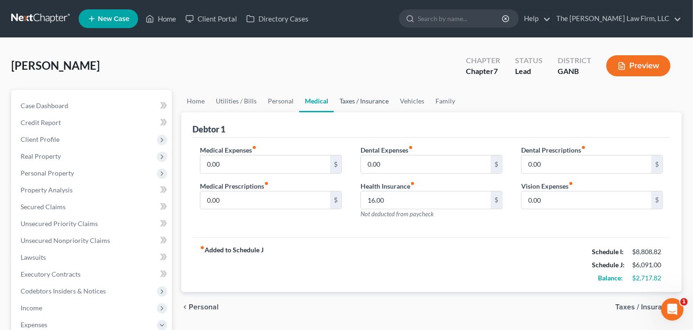
click at [352, 101] on link "Taxes / Insurance" at bounding box center [364, 101] width 60 height 22
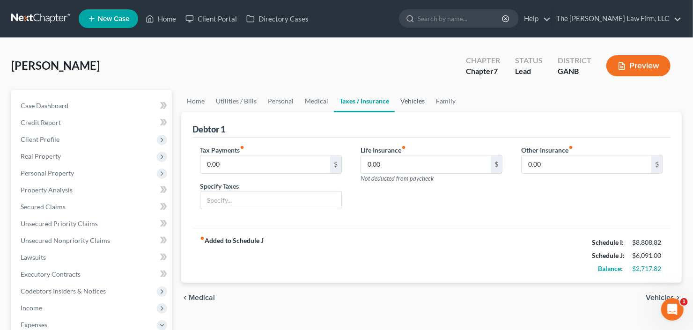
click at [407, 100] on link "Vehicles" at bounding box center [413, 101] width 36 height 22
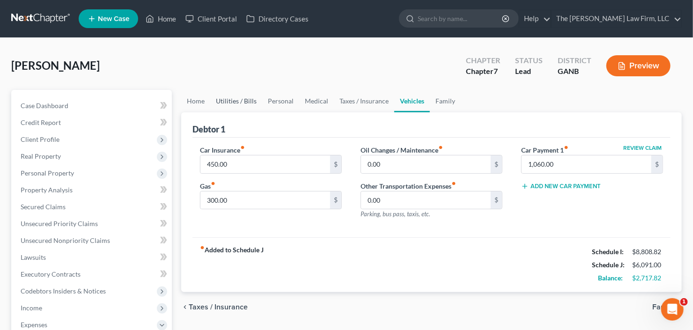
click at [236, 101] on link "Utilities / Bills" at bounding box center [236, 101] width 52 height 22
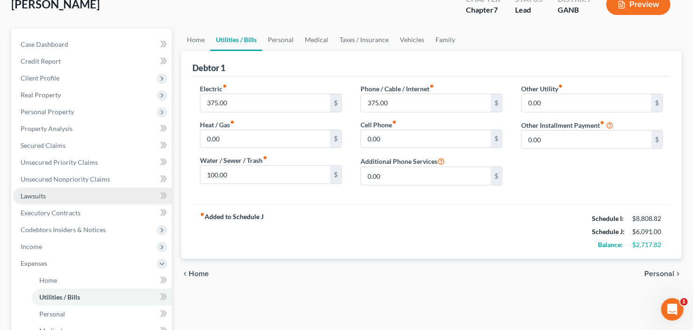
scroll to position [75, 0]
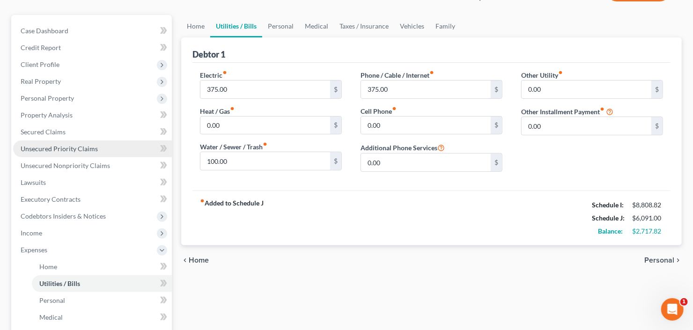
click at [73, 152] on link "Unsecured Priority Claims" at bounding box center [92, 149] width 159 height 17
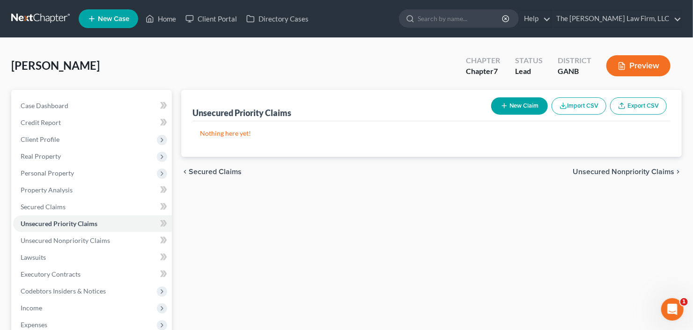
click at [519, 110] on button "New Claim" at bounding box center [519, 105] width 57 height 17
select select "0"
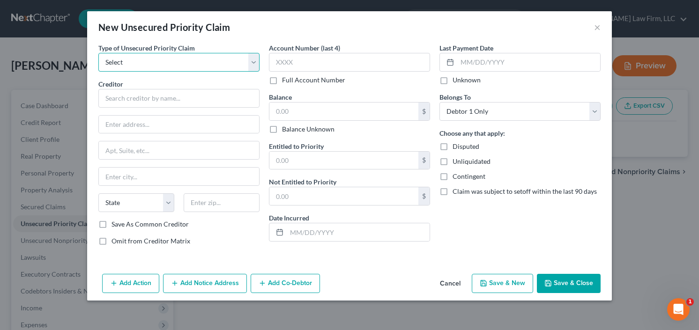
click at [191, 64] on select "Select Taxes & Other Government Units Domestic Support Obligations Extensions o…" at bounding box center [178, 62] width 161 height 19
select select "0"
click at [98, 53] on select "Select Taxes & Other Government Units Domestic Support Obligations Extensions o…" at bounding box center [178, 62] width 161 height 19
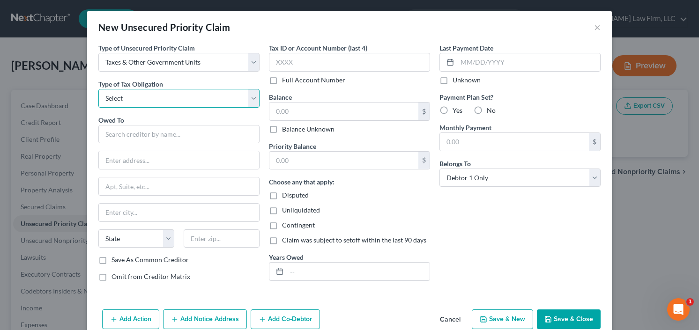
click at [156, 96] on select "Select Federal City State Franchise Tax Board Other" at bounding box center [178, 98] width 161 height 19
select select "0"
click at [98, 89] on select "Select Federal City State Franchise Tax Board Other" at bounding box center [178, 98] width 161 height 19
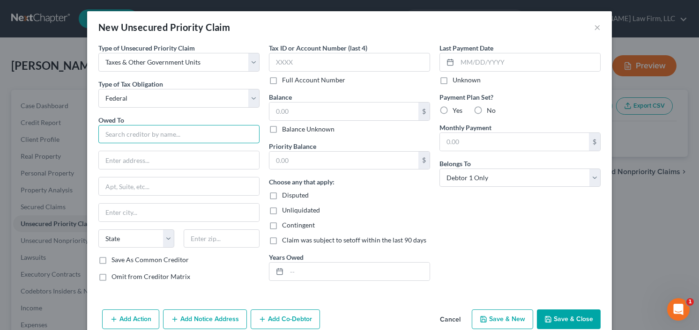
click at [142, 131] on input "text" at bounding box center [178, 134] width 161 height 19
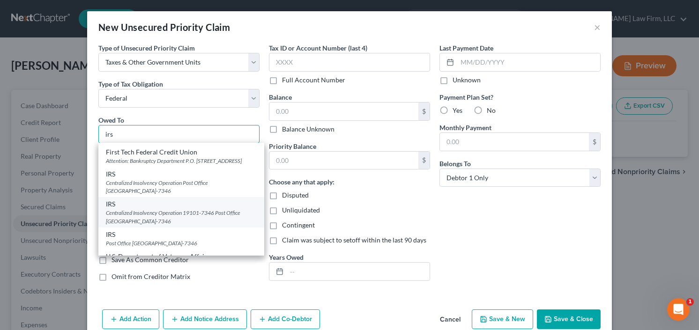
scroll to position [140, 0]
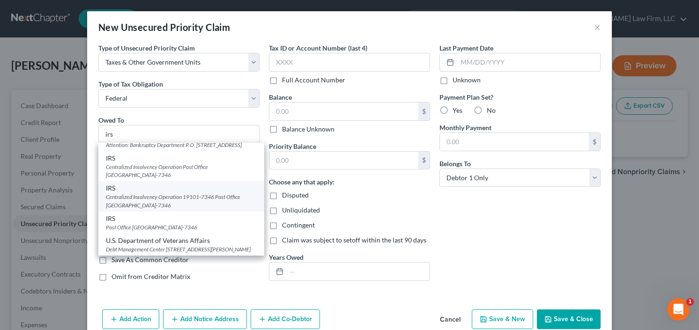
click at [148, 197] on div "Centralized Insolvency Operation 19101-7346 Post Office [GEOGRAPHIC_DATA]-7346" at bounding box center [181, 201] width 151 height 16
type input "IRS"
type input "Centralized Insolvency Operation 19101-7346"
type input "Post Office Box 7346"
type input "[GEOGRAPHIC_DATA]"
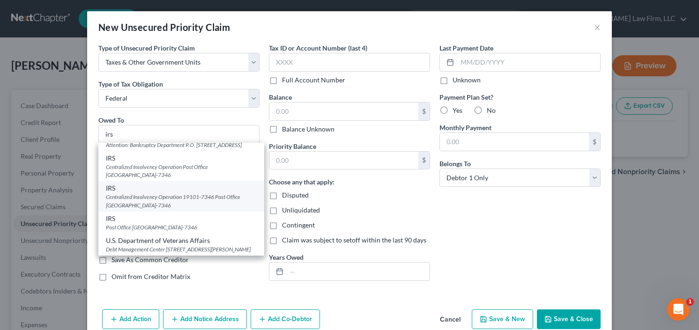
select select "39"
type input "19101-7346"
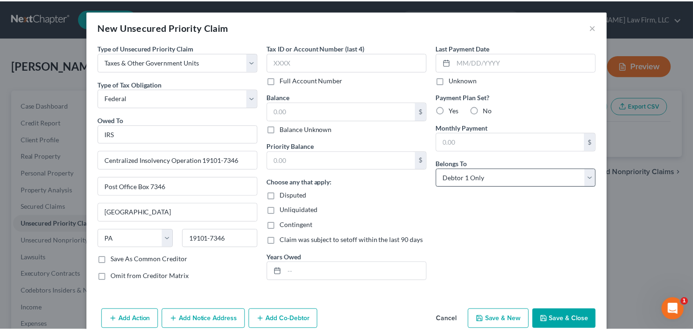
scroll to position [0, 0]
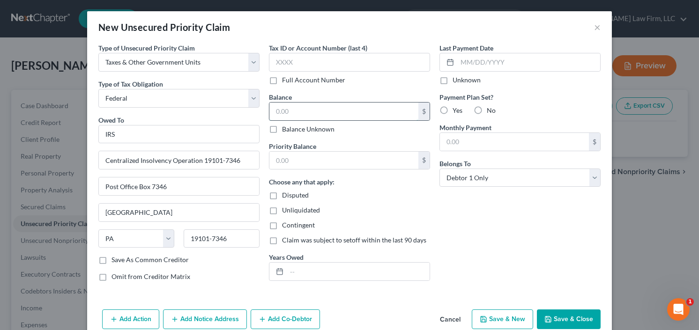
click at [310, 117] on input "text" at bounding box center [343, 112] width 149 height 18
click at [282, 158] on input "text" at bounding box center [343, 161] width 149 height 18
type input "14,000"
click at [565, 321] on button "Save & Close" at bounding box center [569, 320] width 64 height 20
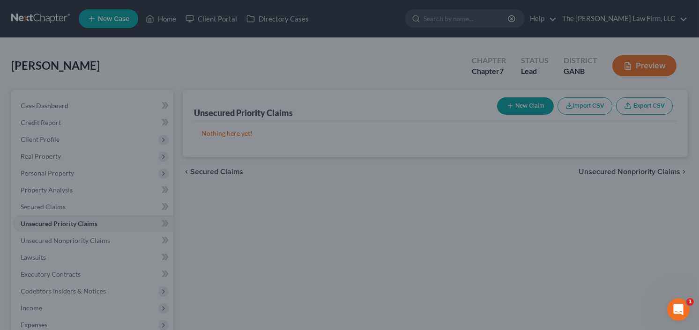
type input "0.00"
type input "14,000.00"
type input "0.00"
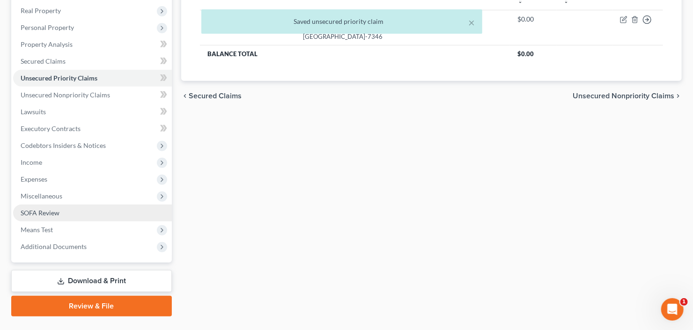
scroll to position [150, 0]
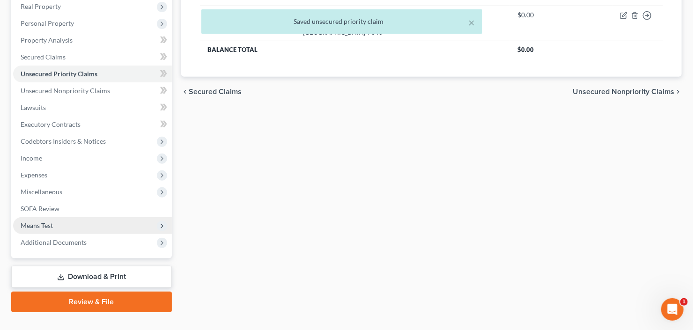
click at [52, 225] on span "Means Test" at bounding box center [37, 226] width 32 height 8
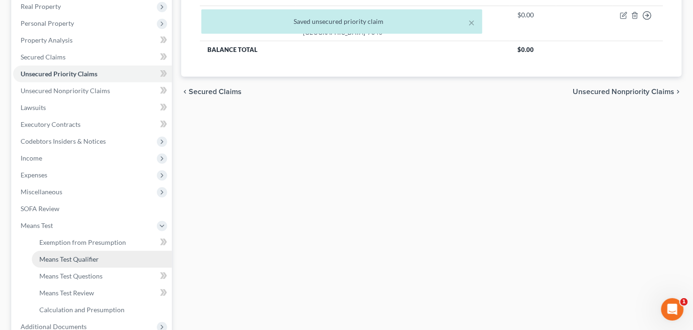
click at [72, 255] on span "Means Test Qualifier" at bounding box center [68, 259] width 59 height 8
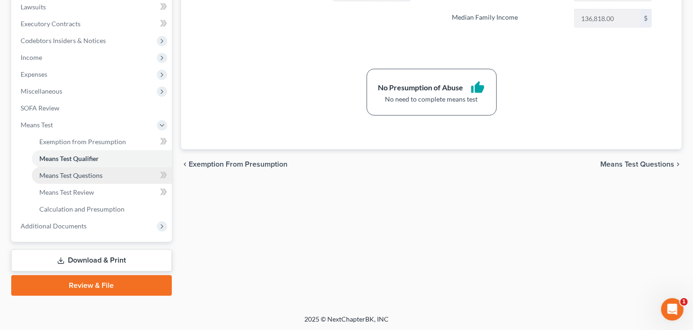
drag, startPoint x: 67, startPoint y: 176, endPoint x: 101, endPoint y: 171, distance: 34.5
click at [67, 176] on span "Means Test Questions" at bounding box center [70, 175] width 63 height 8
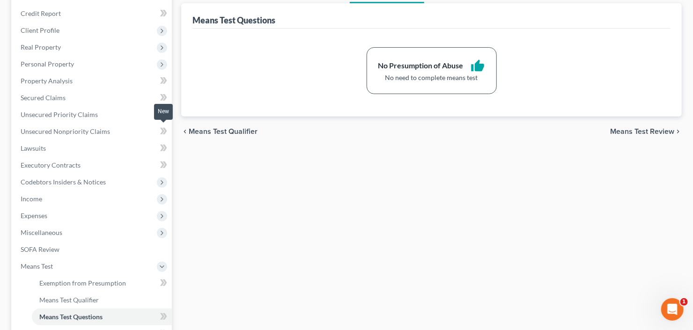
scroll to position [37, 0]
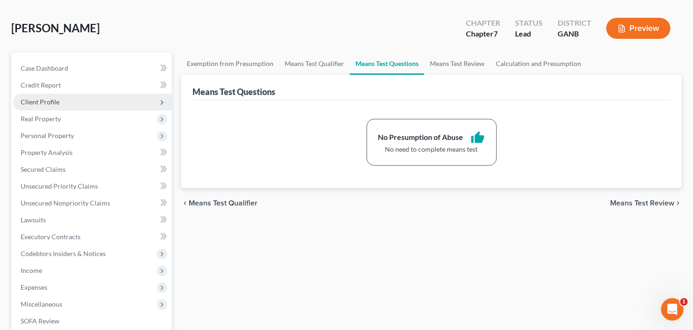
click at [76, 106] on span "Client Profile" at bounding box center [92, 102] width 159 height 17
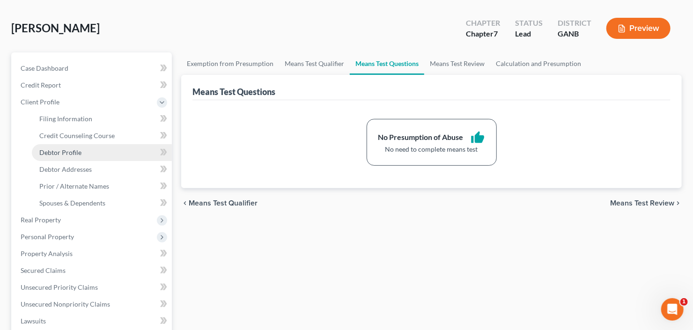
click at [82, 147] on link "Debtor Profile" at bounding box center [102, 152] width 140 height 17
select select "0"
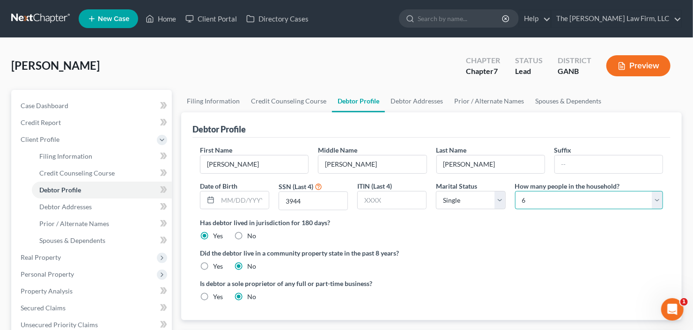
click at [564, 199] on select "Select 1 2 3 4 5 6 7 8 9 10 11 12 13 14 15 16 17 18 19 20" at bounding box center [589, 200] width 148 height 19
select select "3"
click at [515, 191] on select "Select 1 2 3 4 5 6 7 8 9 10 11 12 13 14 15 16 17 18 19 20" at bounding box center [589, 200] width 148 height 19
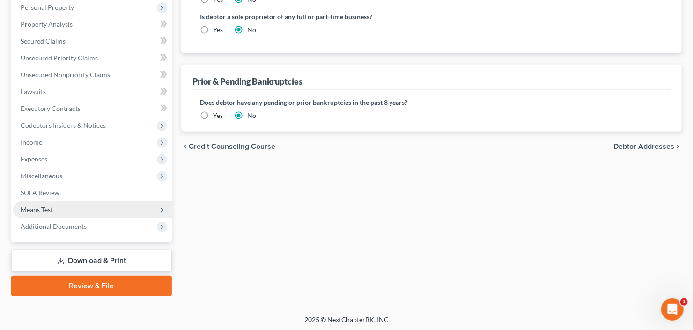
click at [39, 206] on span "Means Test" at bounding box center [37, 210] width 32 height 8
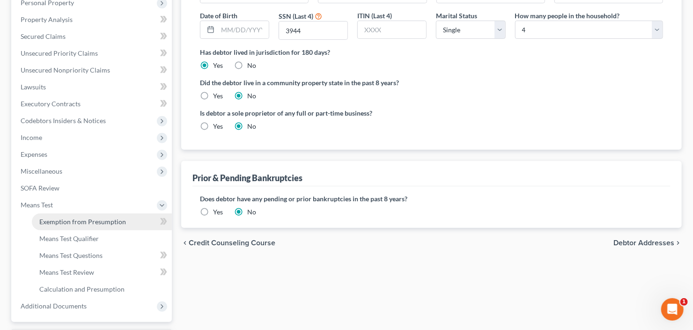
scroll to position [166, 0]
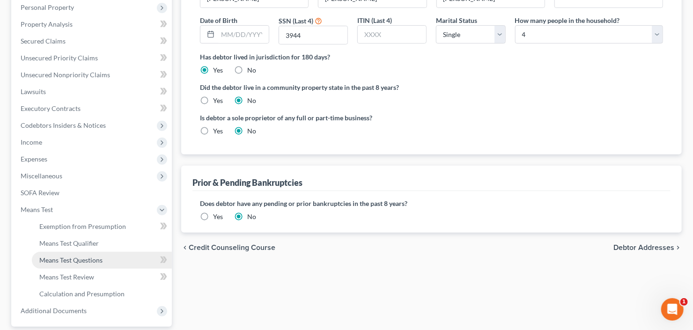
click at [73, 259] on span "Means Test Questions" at bounding box center [70, 260] width 63 height 8
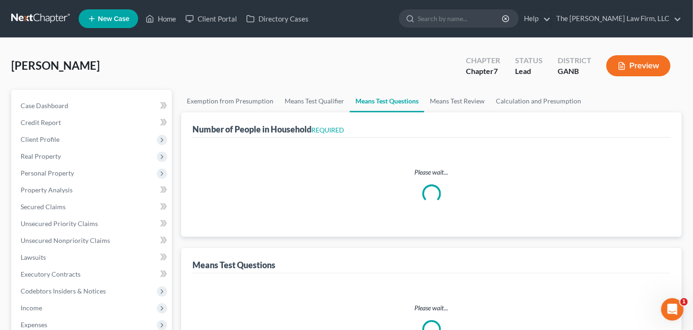
select select "1"
select select "60"
select select "2"
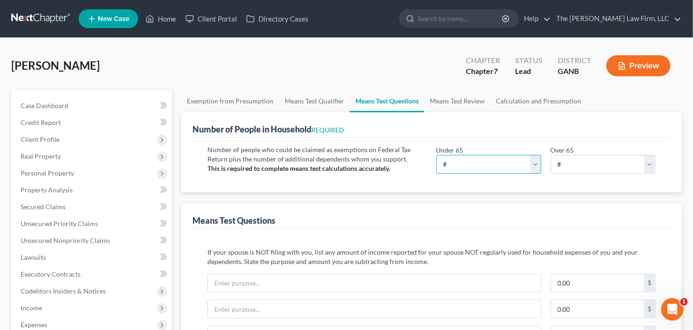
click at [467, 164] on select "# 0 1 2 3 4 5 6 7 8 9 10" at bounding box center [489, 164] width 105 height 19
select select "4"
click at [437, 155] on select "# 0 1 2 3 4 5 6 7 8 9 10" at bounding box center [489, 164] width 105 height 19
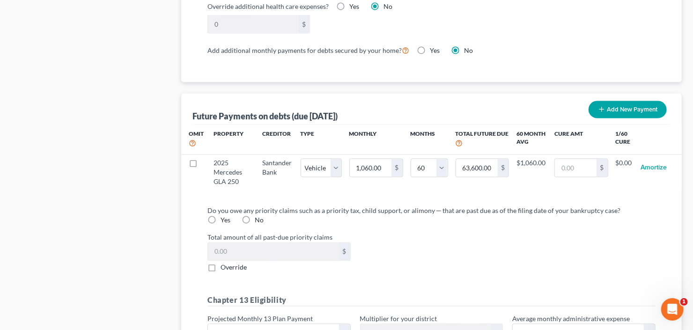
scroll to position [937, 0]
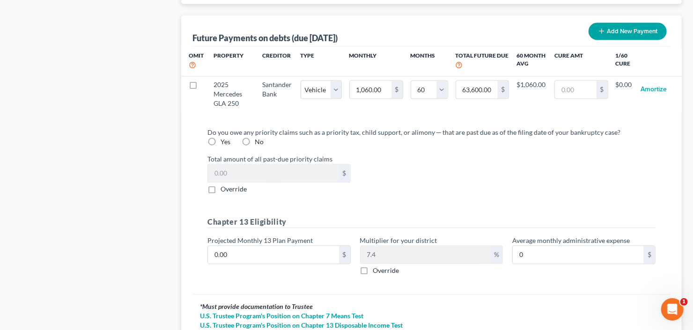
click at [230, 137] on label "Yes" at bounding box center [226, 141] width 10 height 9
click at [230, 137] on input "Yes" at bounding box center [227, 140] width 6 height 6
radio input "true"
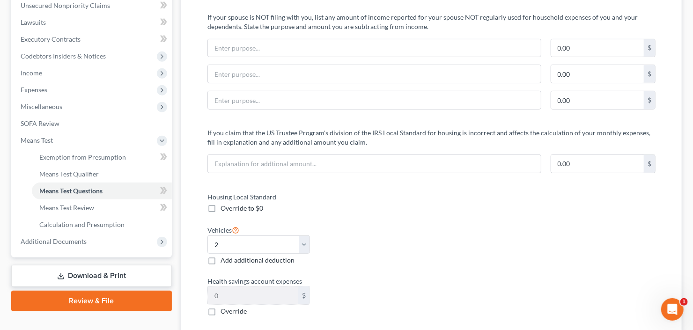
scroll to position [300, 0]
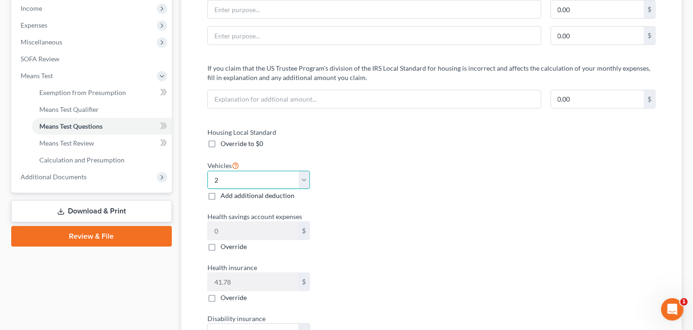
click at [249, 176] on select "Select 0 1 2 3 4 5" at bounding box center [259, 180] width 103 height 19
select select "1"
click at [208, 171] on select "Select 0 1 2 3 4 5" at bounding box center [259, 180] width 103 height 19
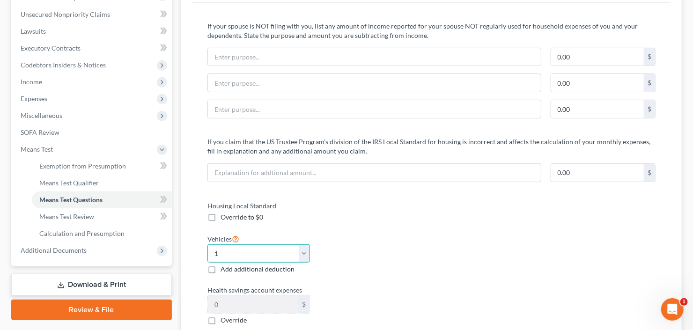
scroll to position [337, 0]
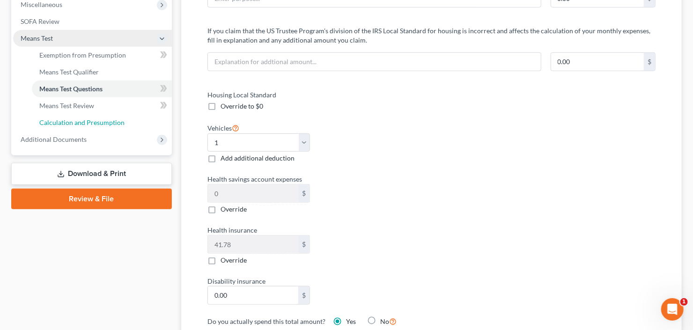
drag, startPoint x: 59, startPoint y: 124, endPoint x: 111, endPoint y: 124, distance: 51.5
click at [59, 124] on span "Calculation and Presumption" at bounding box center [81, 123] width 85 height 8
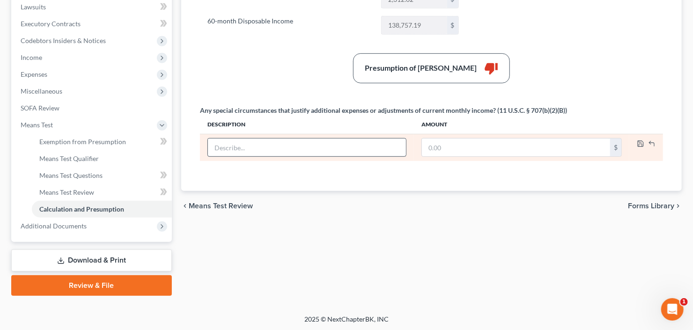
scroll to position [101, 0]
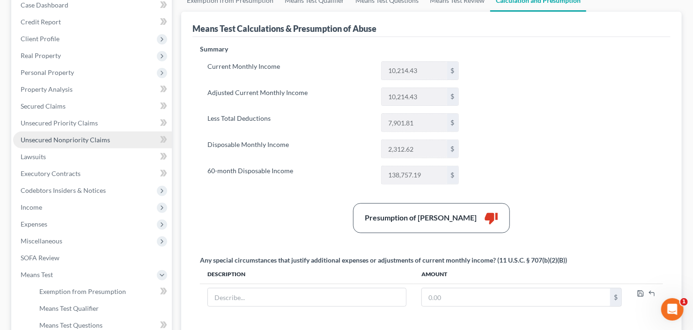
click at [60, 144] on link "Unsecured Nonpriority Claims" at bounding box center [92, 140] width 159 height 17
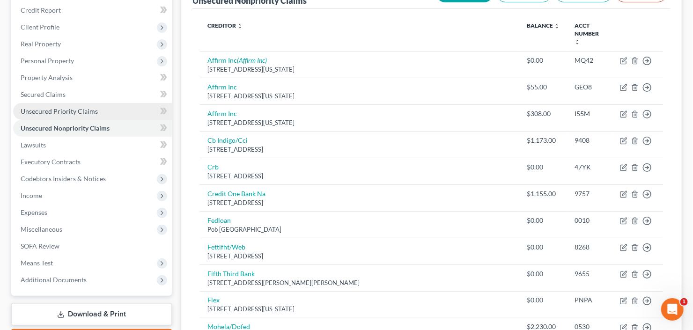
click at [50, 114] on link "Unsecured Priority Claims" at bounding box center [92, 111] width 159 height 17
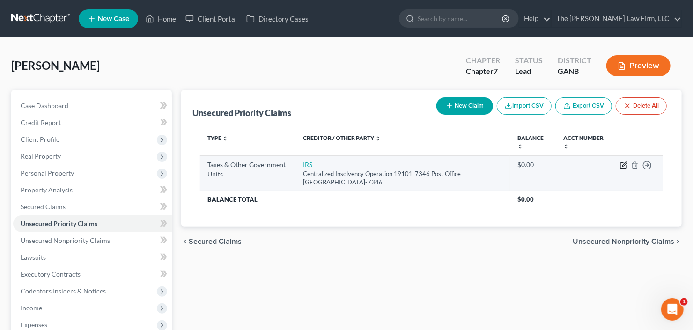
click at [624, 165] on icon "button" at bounding box center [625, 164] width 4 height 4
select select "0"
select select "39"
select select "0"
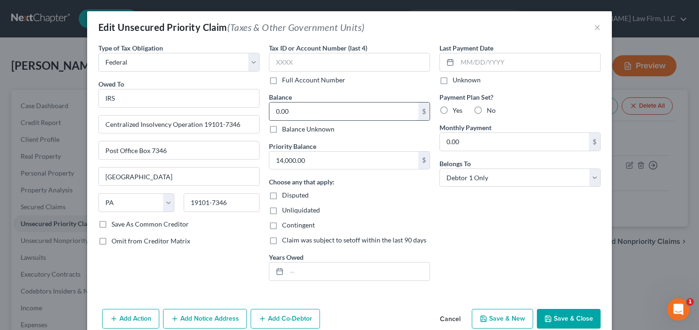
click at [307, 110] on input "0.00" at bounding box center [343, 112] width 149 height 18
click at [570, 310] on button "Save & Close" at bounding box center [569, 319] width 64 height 20
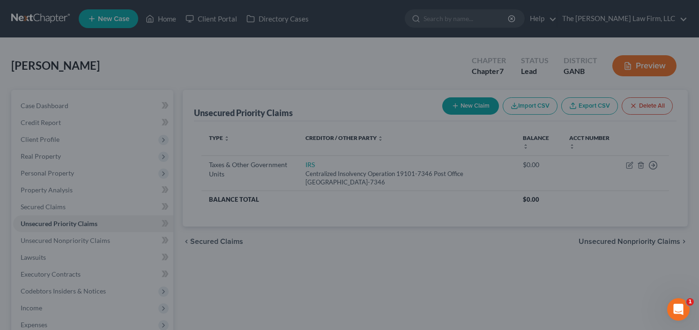
type input "14,000.00"
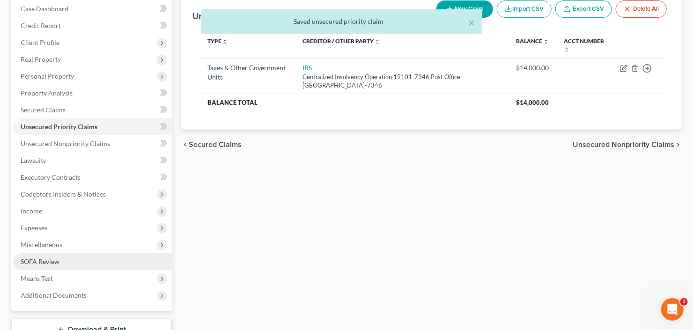
scroll to position [166, 0]
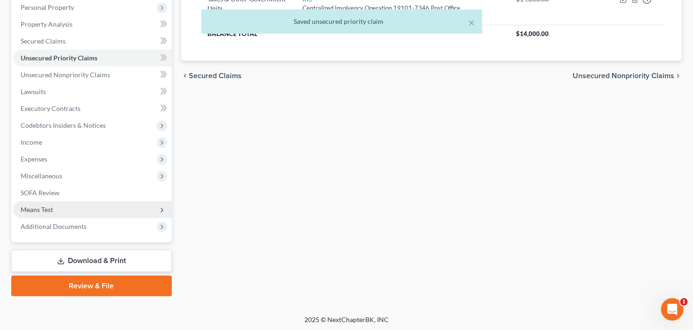
click at [50, 210] on span "Means Test" at bounding box center [37, 210] width 32 height 8
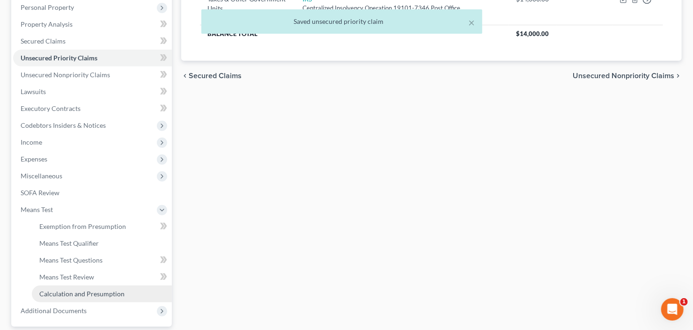
click at [85, 296] on span "Calculation and Presumption" at bounding box center [81, 294] width 85 height 8
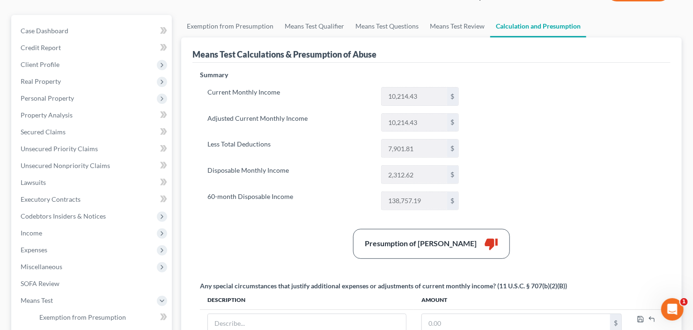
scroll to position [112, 0]
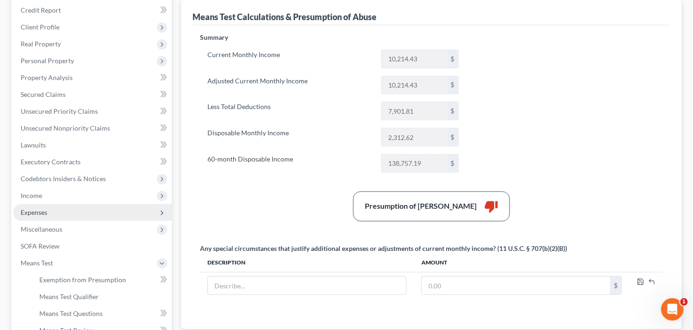
click at [44, 214] on span "Expenses" at bounding box center [34, 212] width 27 height 8
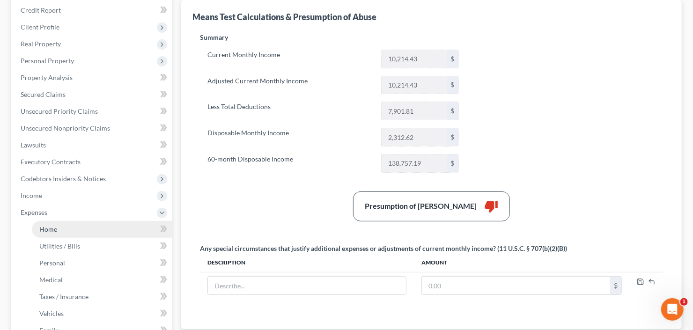
click at [46, 229] on span "Home" at bounding box center [48, 229] width 18 height 8
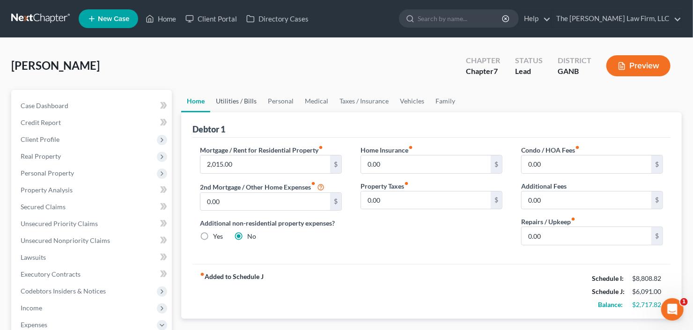
click at [237, 103] on link "Utilities / Bills" at bounding box center [236, 101] width 52 height 22
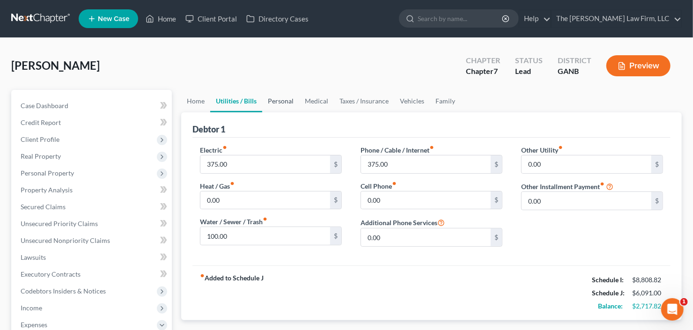
click at [282, 101] on link "Personal" at bounding box center [280, 101] width 37 height 22
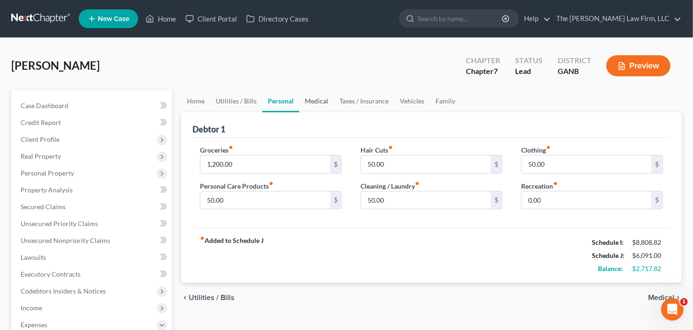
click at [321, 99] on link "Medical" at bounding box center [316, 101] width 35 height 22
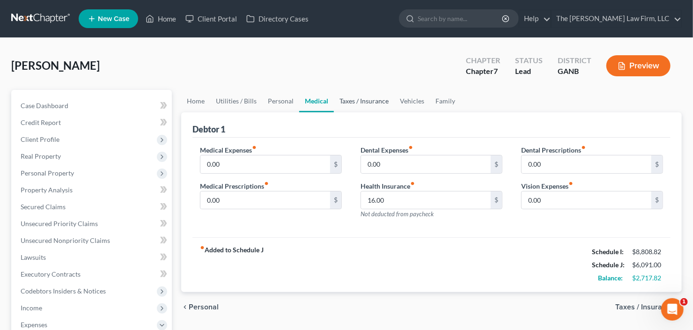
click at [355, 100] on link "Taxes / Insurance" at bounding box center [364, 101] width 60 height 22
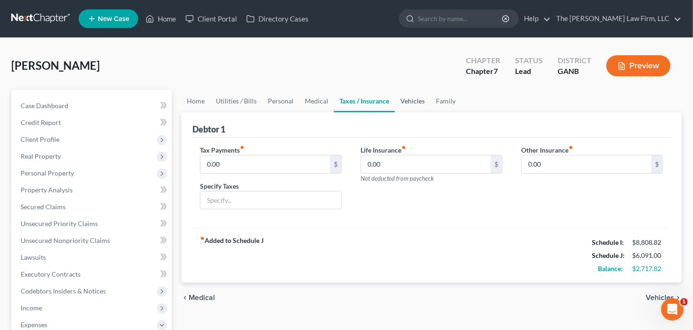
click at [412, 101] on link "Vehicles" at bounding box center [413, 101] width 36 height 22
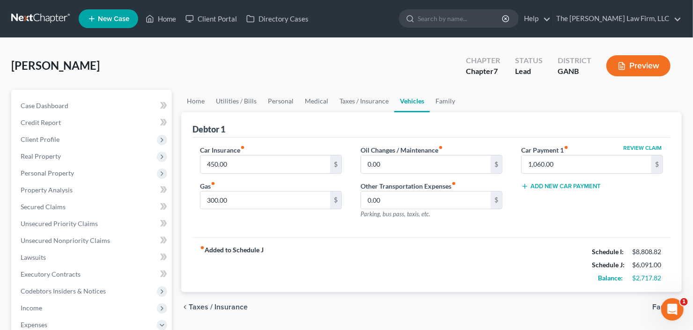
click at [654, 63] on button "Preview" at bounding box center [639, 65] width 64 height 21
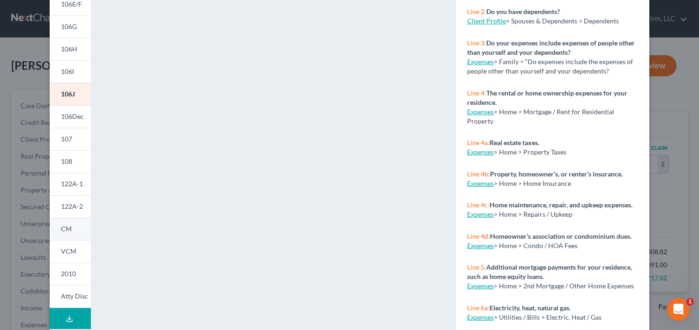
scroll to position [187, 0]
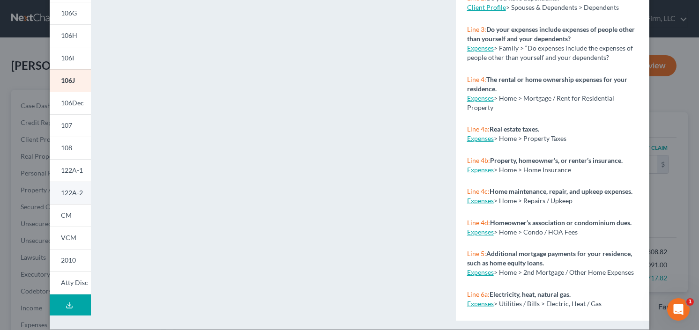
click at [67, 193] on span "122A-2" at bounding box center [72, 193] width 22 height 8
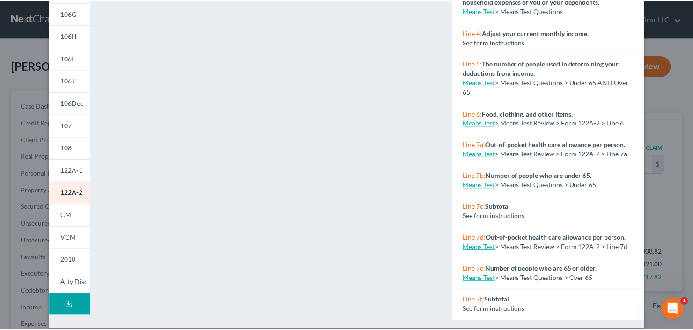
scroll to position [0, 0]
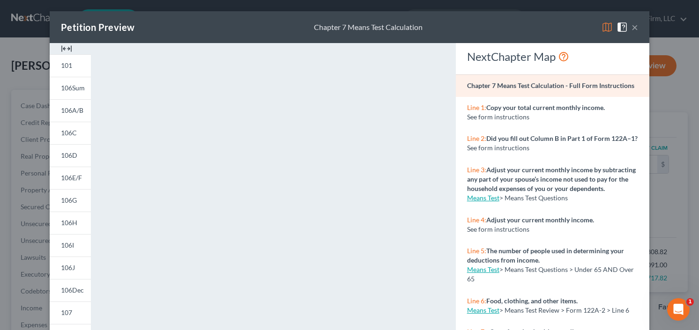
click at [632, 28] on button "×" at bounding box center [634, 27] width 7 height 11
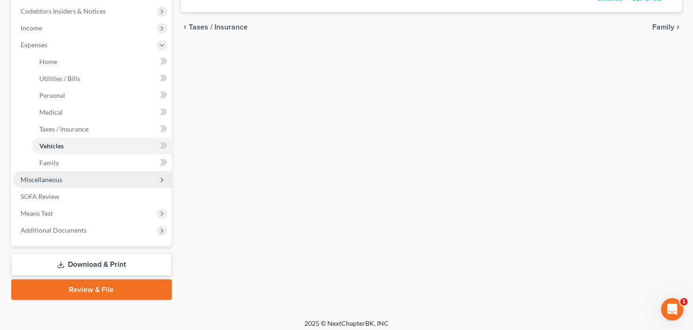
scroll to position [284, 0]
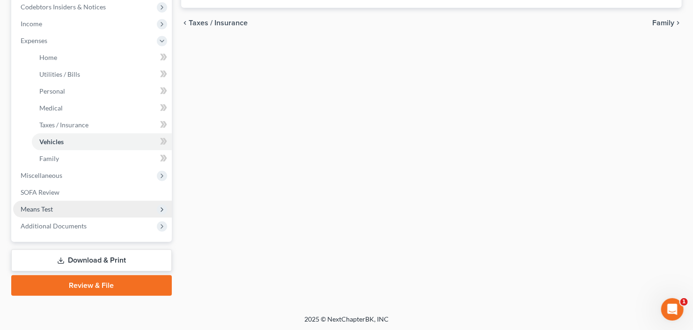
click at [70, 206] on span "Means Test" at bounding box center [92, 209] width 159 height 17
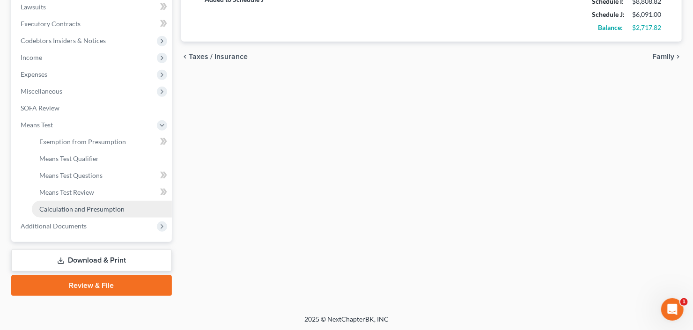
click at [86, 209] on span "Calculation and Presumption" at bounding box center [81, 209] width 85 height 8
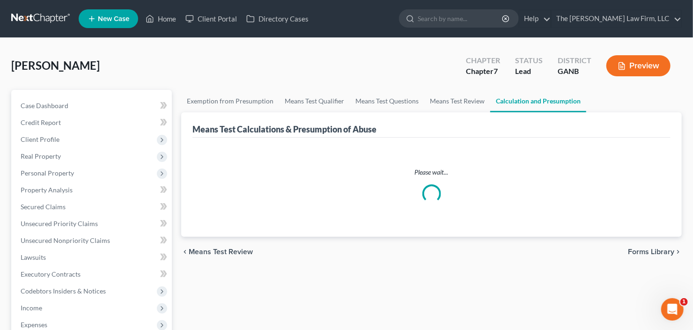
scroll to position [150, 0]
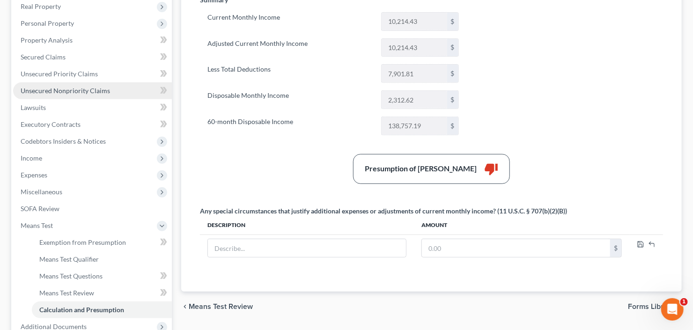
click at [37, 95] on link "Unsecured Nonpriority Claims" at bounding box center [92, 90] width 159 height 17
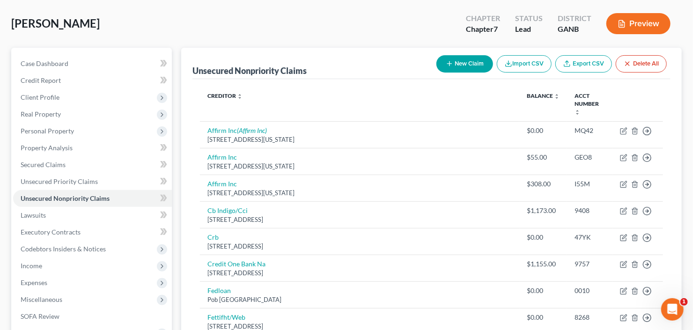
scroll to position [42, 0]
